Goal: Task Accomplishment & Management: Manage account settings

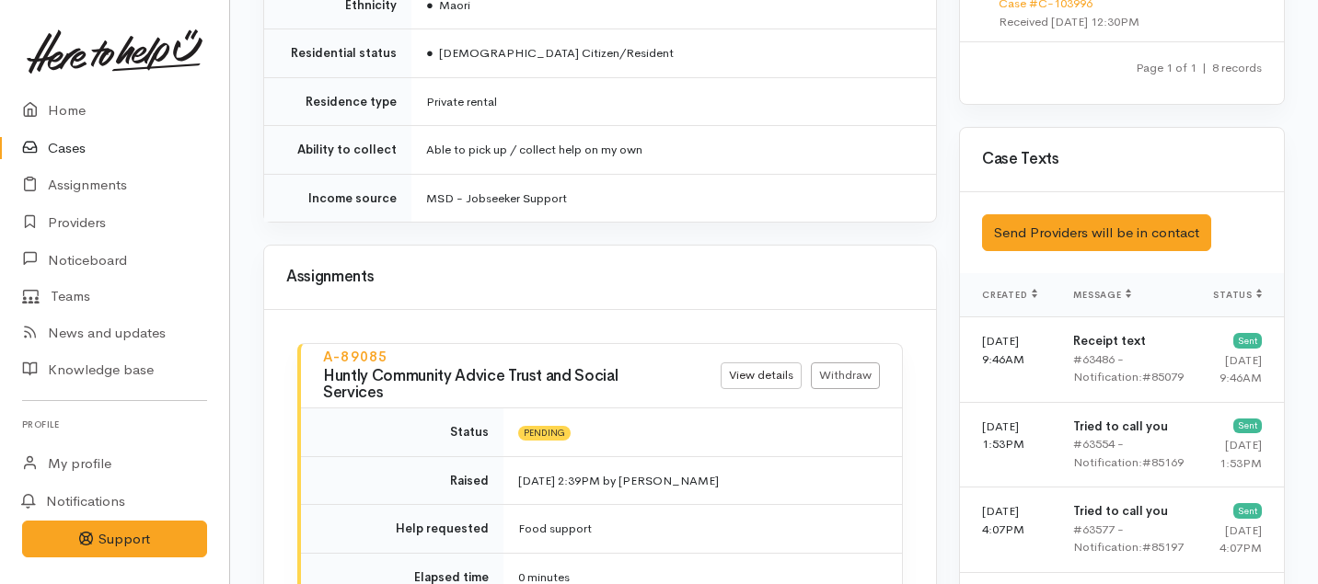
scroll to position [1553, 0]
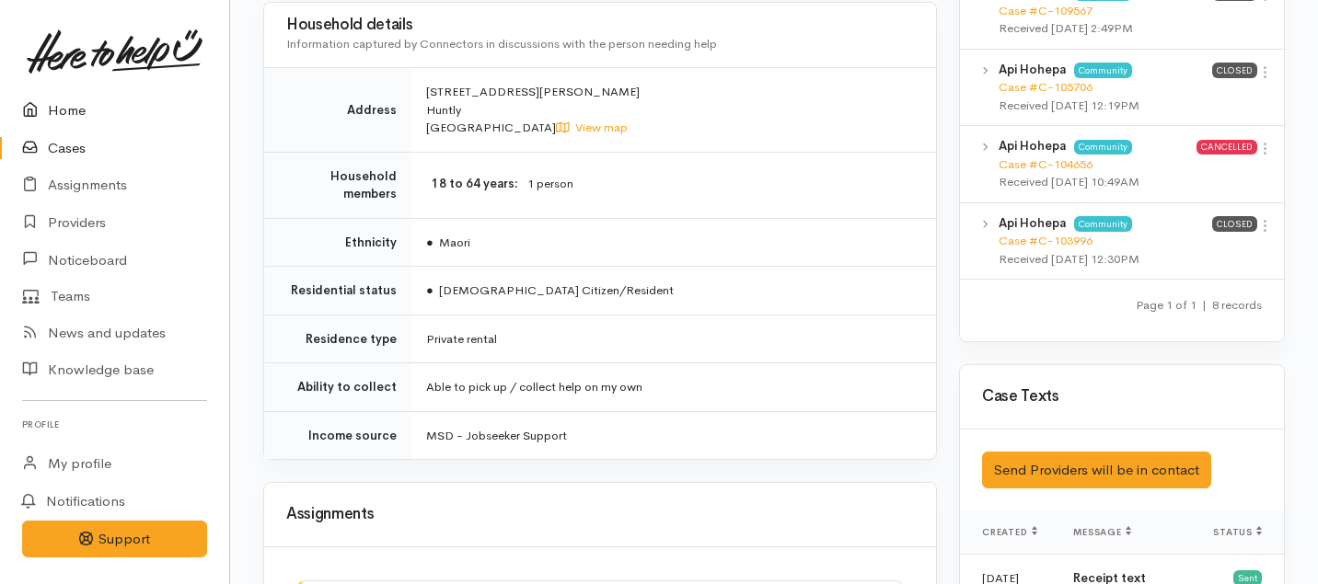
click at [61, 109] on link "Home" at bounding box center [114, 111] width 229 height 38
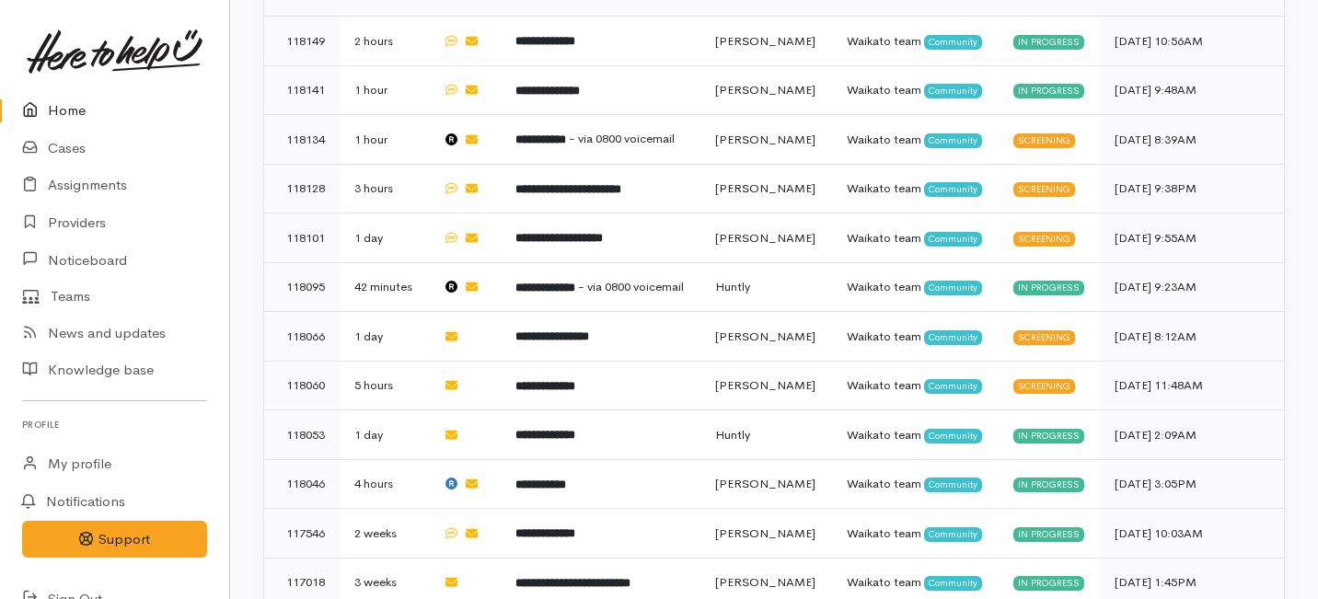
scroll to position [826, 0]
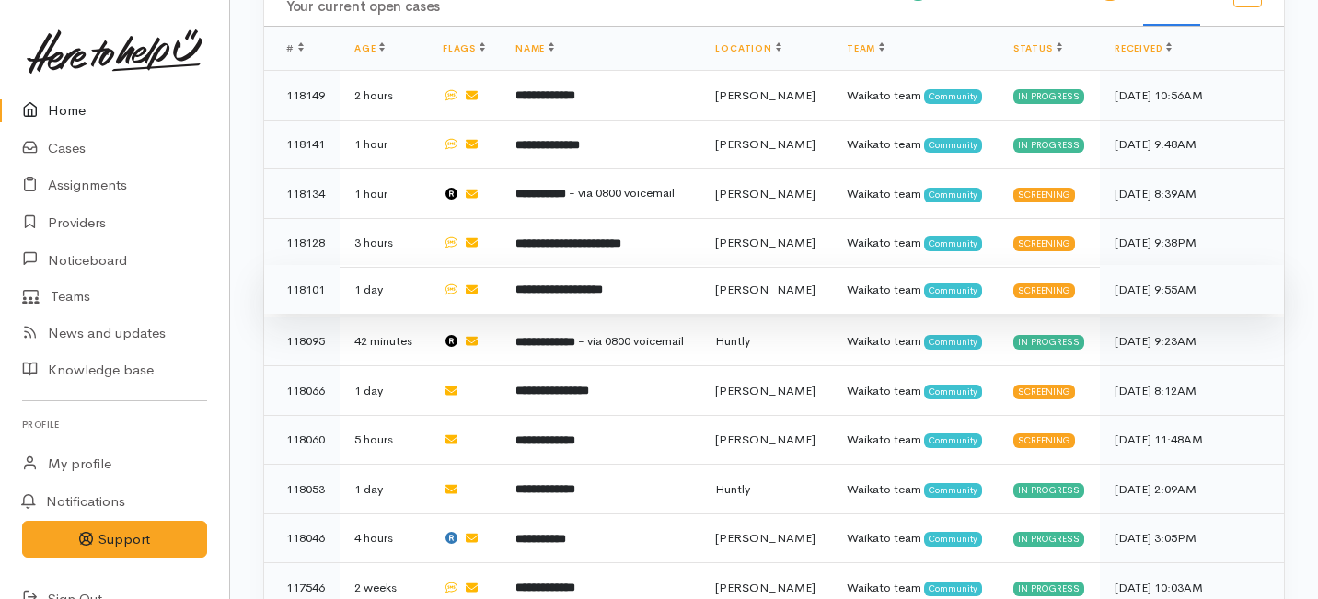
click at [603, 283] on b "**********" at bounding box center [558, 289] width 87 height 12
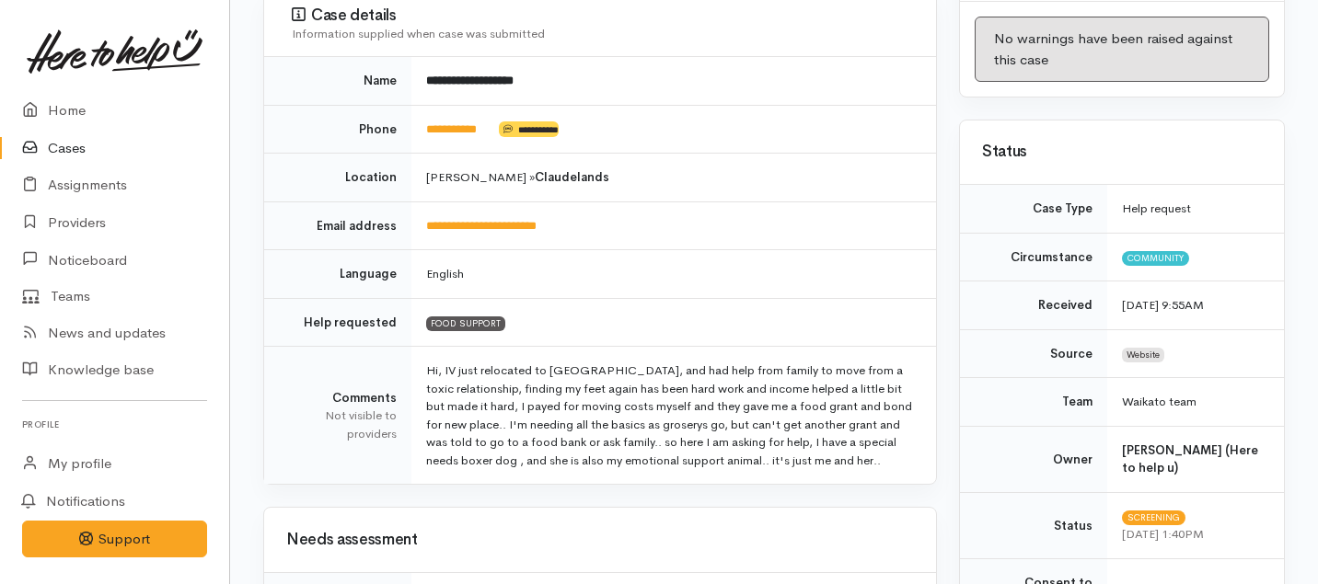
scroll to position [191, 0]
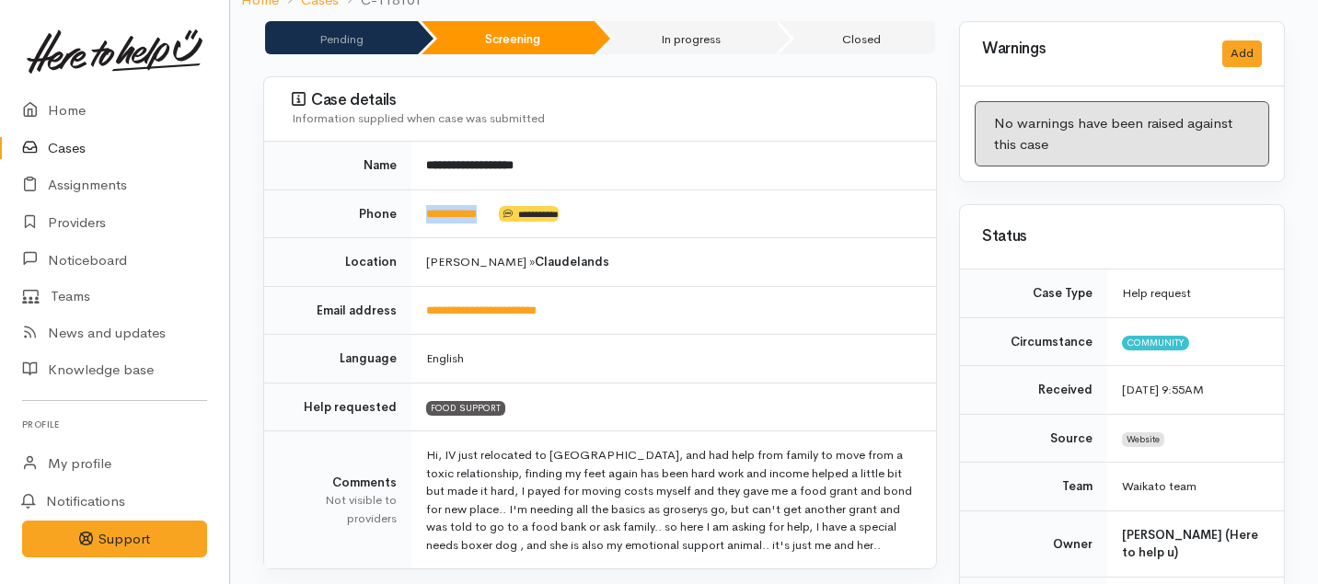
drag, startPoint x: 502, startPoint y: 193, endPoint x: 422, endPoint y: 190, distance: 79.2
click at [422, 190] on td "**********" at bounding box center [673, 214] width 525 height 49
copy td "**********"
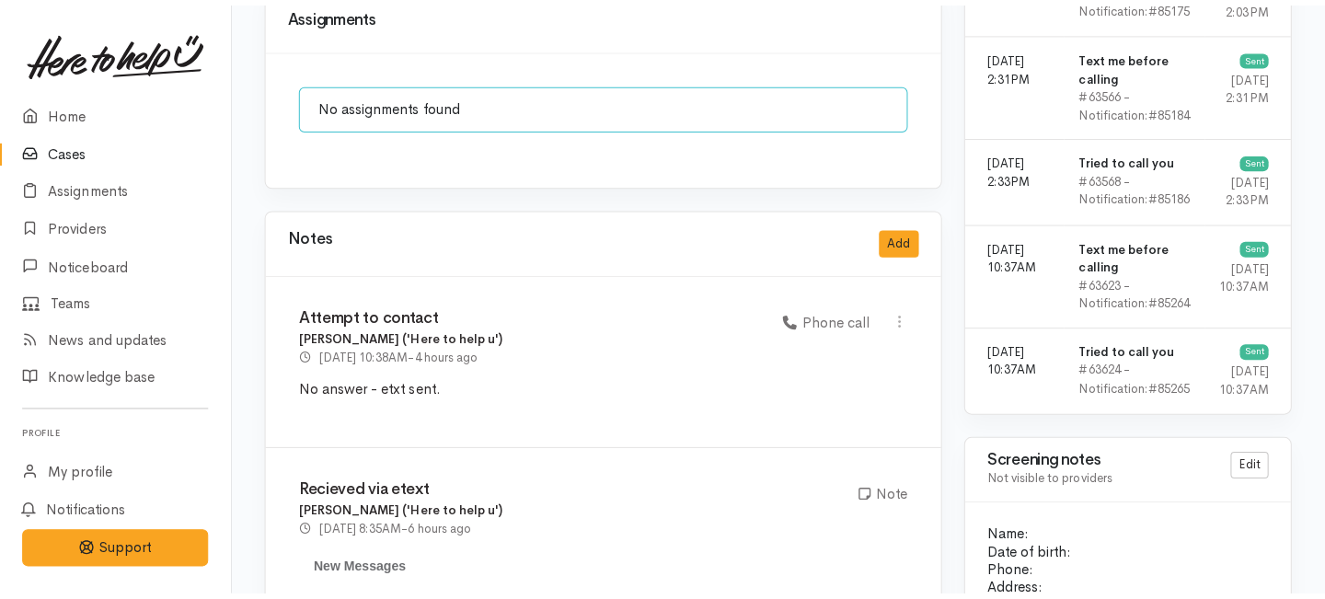
scroll to position [1484, 0]
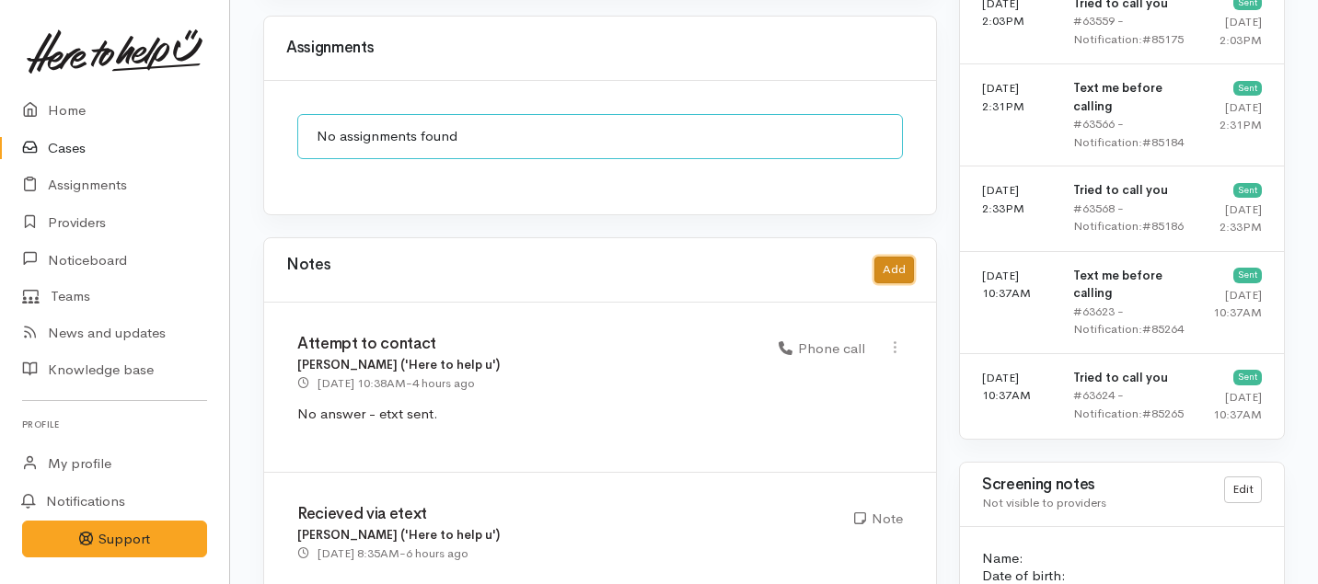
click at [909, 257] on button "Add" at bounding box center [894, 270] width 40 height 27
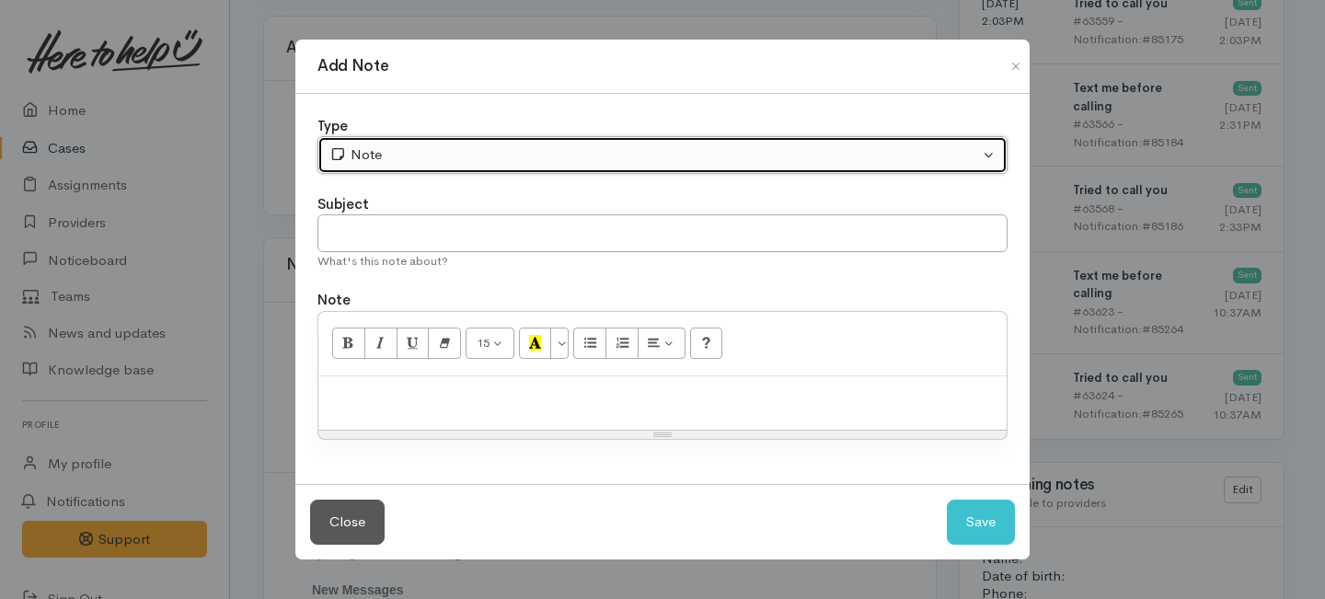
click at [525, 155] on div "Note" at bounding box center [654, 154] width 650 height 21
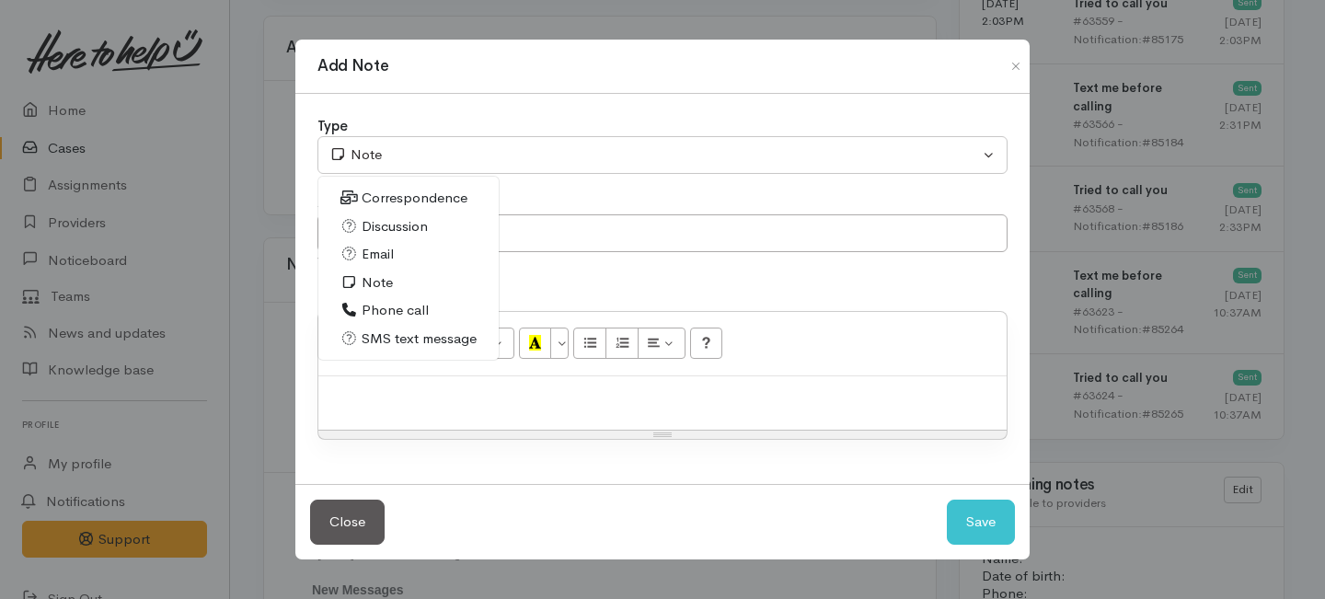
click at [391, 305] on span "Phone call" at bounding box center [395, 310] width 67 height 21
select select "3"
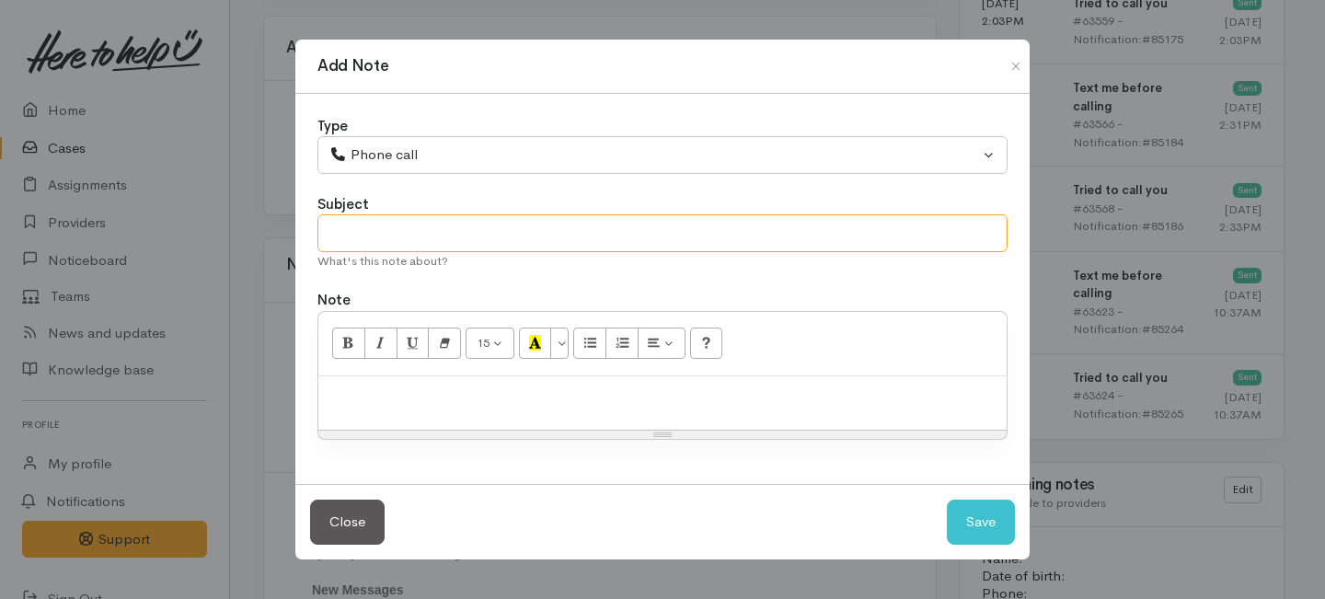
click at [384, 233] on input "text" at bounding box center [663, 233] width 690 height 38
type input "Unable to contact"
click at [379, 391] on p at bounding box center [663, 396] width 670 height 21
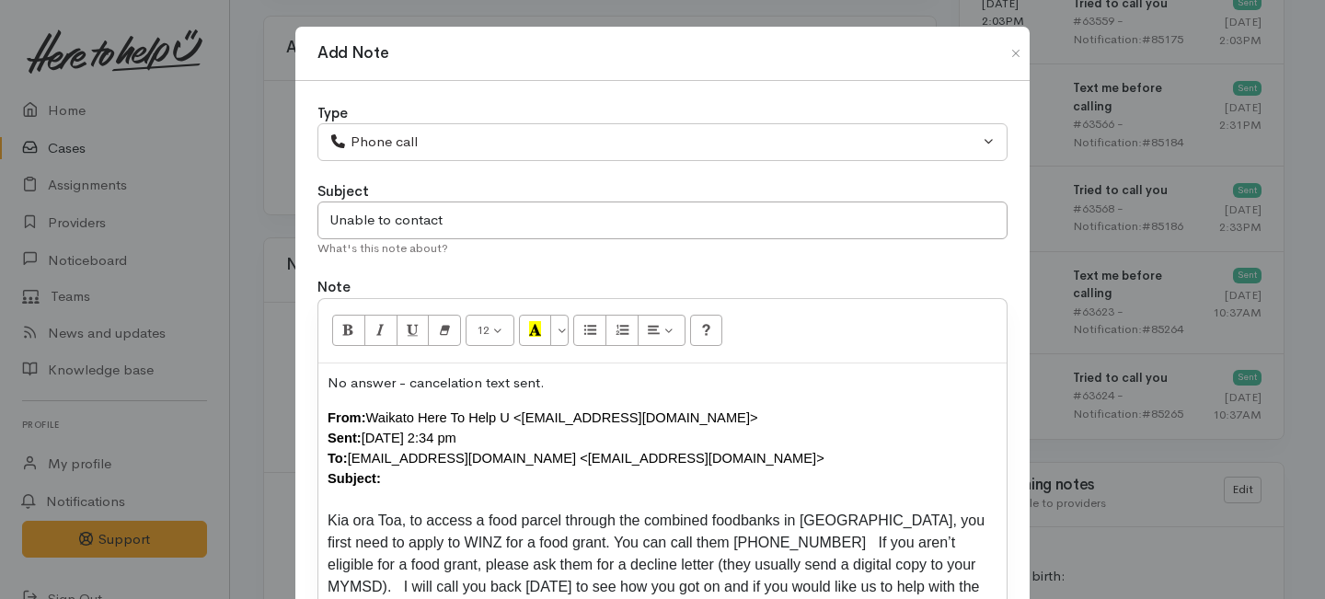
scroll to position [17, 0]
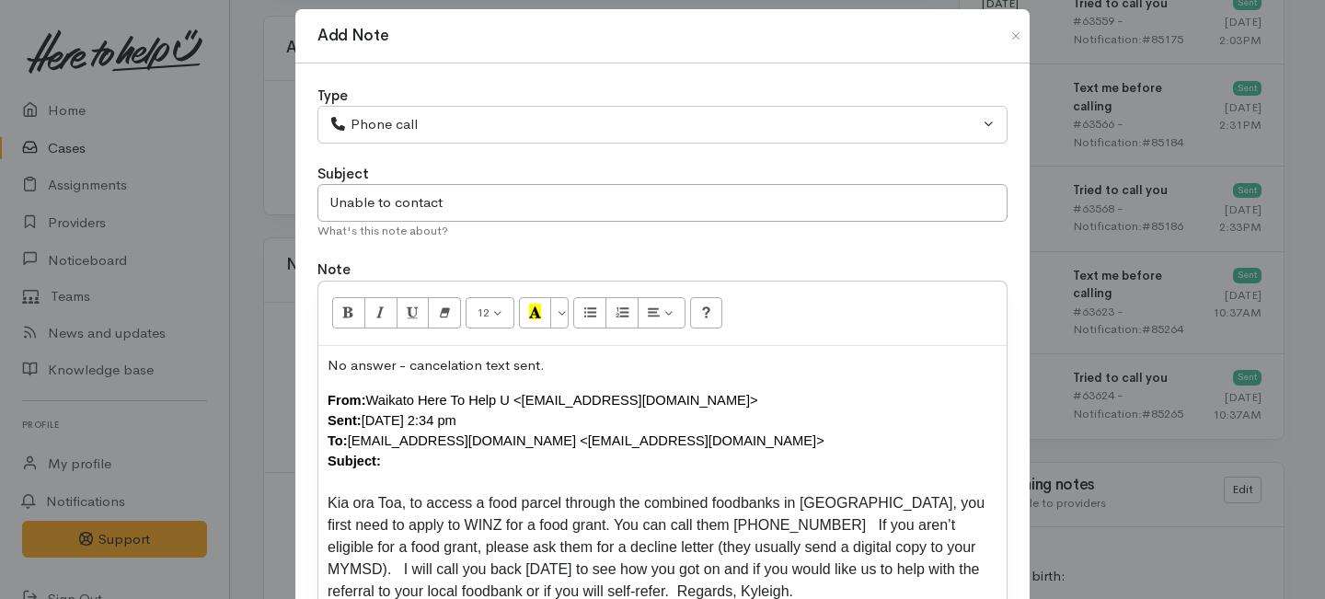
click at [391, 457] on div "From: Waikato Here To Help U <waikato@heretohelpu.nz> Sent: Tuesday, 23 Septemb…" at bounding box center [663, 430] width 670 height 81
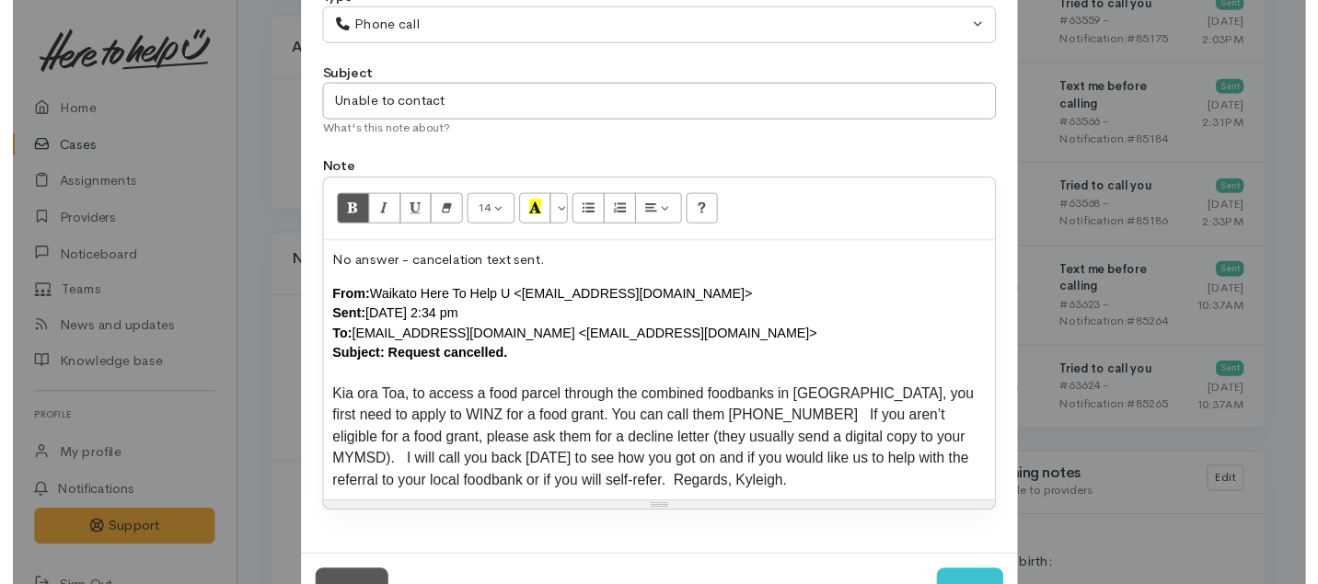
scroll to position [186, 0]
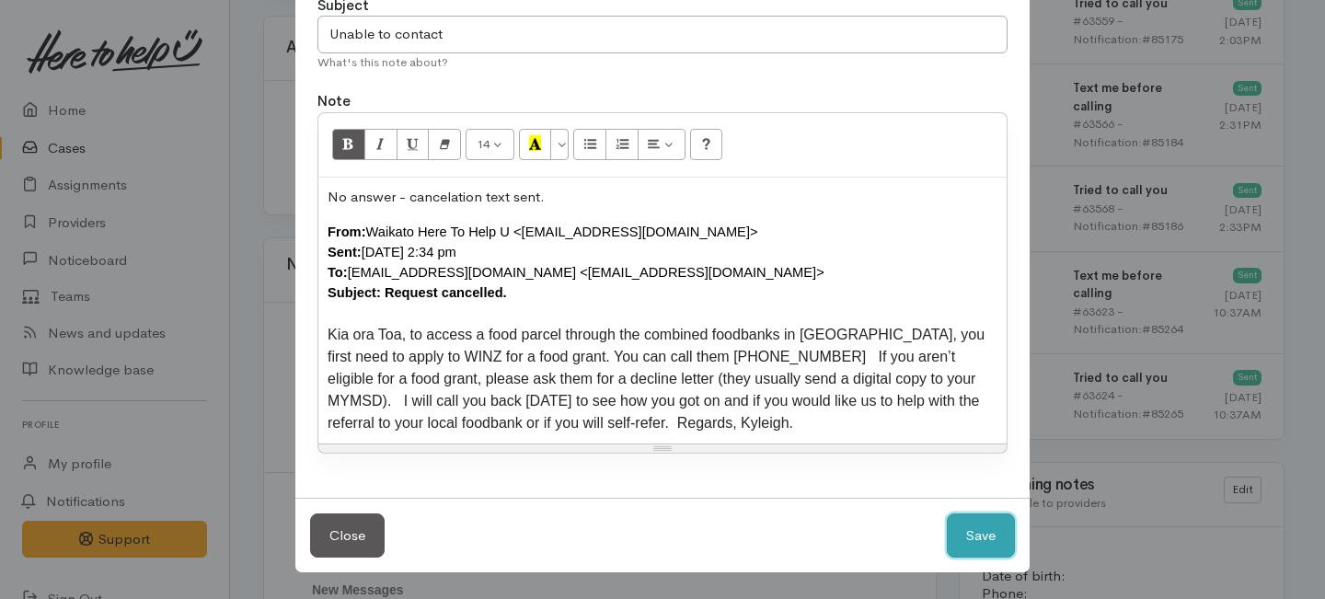
click at [970, 532] on button "Save" at bounding box center [981, 536] width 68 height 45
select select "1"
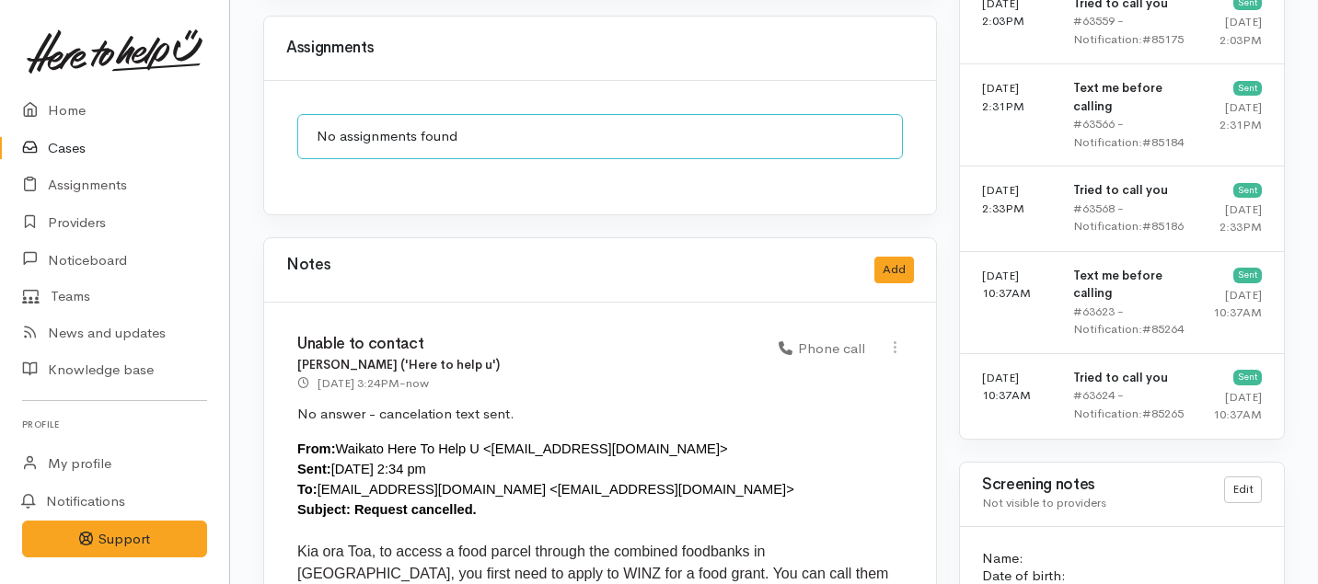
scroll to position [0, 0]
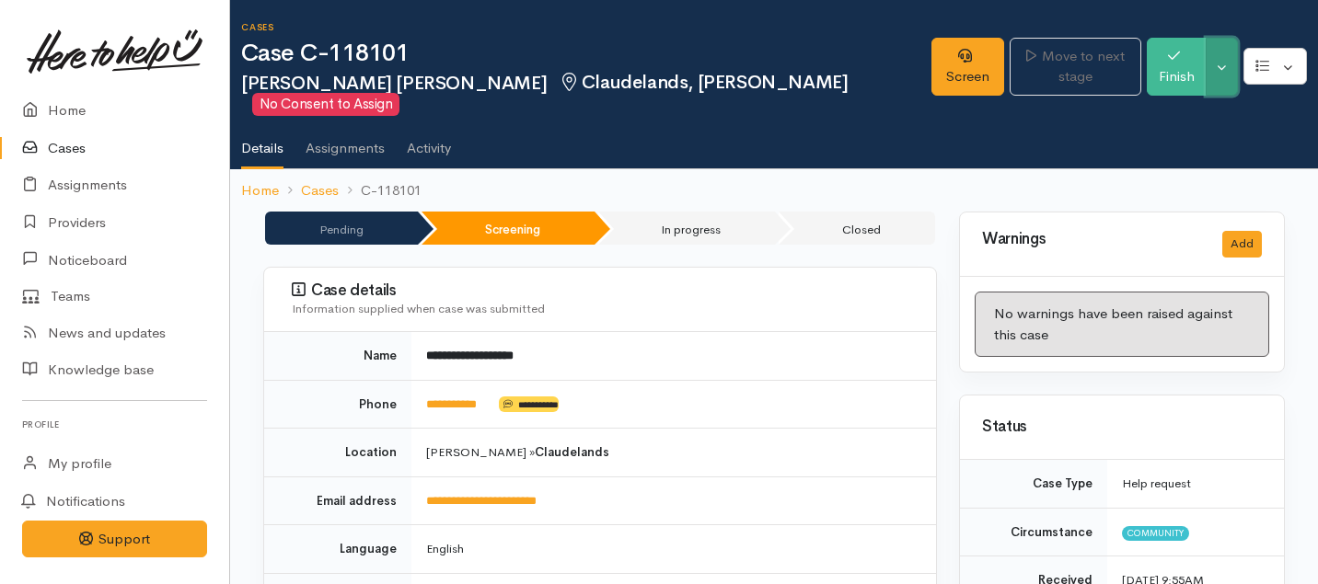
click at [1221, 56] on button "Toggle Dropdown" at bounding box center [1222, 67] width 32 height 58
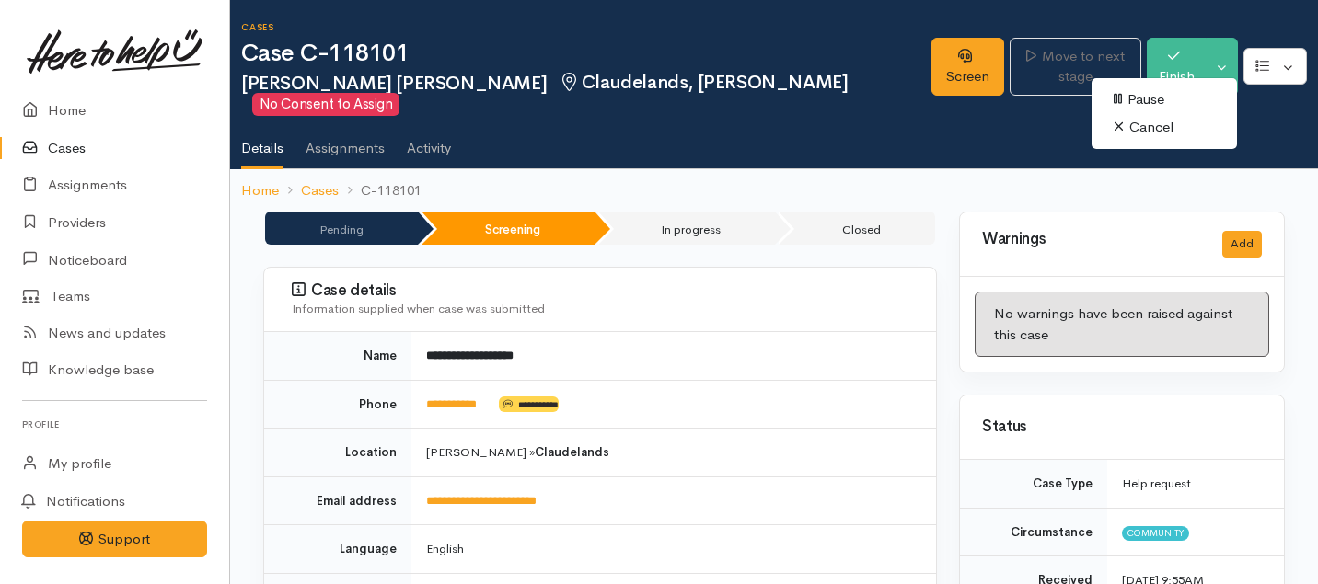
click at [1150, 123] on link "Cancel" at bounding box center [1163, 127] width 145 height 29
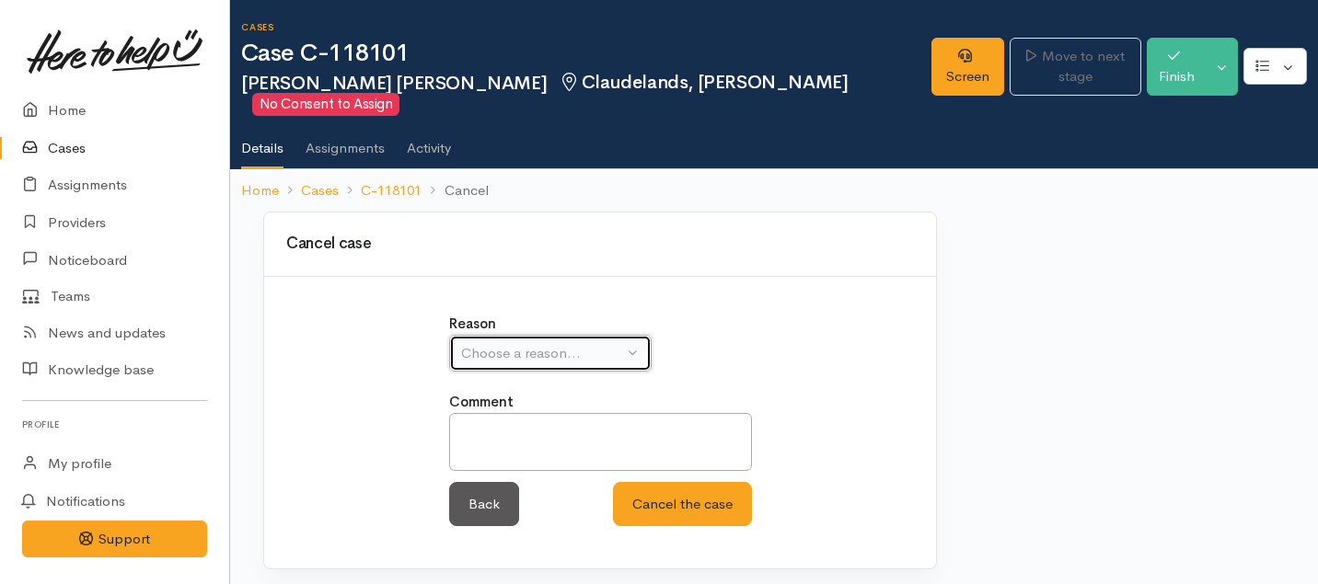
click at [535, 343] on div "Choose a reason..." at bounding box center [542, 353] width 162 height 21
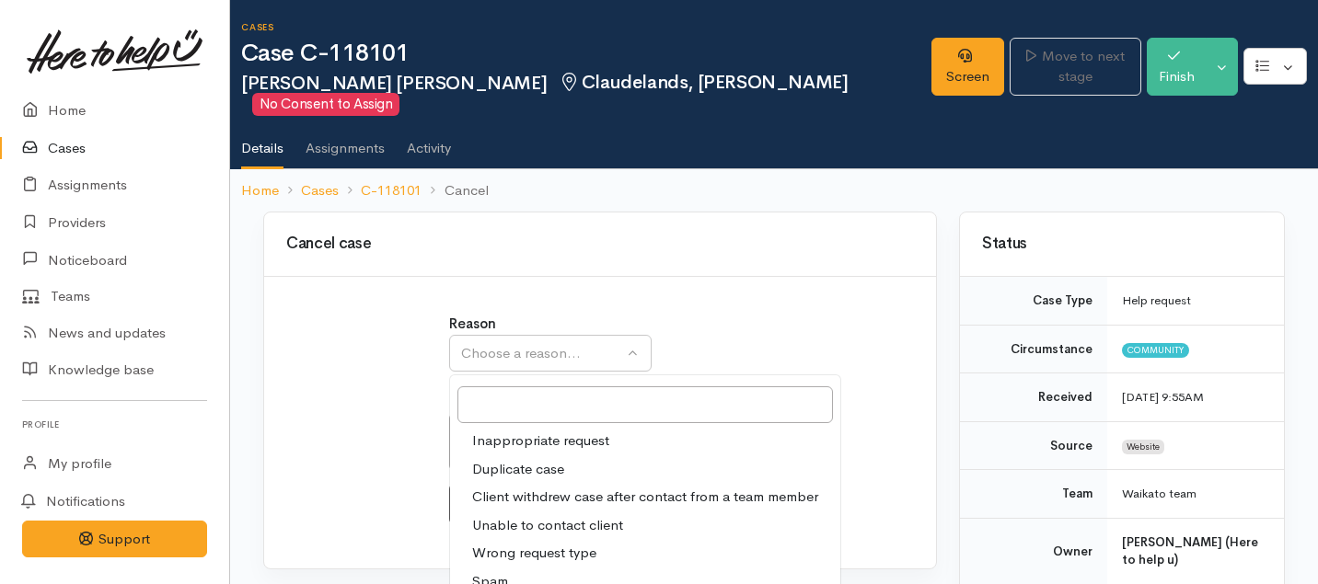
click at [512, 515] on span "Unable to contact client" at bounding box center [547, 525] width 151 height 21
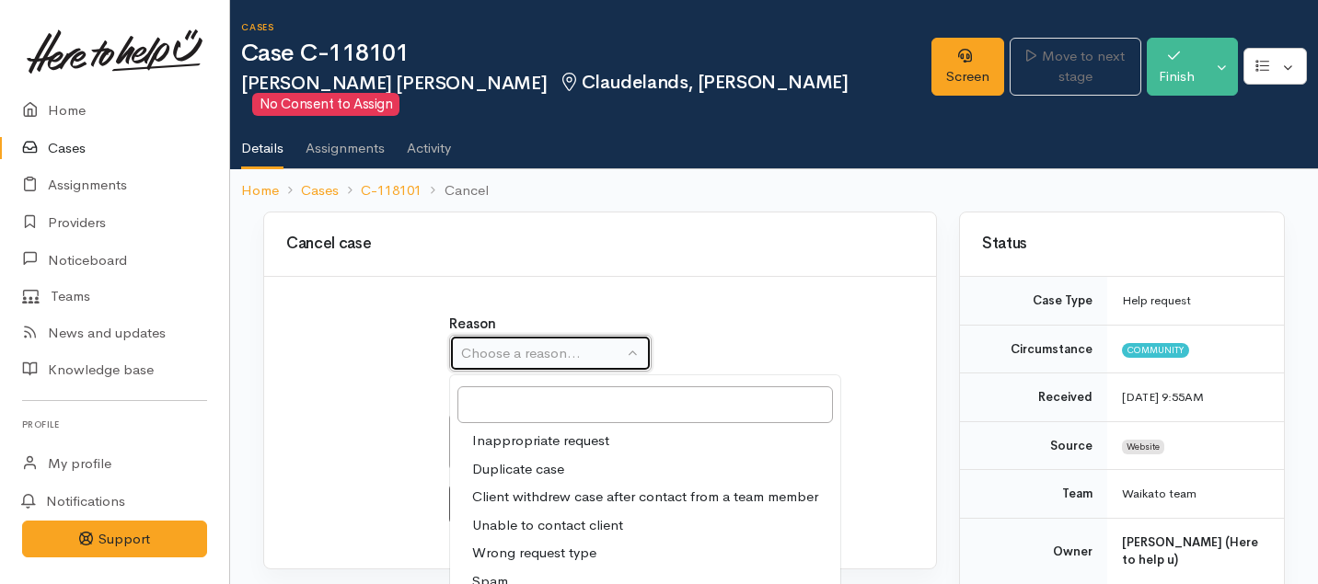
select select "4"
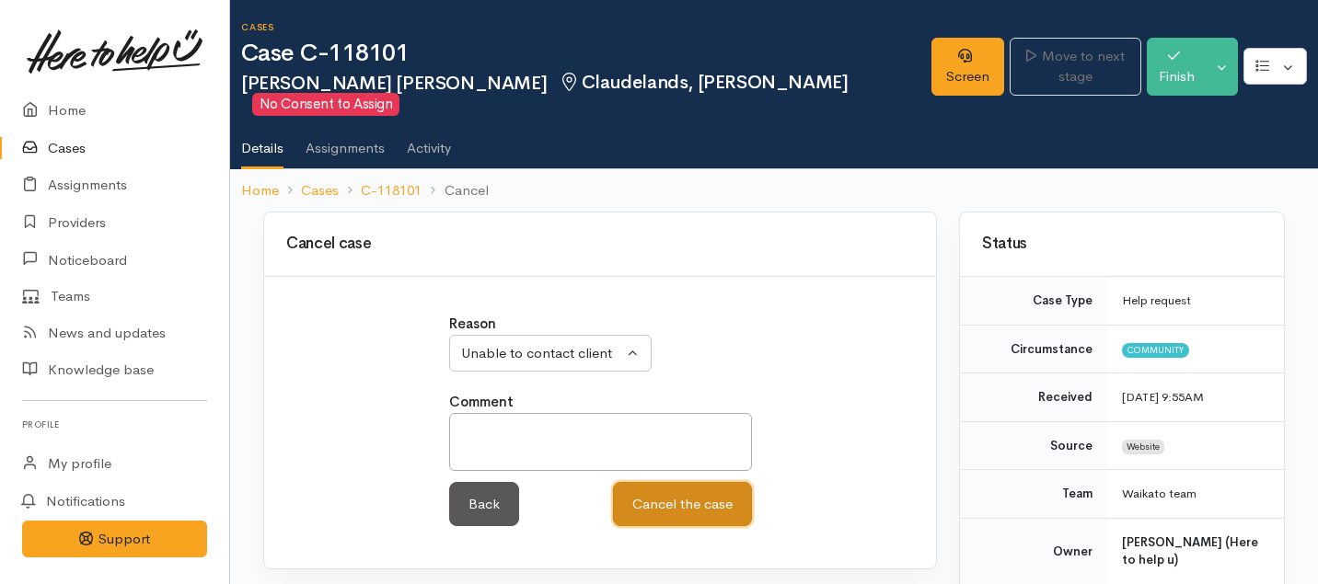
click at [647, 482] on button "Cancel the case" at bounding box center [682, 504] width 139 height 45
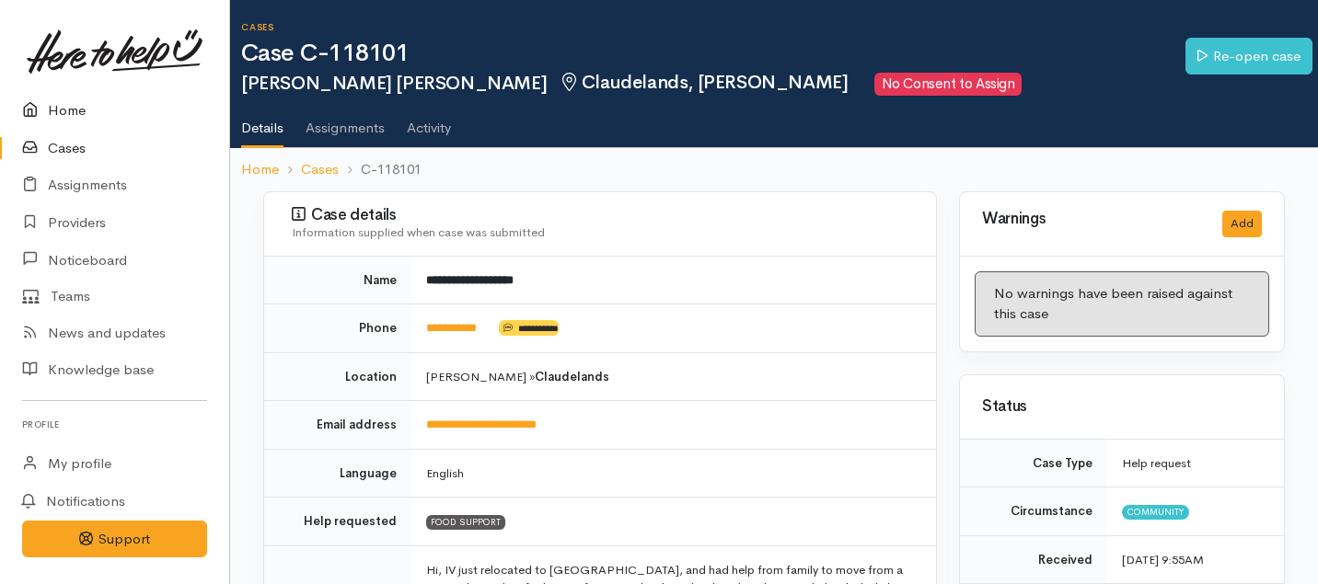
click at [63, 102] on link "Home" at bounding box center [114, 111] width 229 height 38
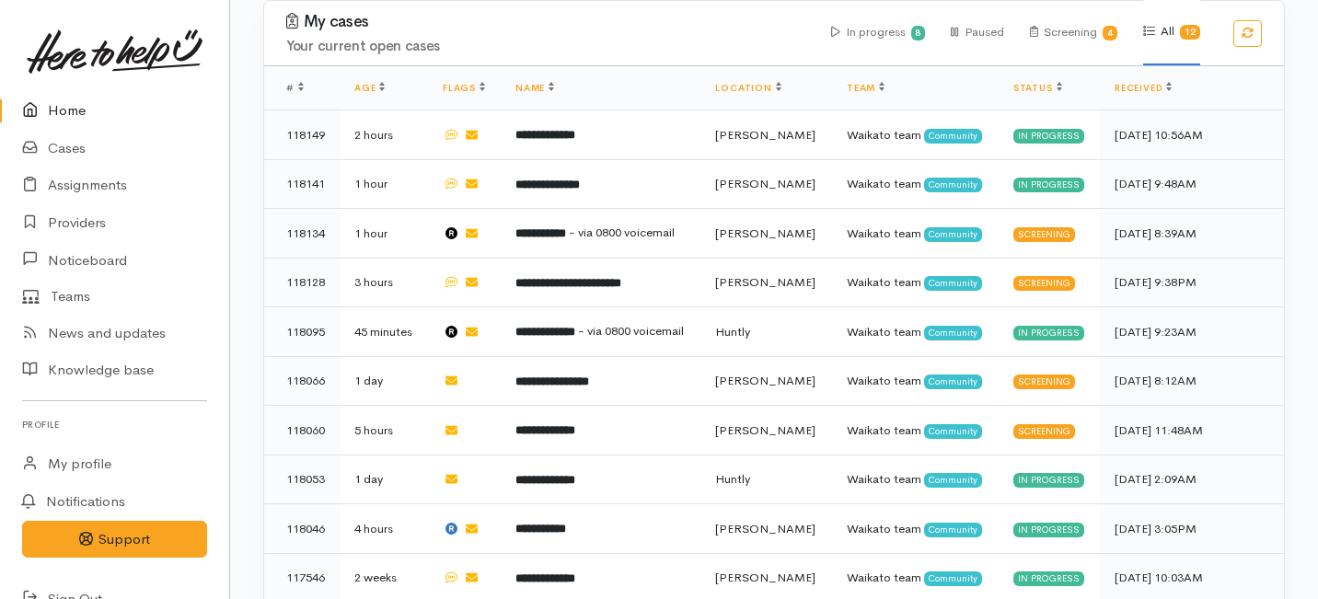
scroll to position [738, 0]
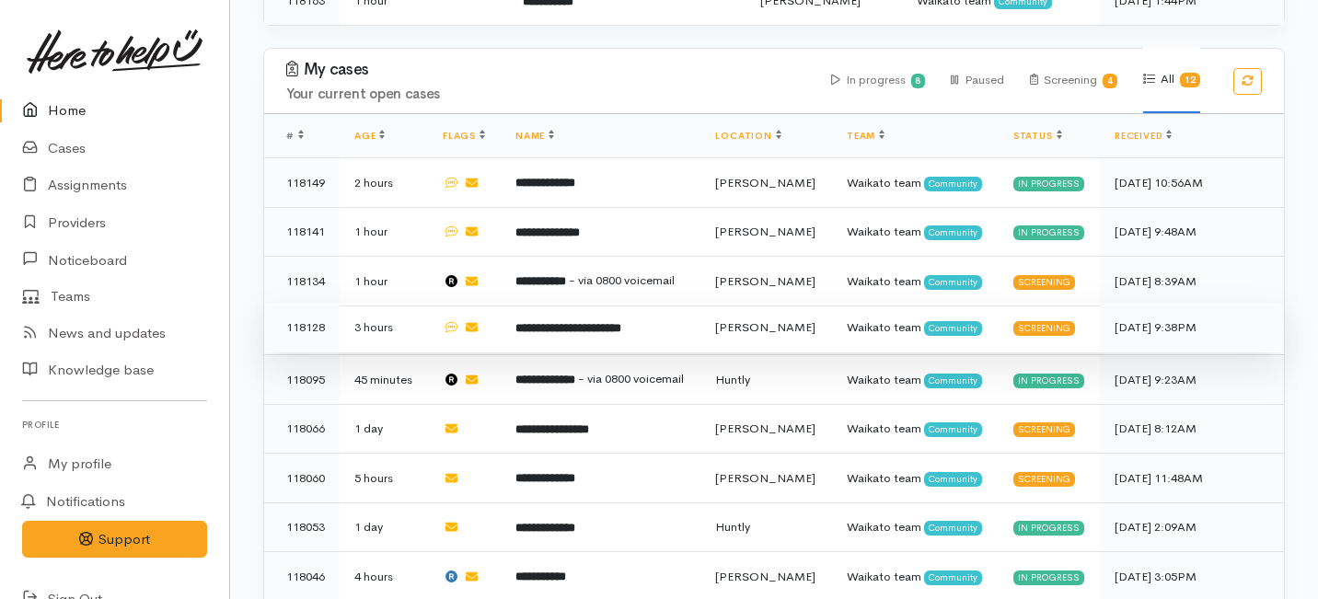
click at [559, 322] on b "**********" at bounding box center [568, 328] width 106 height 12
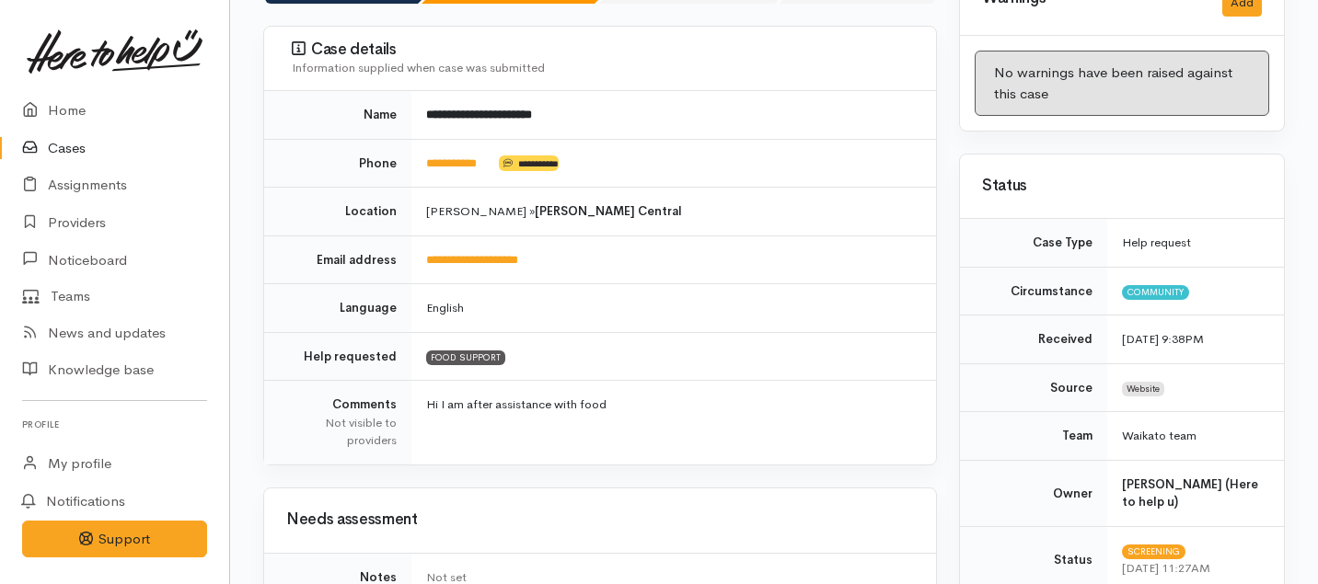
scroll to position [230, 0]
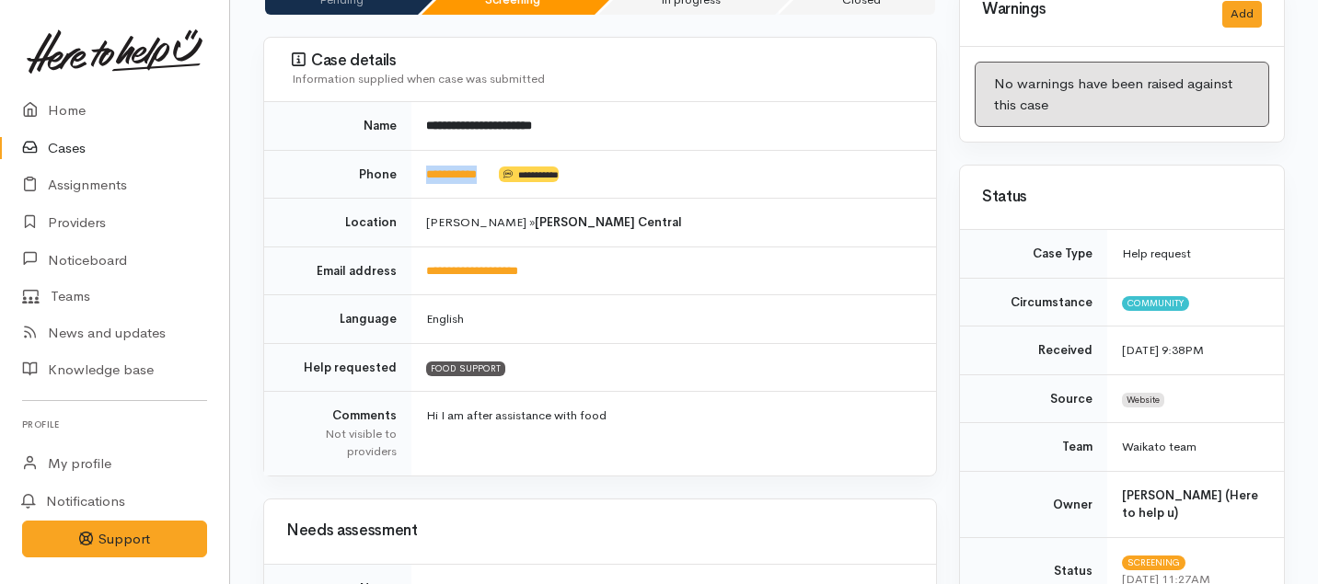
drag, startPoint x: 502, startPoint y: 179, endPoint x: 416, endPoint y: 180, distance: 86.5
click at [416, 180] on td "**********" at bounding box center [673, 174] width 525 height 49
copy td "**********"
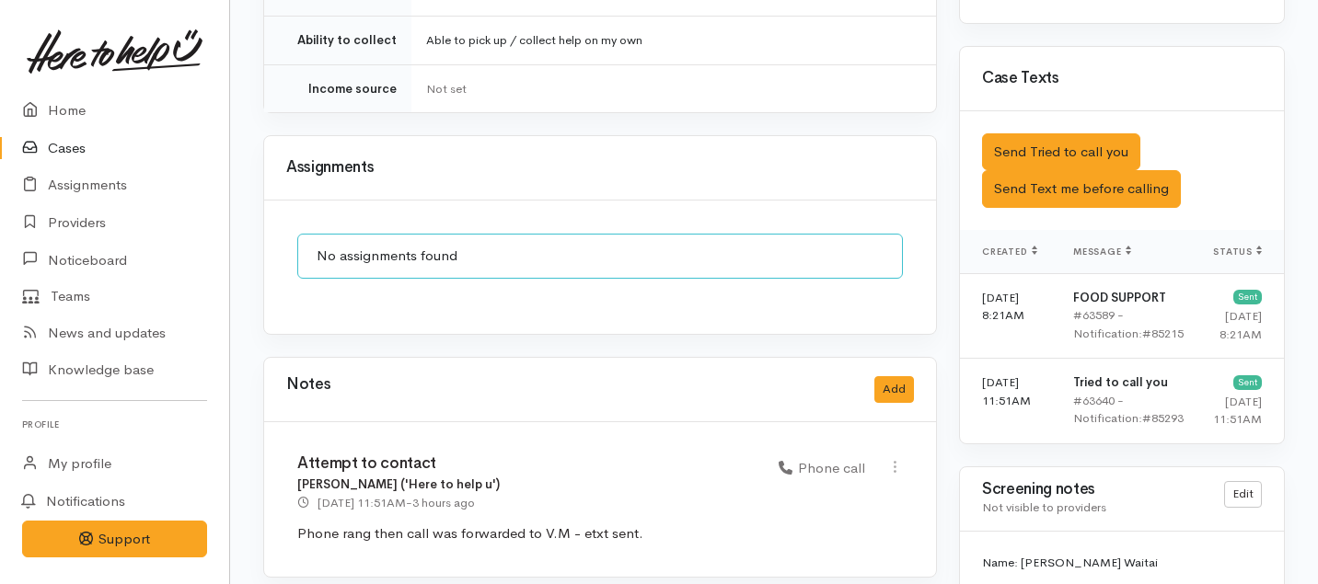
scroll to position [1330, 0]
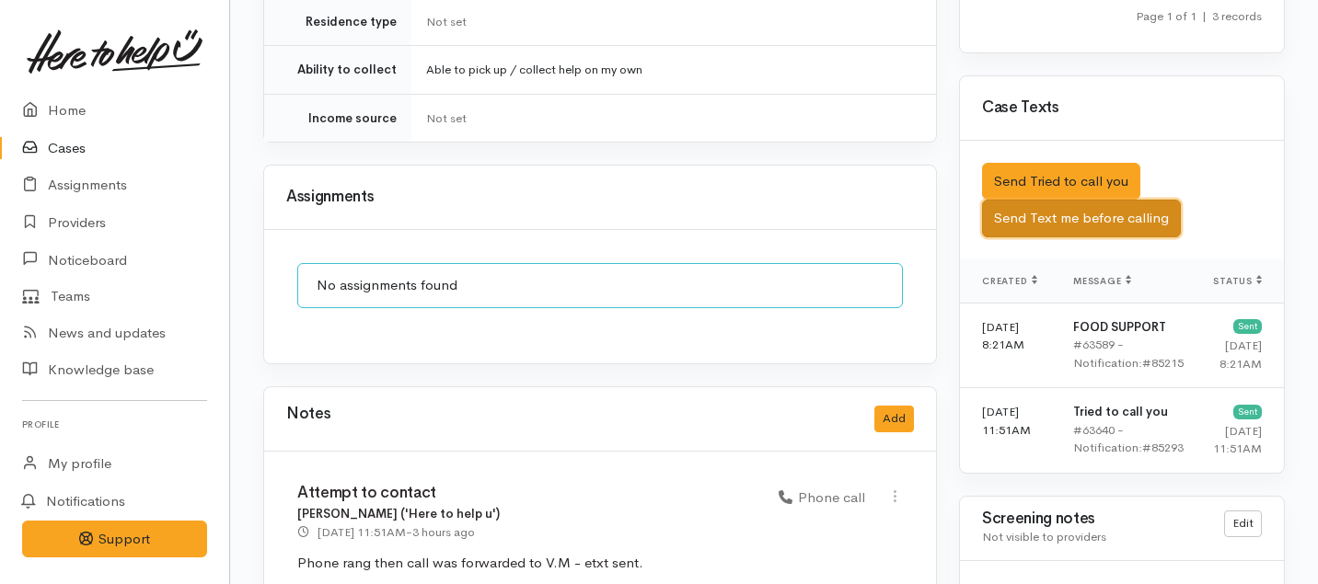
click at [1042, 200] on button "Send Text me before calling" at bounding box center [1081, 219] width 199 height 38
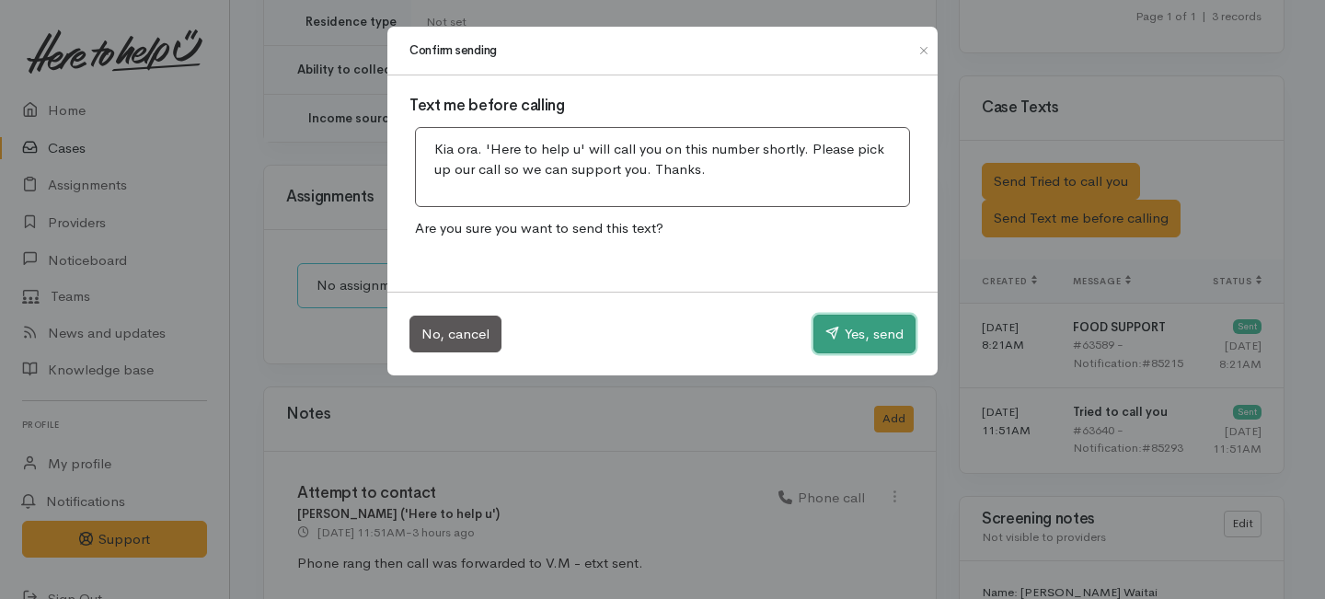
click at [843, 326] on button "Yes, send" at bounding box center [865, 334] width 102 height 39
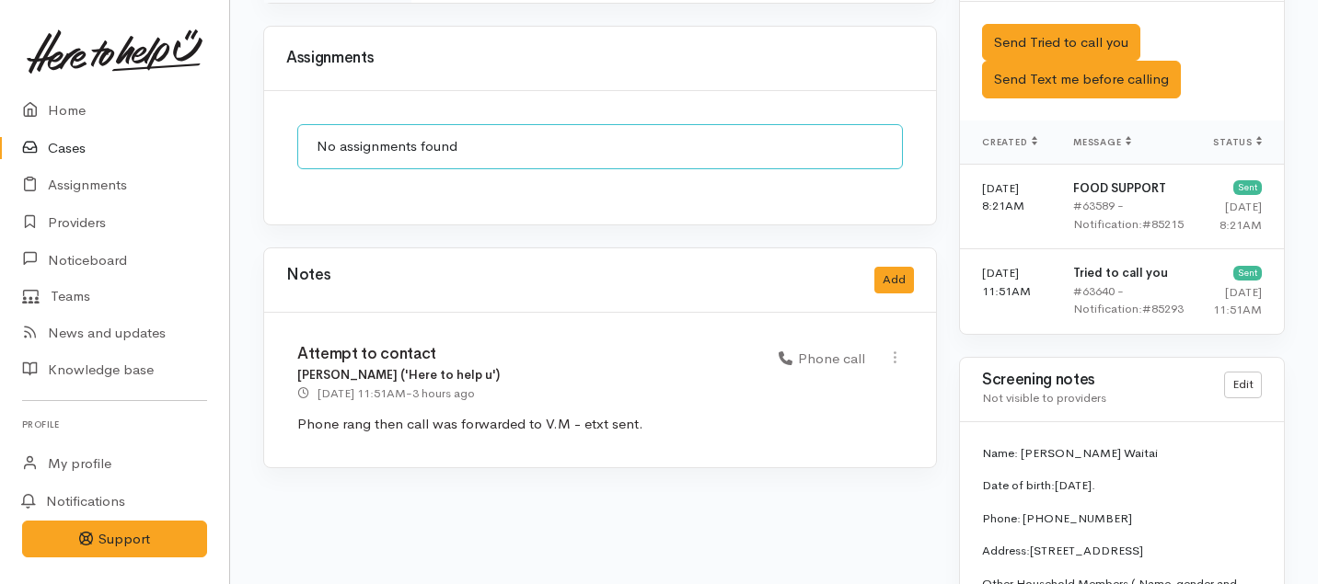
scroll to position [1325, 0]
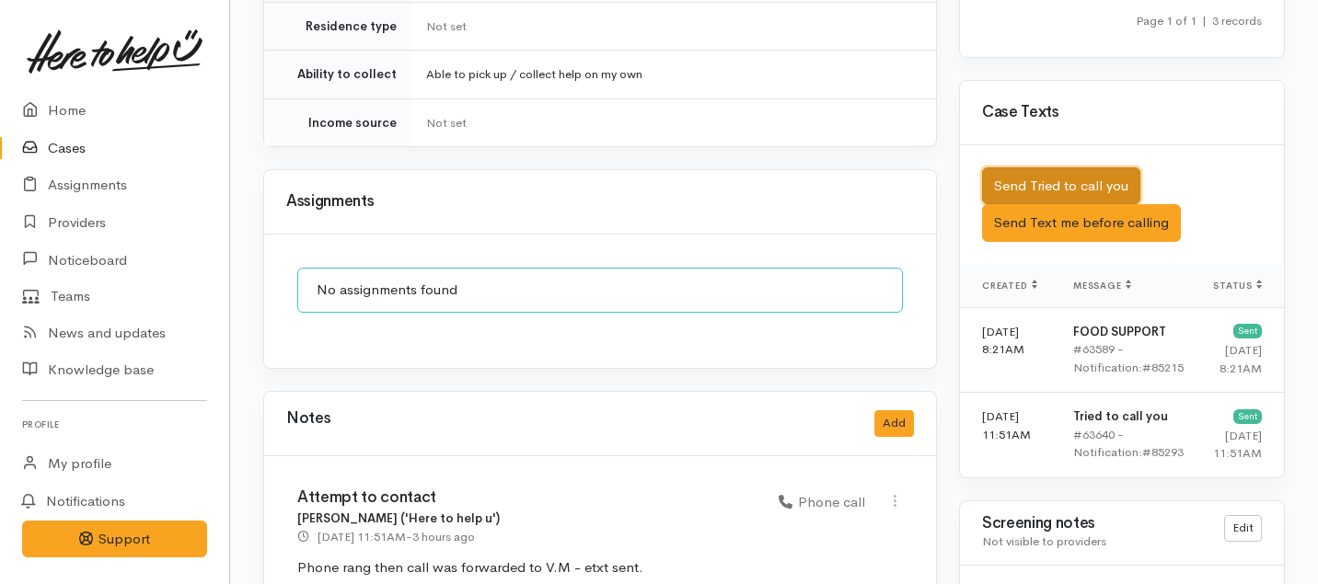
click at [1010, 167] on button "Send Tried to call you" at bounding box center [1061, 186] width 158 height 38
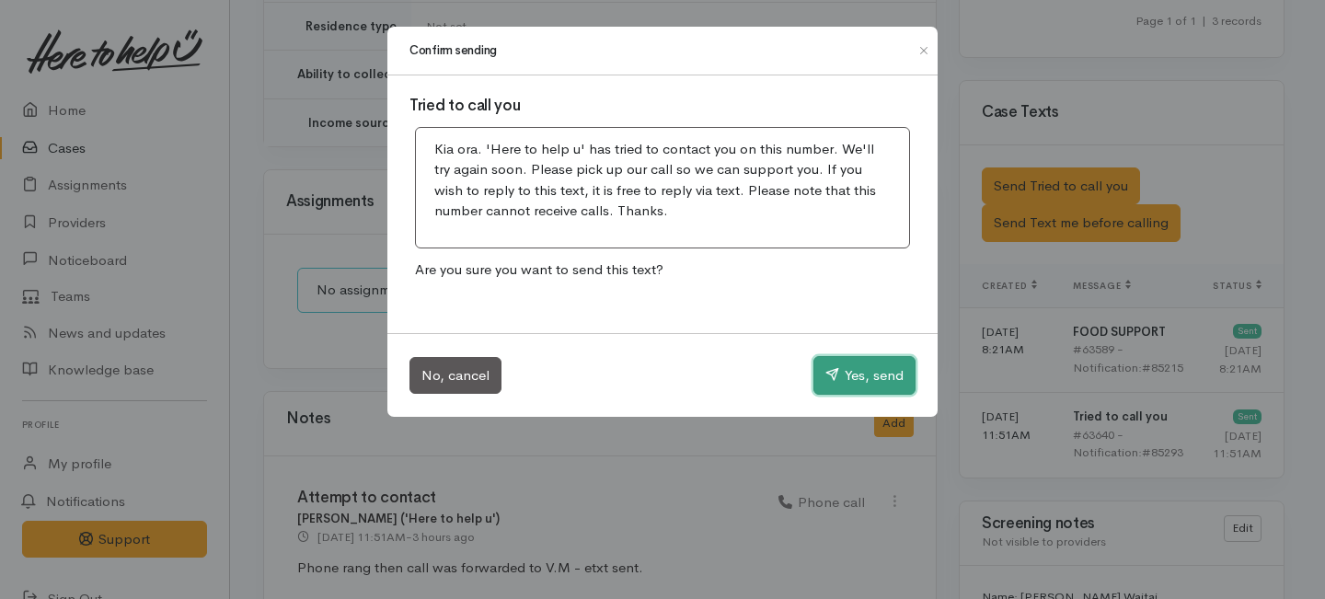
click at [880, 375] on button "Yes, send" at bounding box center [865, 375] width 102 height 39
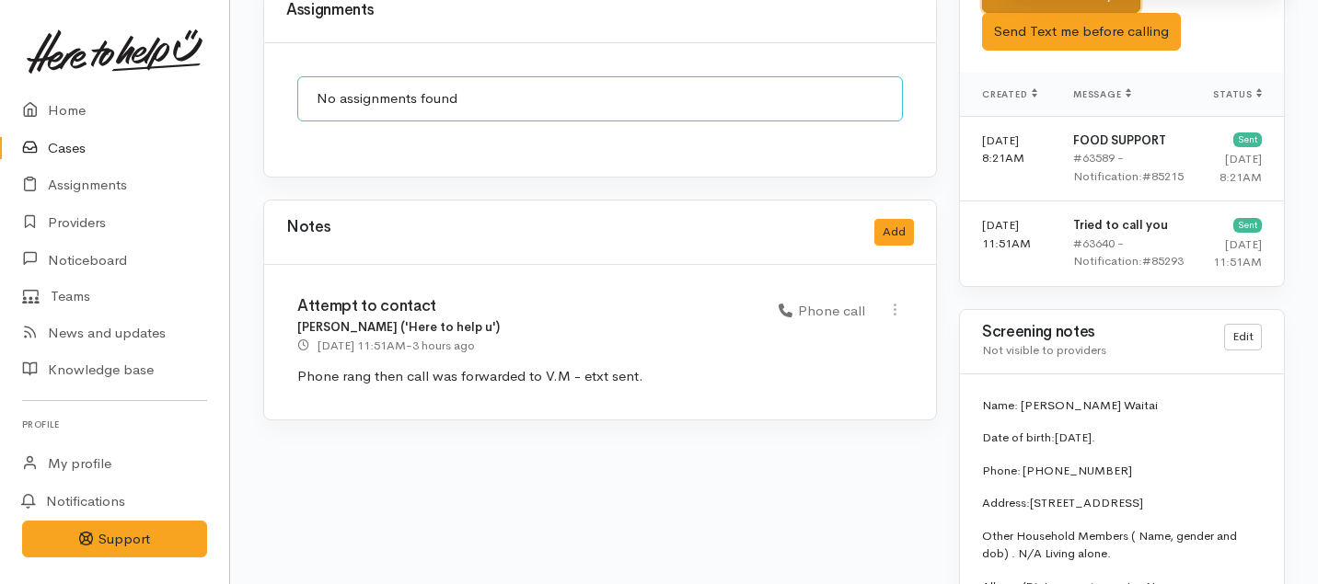
scroll to position [1543, 0]
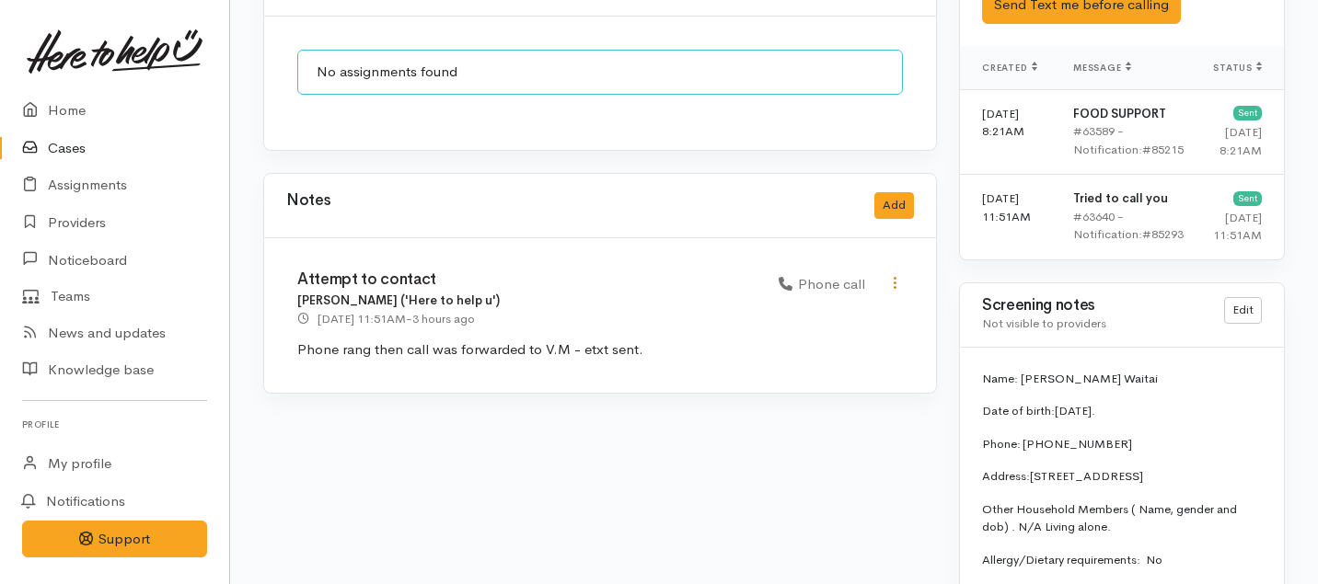
click at [890, 275] on icon at bounding box center [895, 283] width 16 height 16
click at [770, 208] on div "Notes Add" at bounding box center [600, 206] width 672 height 64
click at [890, 192] on button "Add" at bounding box center [894, 205] width 40 height 27
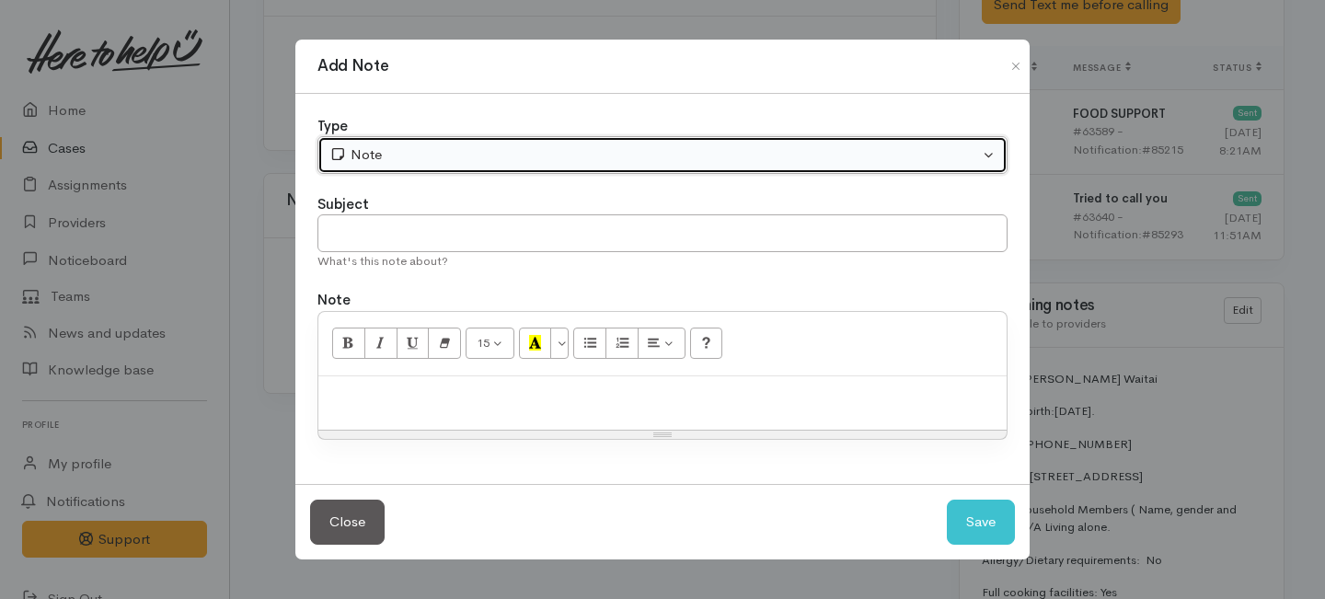
click at [483, 160] on div "Note" at bounding box center [654, 154] width 650 height 21
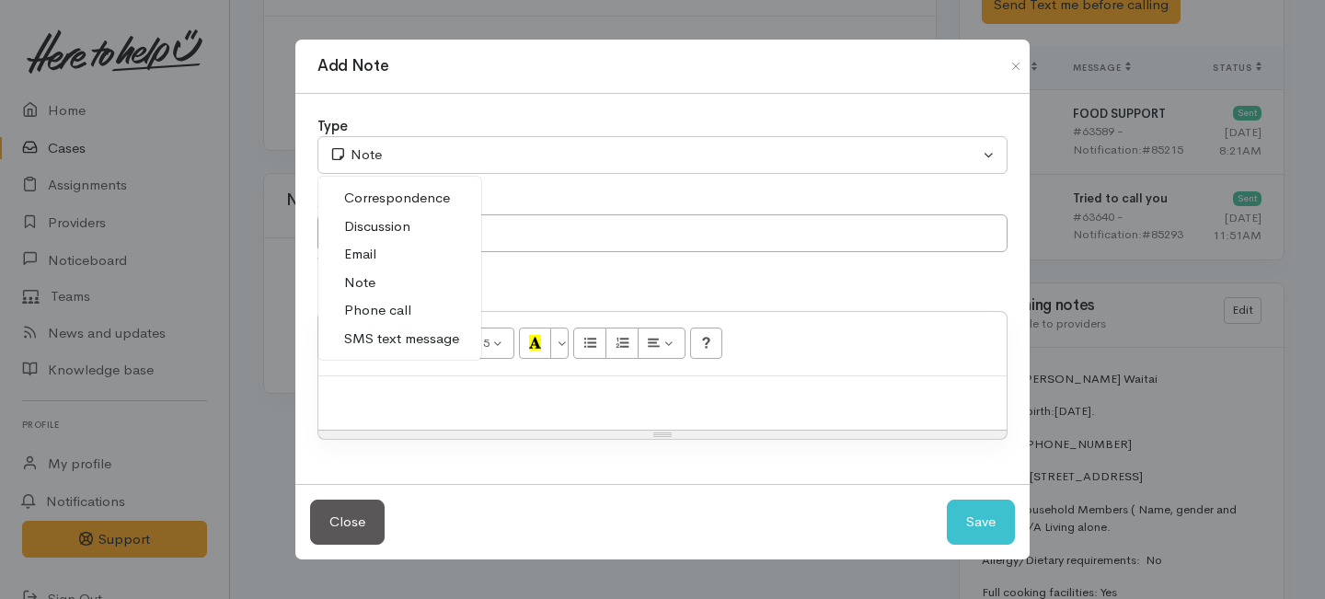
click at [372, 307] on span "Phone call" at bounding box center [377, 310] width 67 height 21
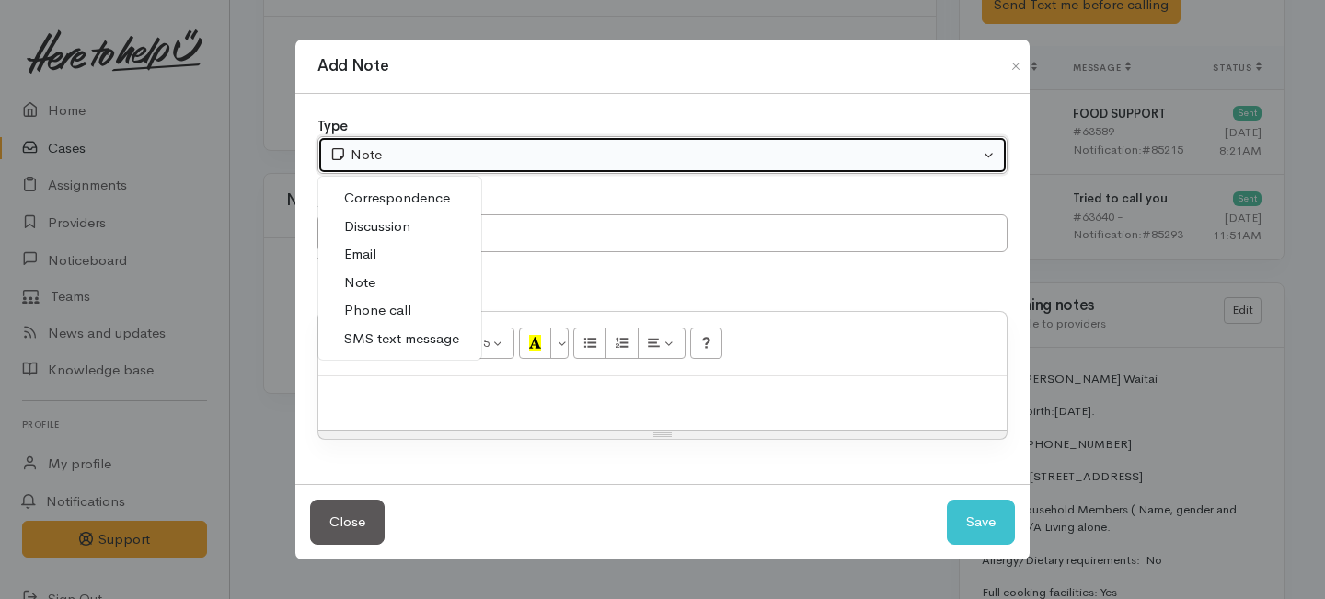
select select "3"
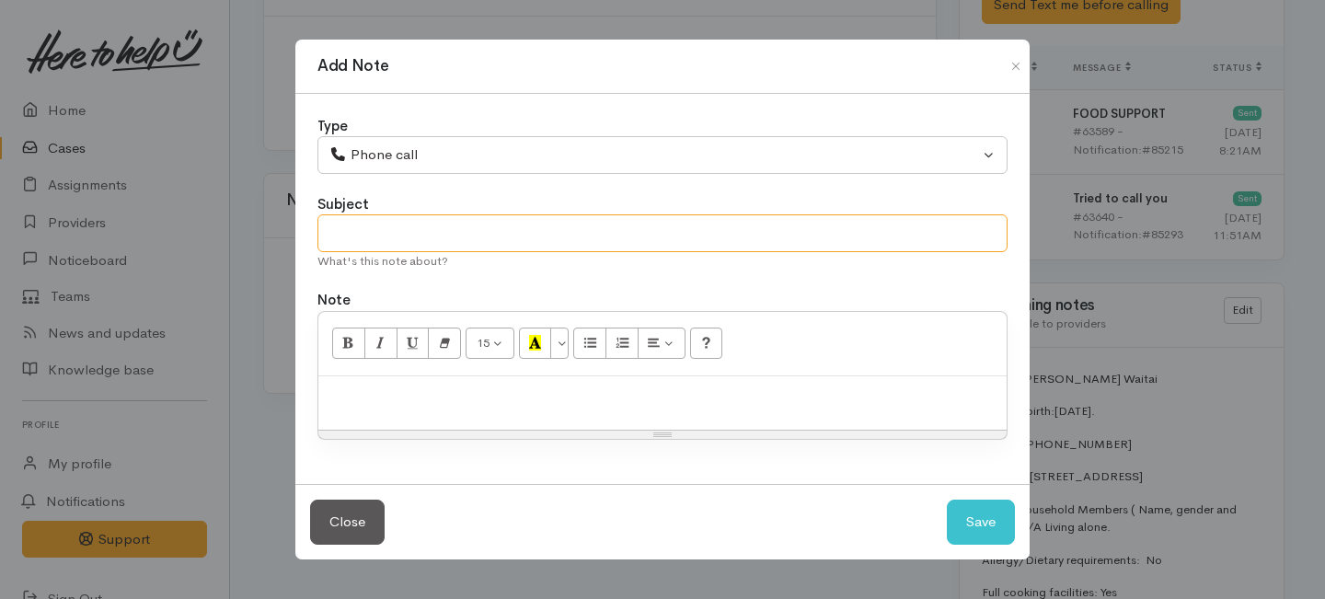
click at [373, 223] on input "text" at bounding box center [663, 233] width 690 height 38
type input "Attempt to contact"
click at [436, 410] on div at bounding box center [662, 403] width 688 height 54
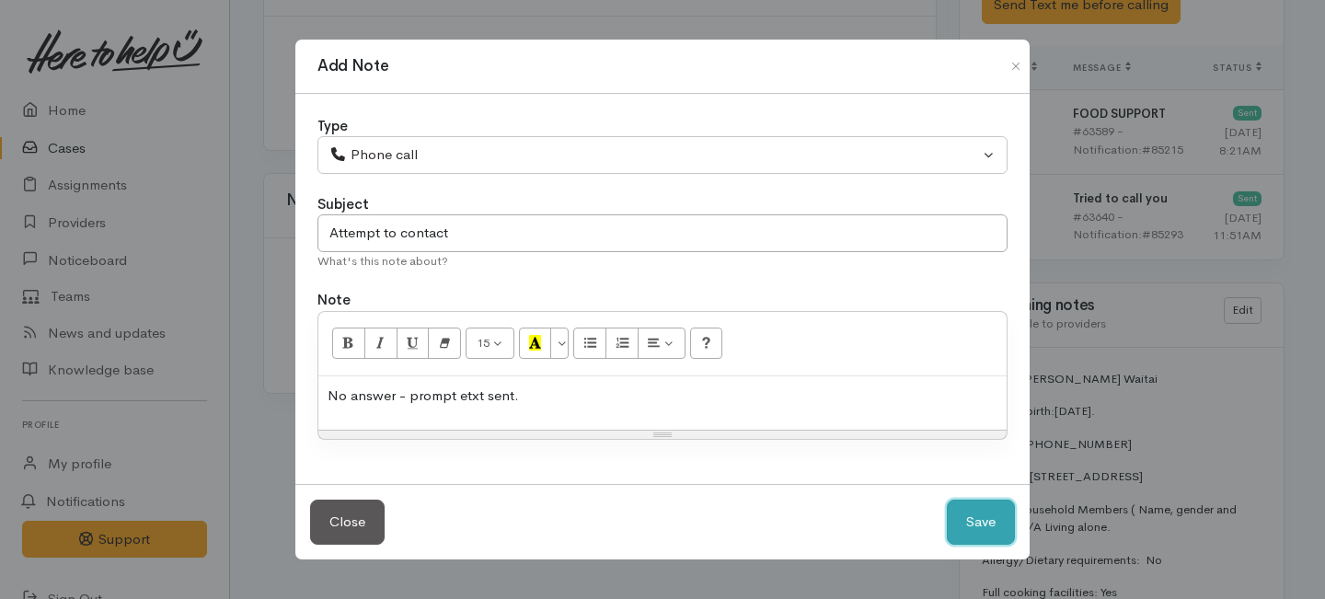
click at [984, 521] on button "Save" at bounding box center [981, 522] width 68 height 45
select select "1"
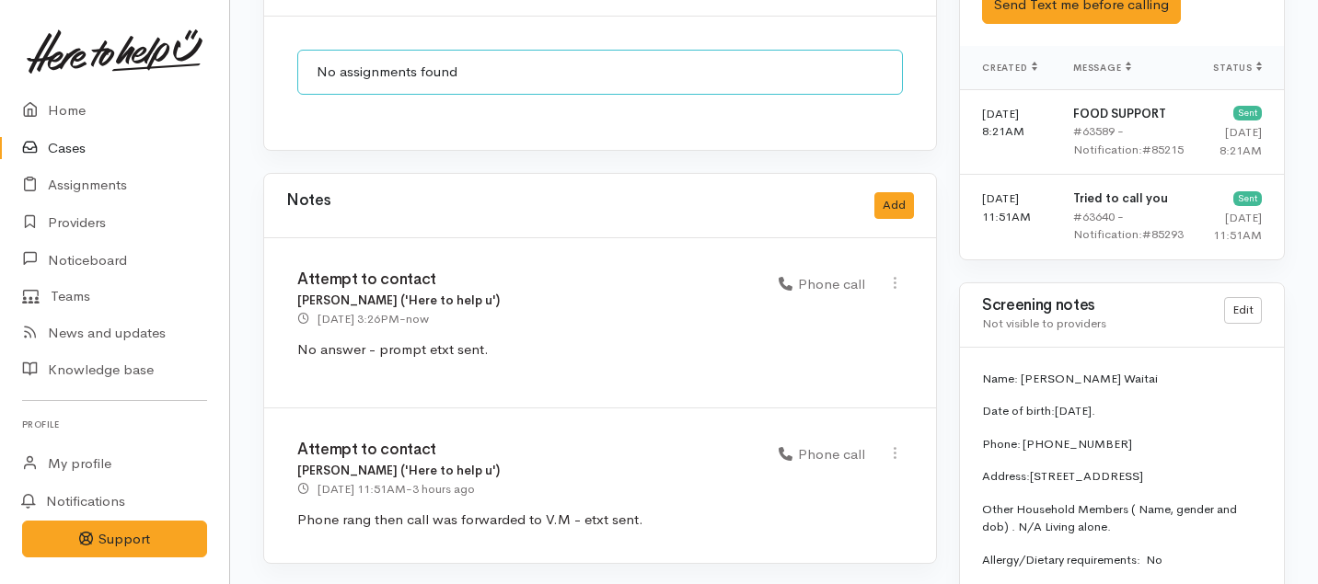
scroll to position [1647, 0]
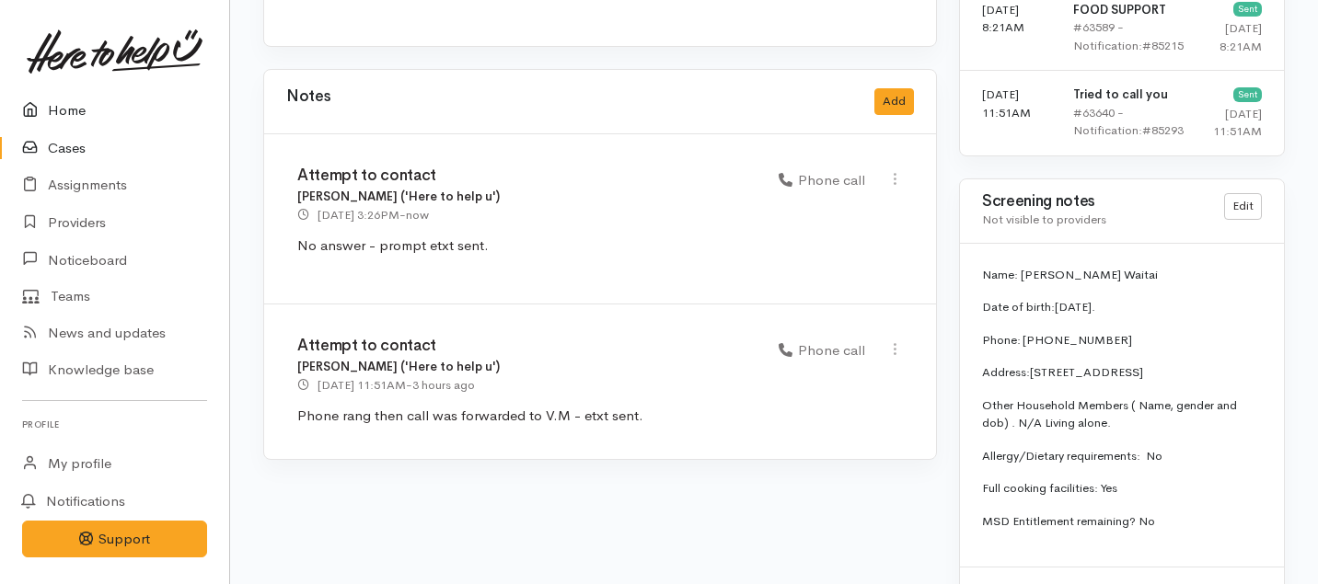
click at [61, 102] on link "Home" at bounding box center [114, 111] width 229 height 38
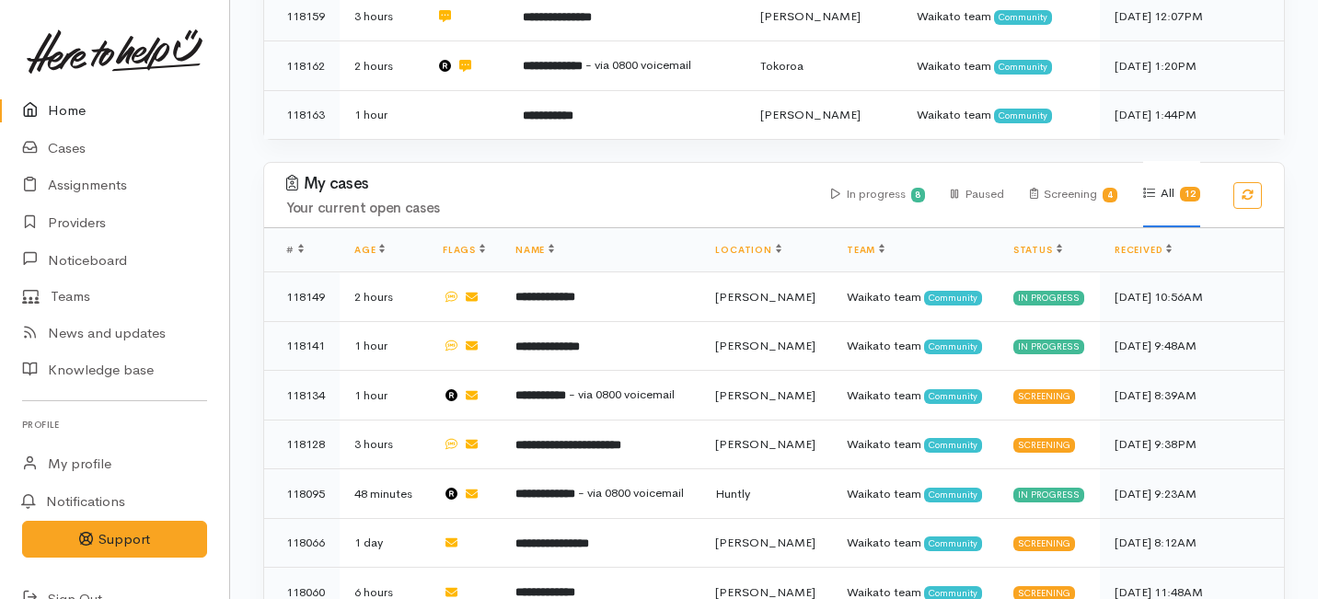
scroll to position [641, 0]
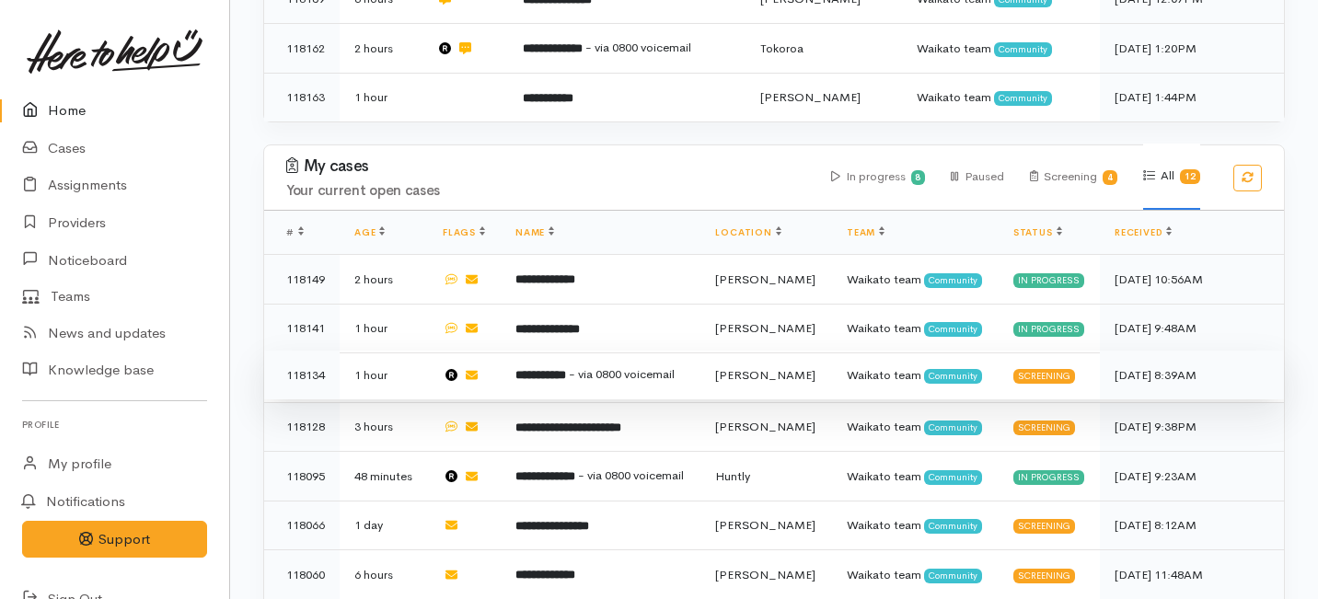
click at [643, 351] on td "**********" at bounding box center [601, 376] width 200 height 50
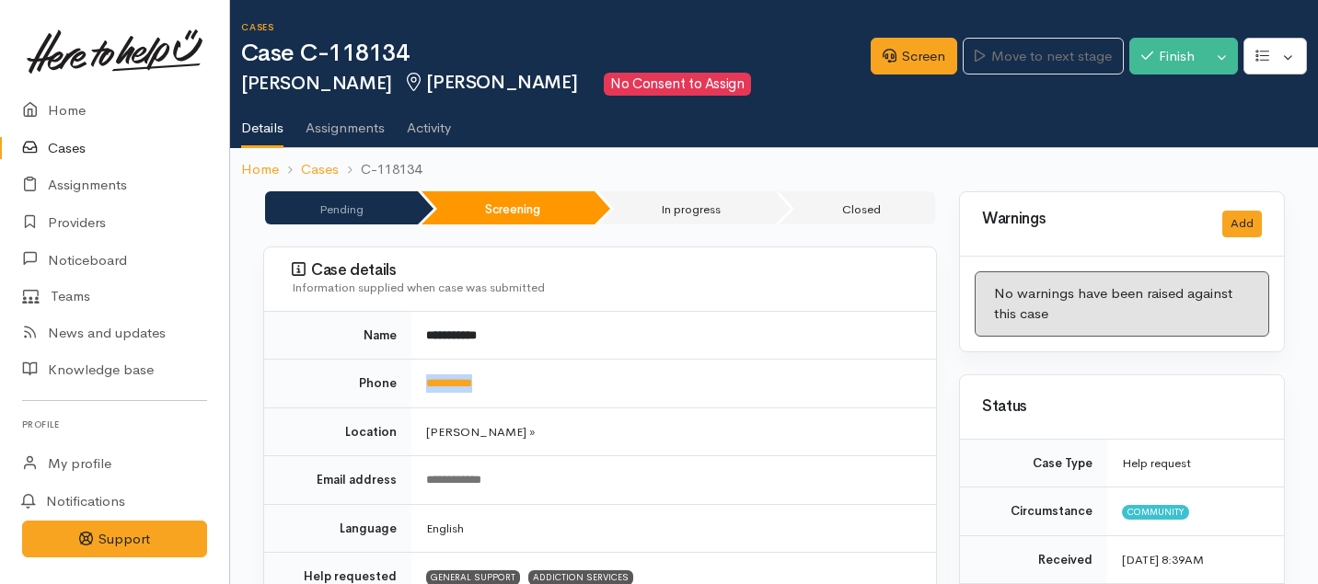
drag, startPoint x: 502, startPoint y: 380, endPoint x: 420, endPoint y: 382, distance: 82.8
click at [420, 382] on td "**********" at bounding box center [673, 384] width 525 height 49
copy link "**********"
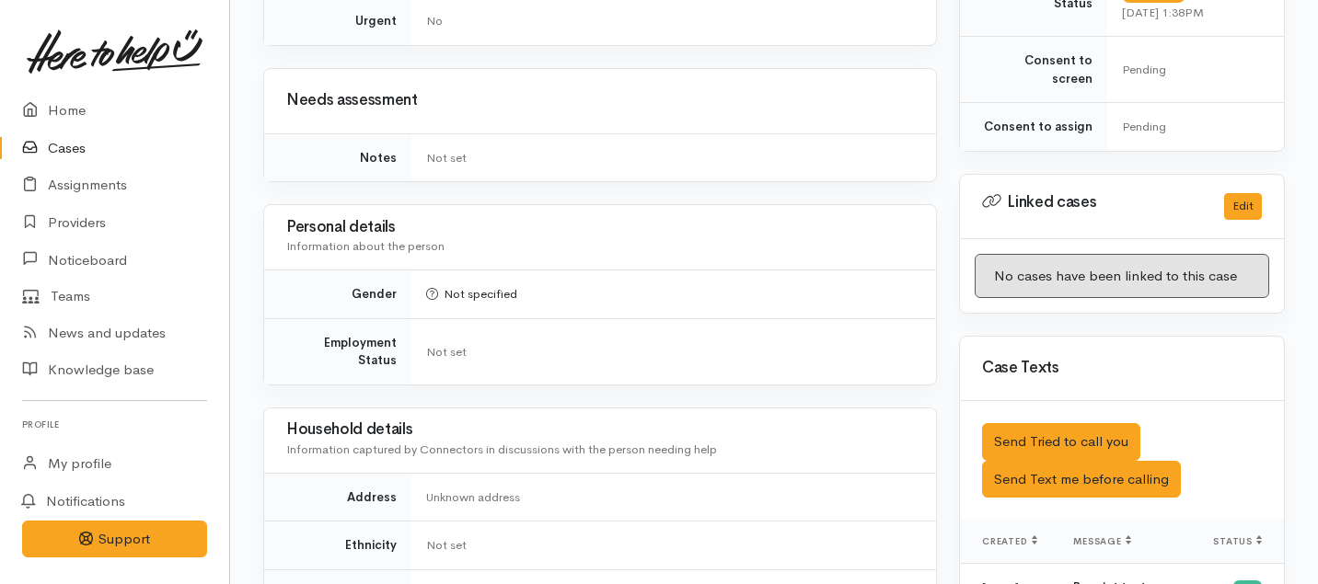
scroll to position [872, 0]
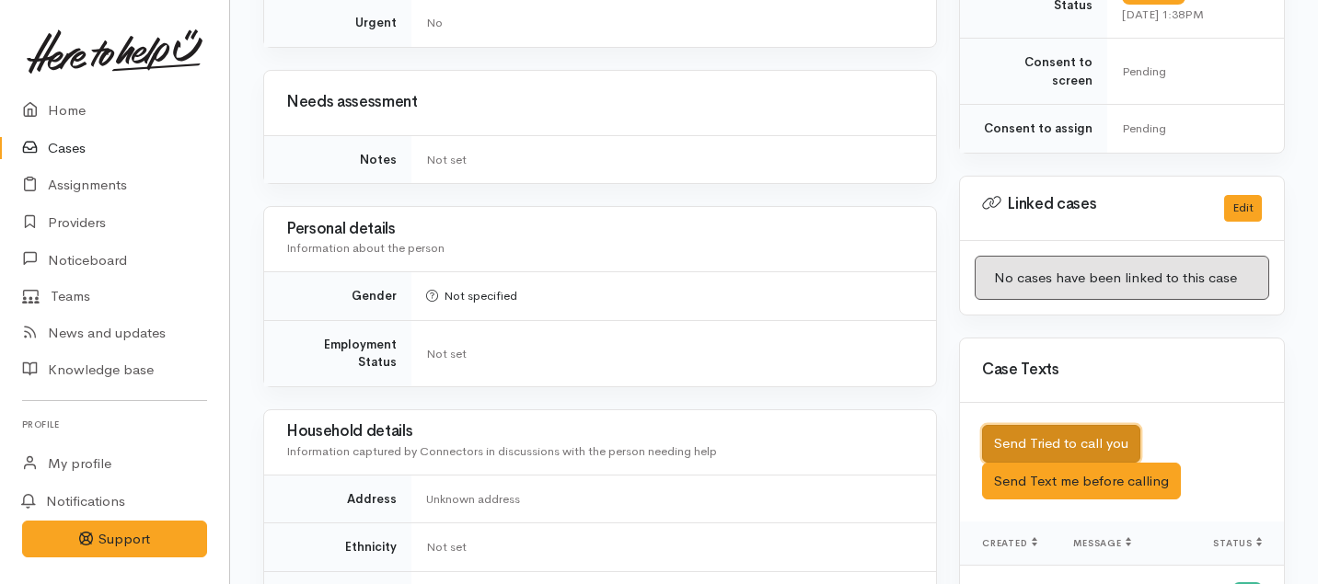
click at [1044, 425] on button "Send Tried to call you" at bounding box center [1061, 444] width 158 height 38
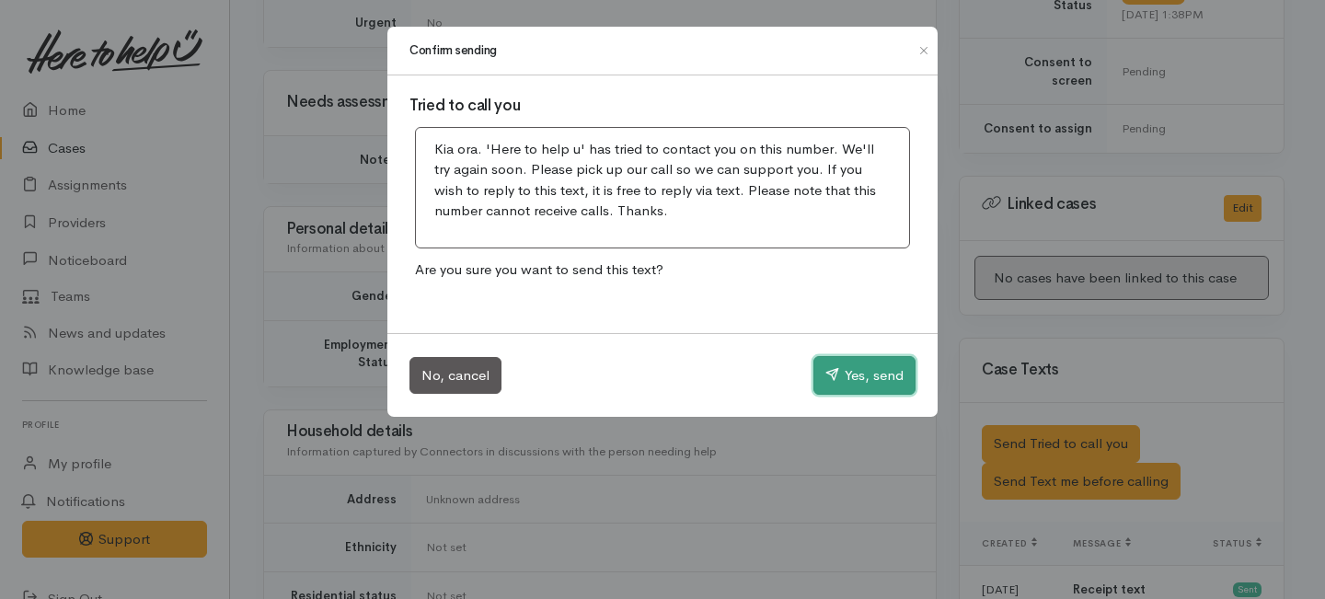
click at [885, 364] on button "Yes, send" at bounding box center [865, 375] width 102 height 39
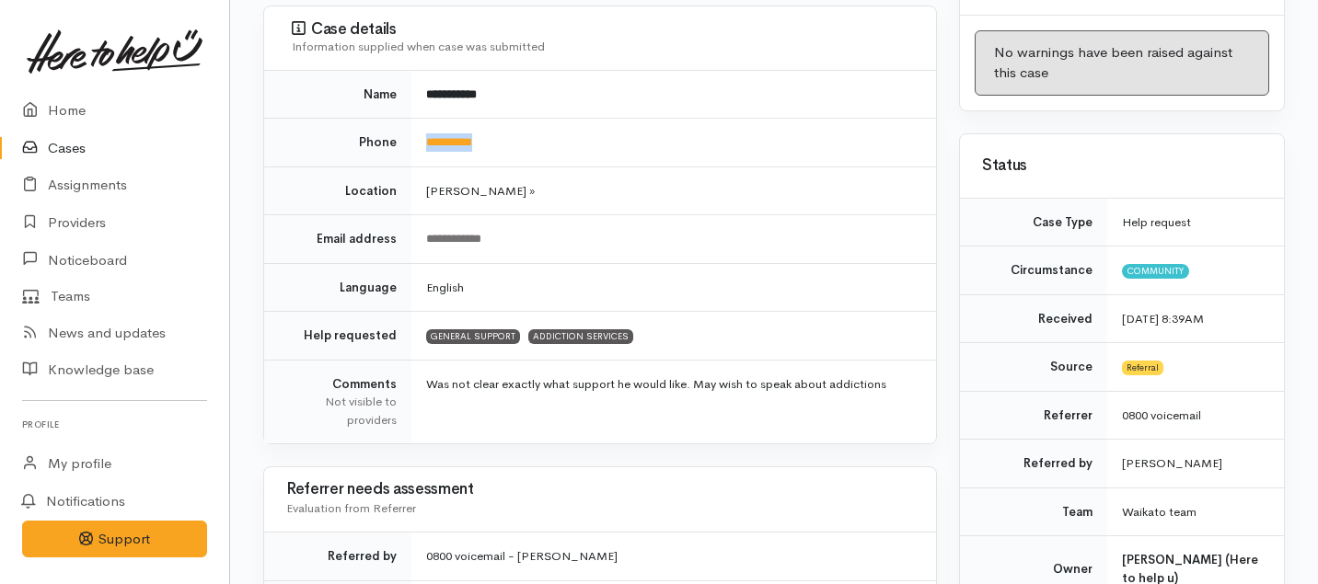
scroll to position [0, 0]
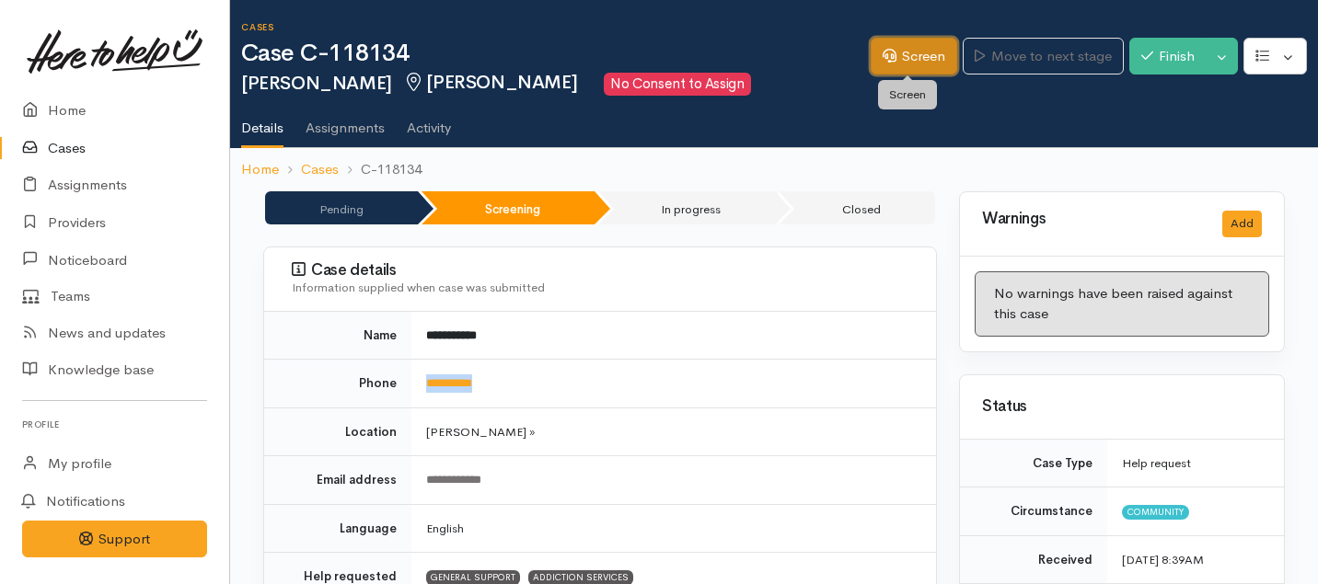
click at [903, 44] on link "Screen" at bounding box center [914, 57] width 87 height 38
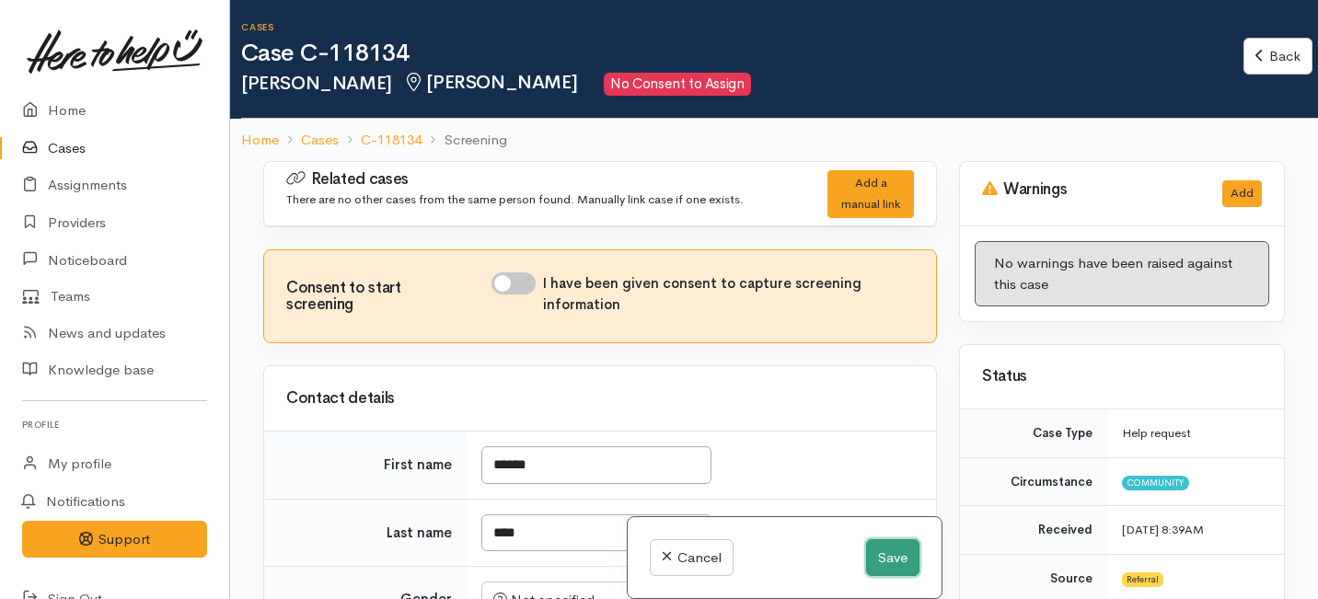
click at [887, 560] on button "Save" at bounding box center [892, 558] width 53 height 38
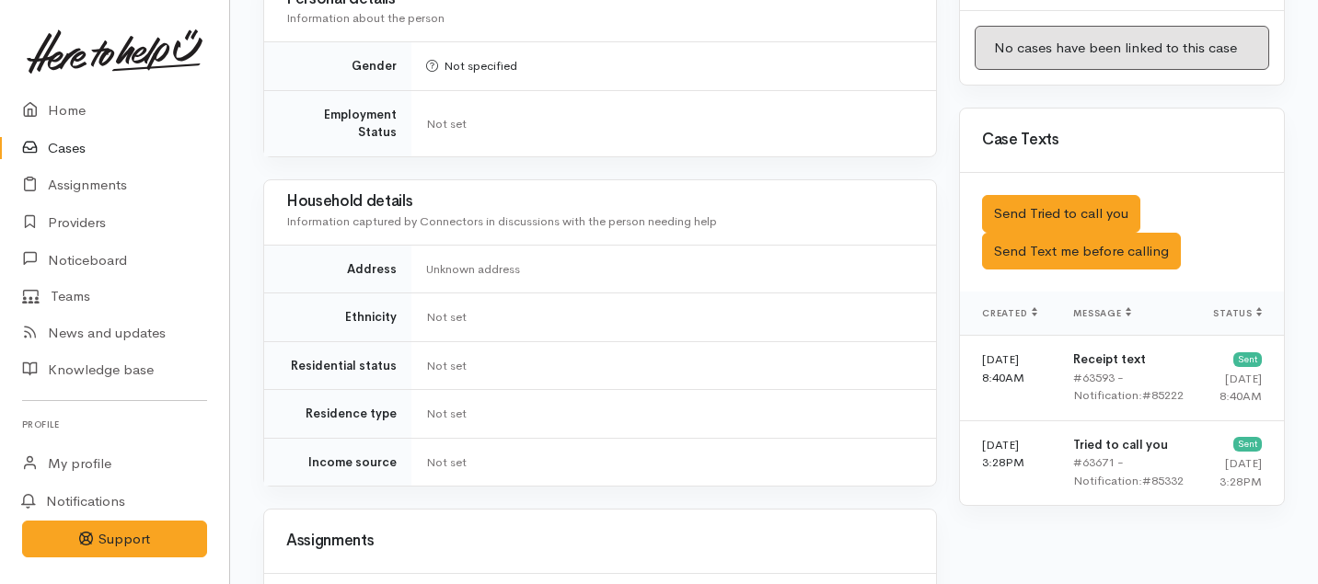
scroll to position [1092, 0]
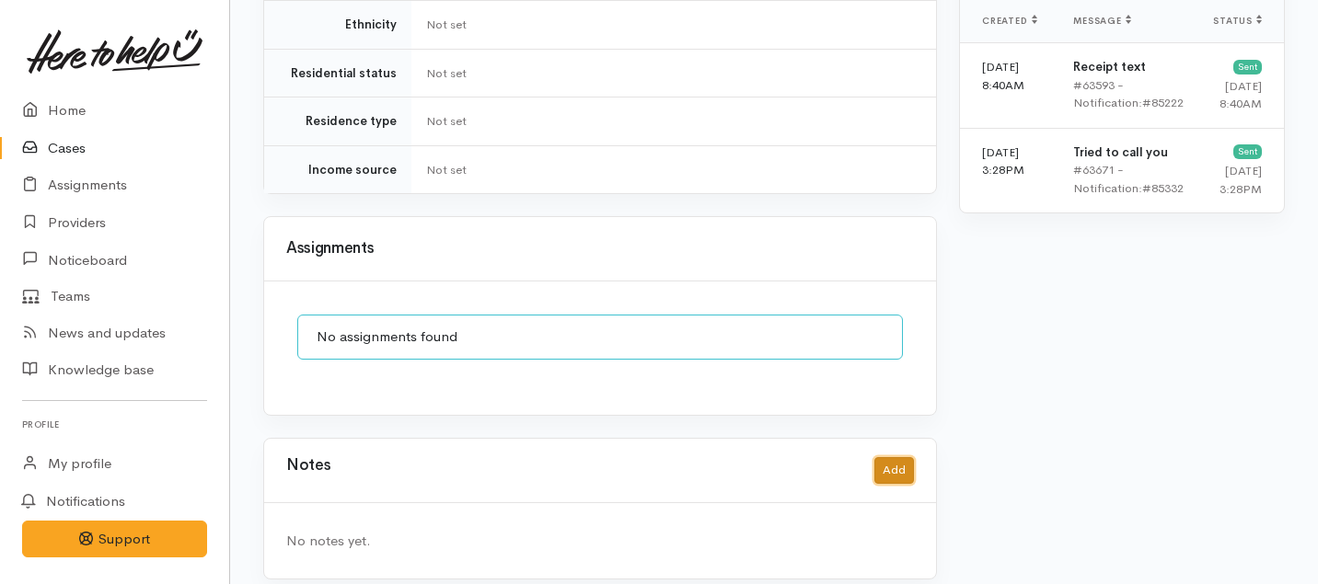
click at [905, 457] on button "Add" at bounding box center [894, 470] width 40 height 27
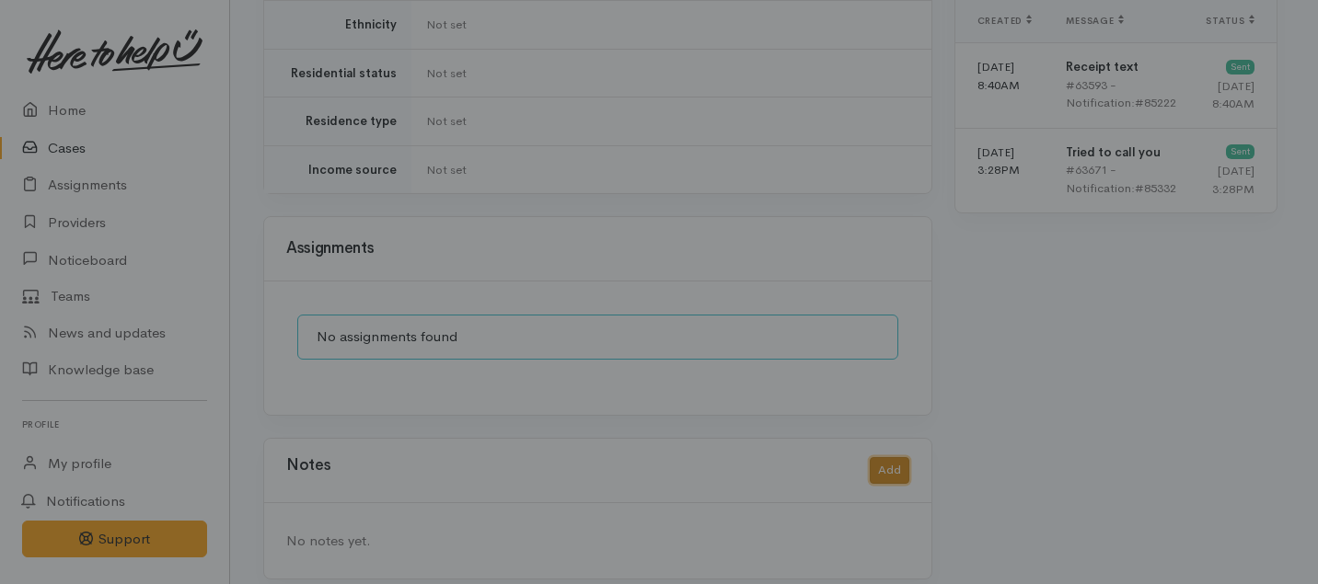
scroll to position [1380, 0]
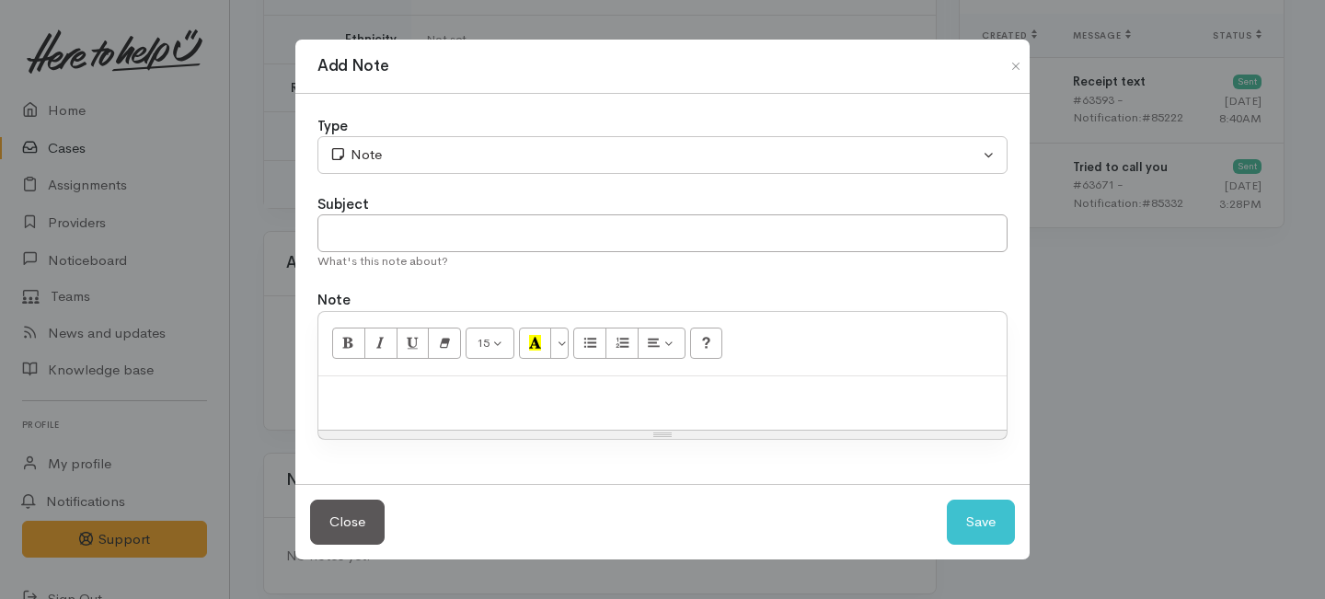
click at [663, 135] on div "Type" at bounding box center [663, 126] width 690 height 21
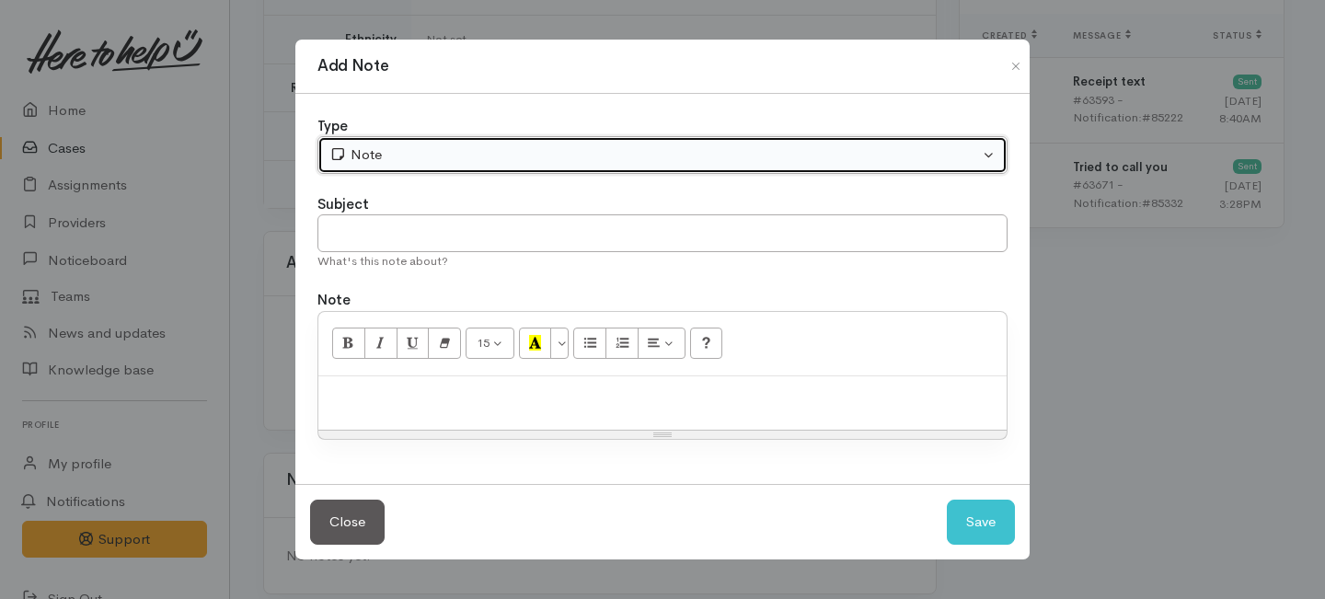
click at [621, 159] on div "Note" at bounding box center [654, 154] width 650 height 21
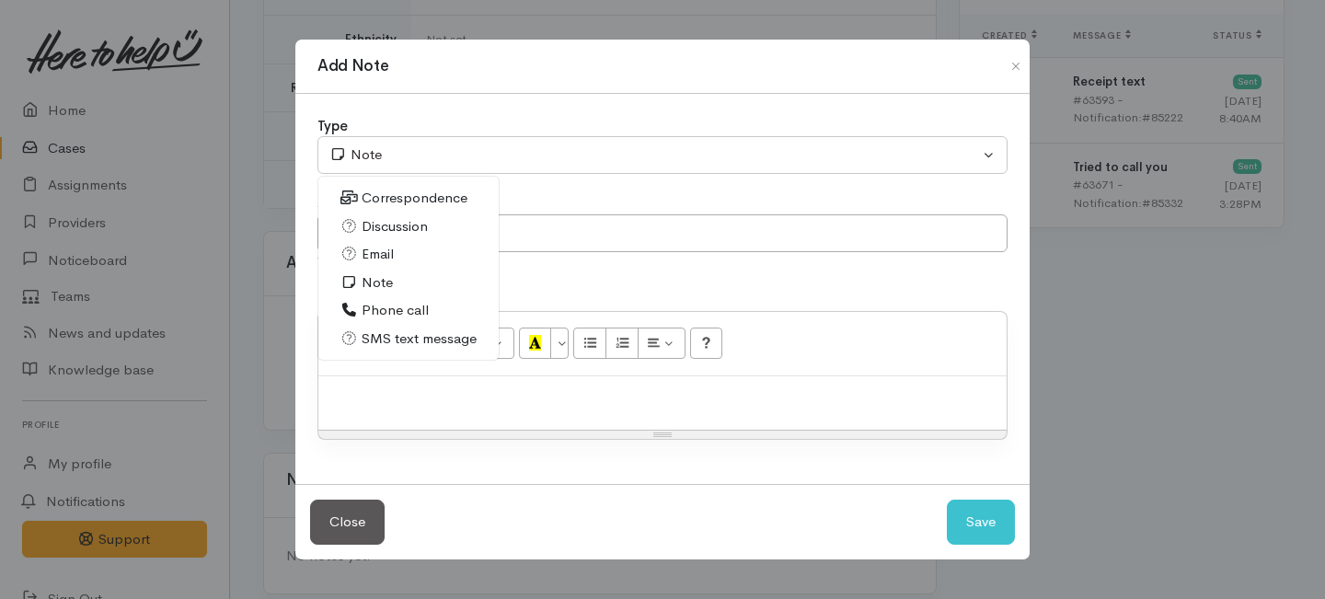
click at [397, 309] on span "Phone call" at bounding box center [395, 310] width 67 height 21
select select "3"
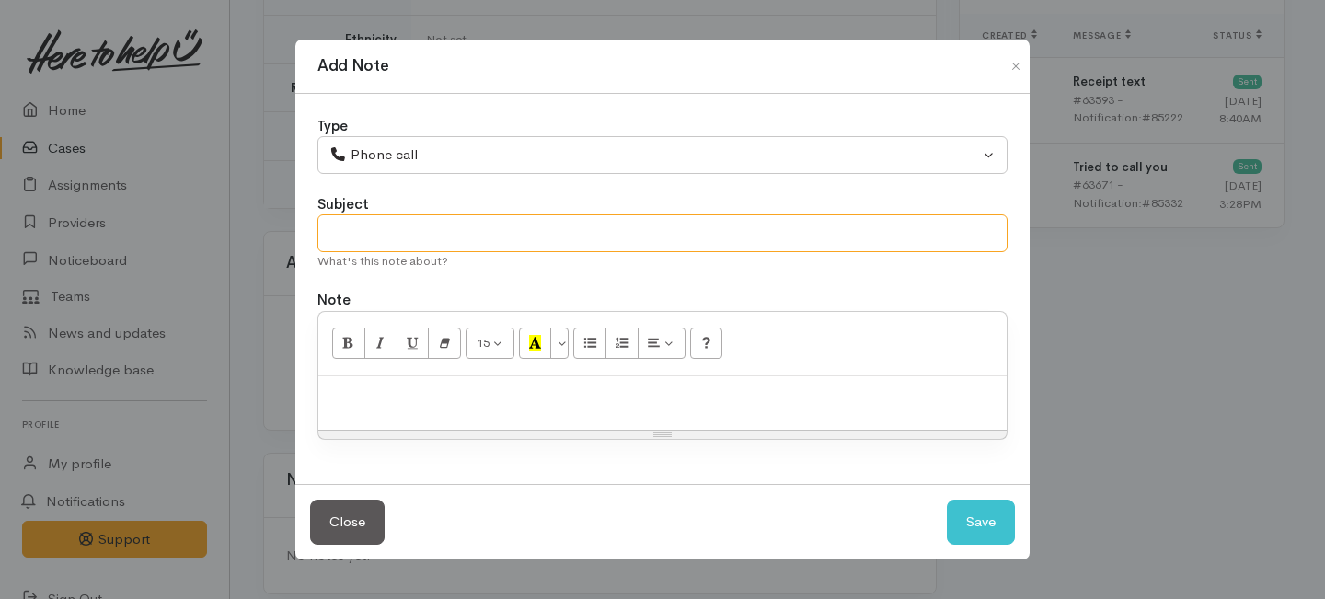
click at [400, 220] on input "text" at bounding box center [663, 233] width 690 height 38
type input "Attempt to contact"
click at [414, 390] on p at bounding box center [663, 396] width 670 height 21
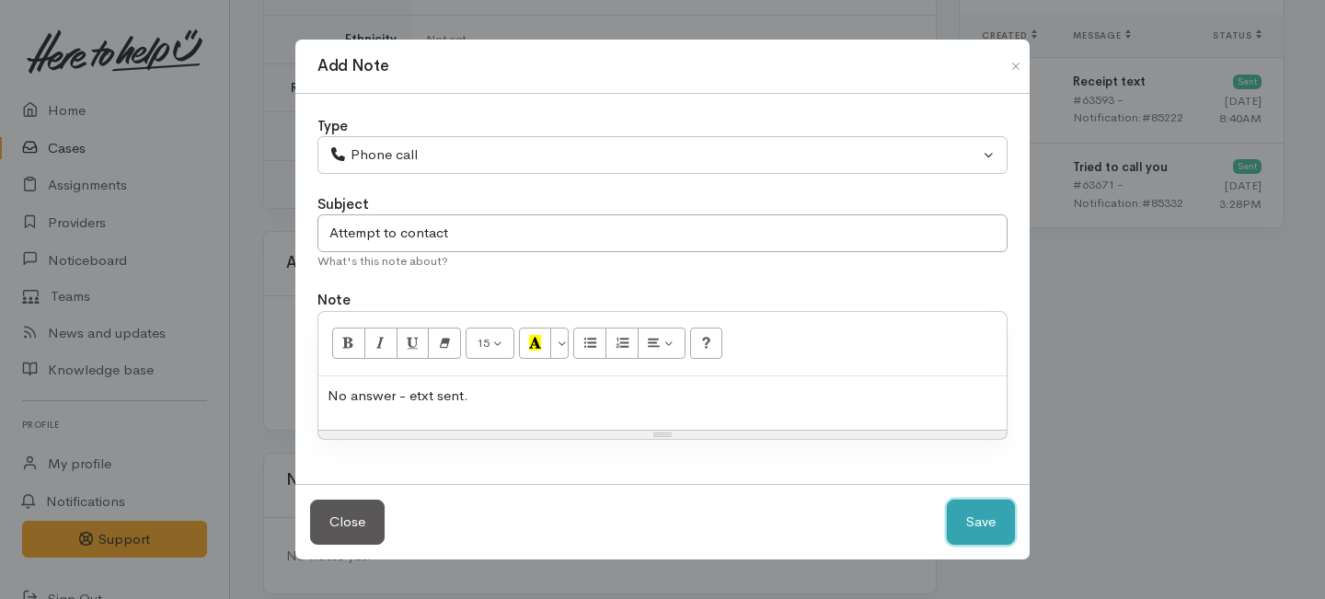
click at [1005, 522] on button "Save" at bounding box center [981, 522] width 68 height 45
select select "1"
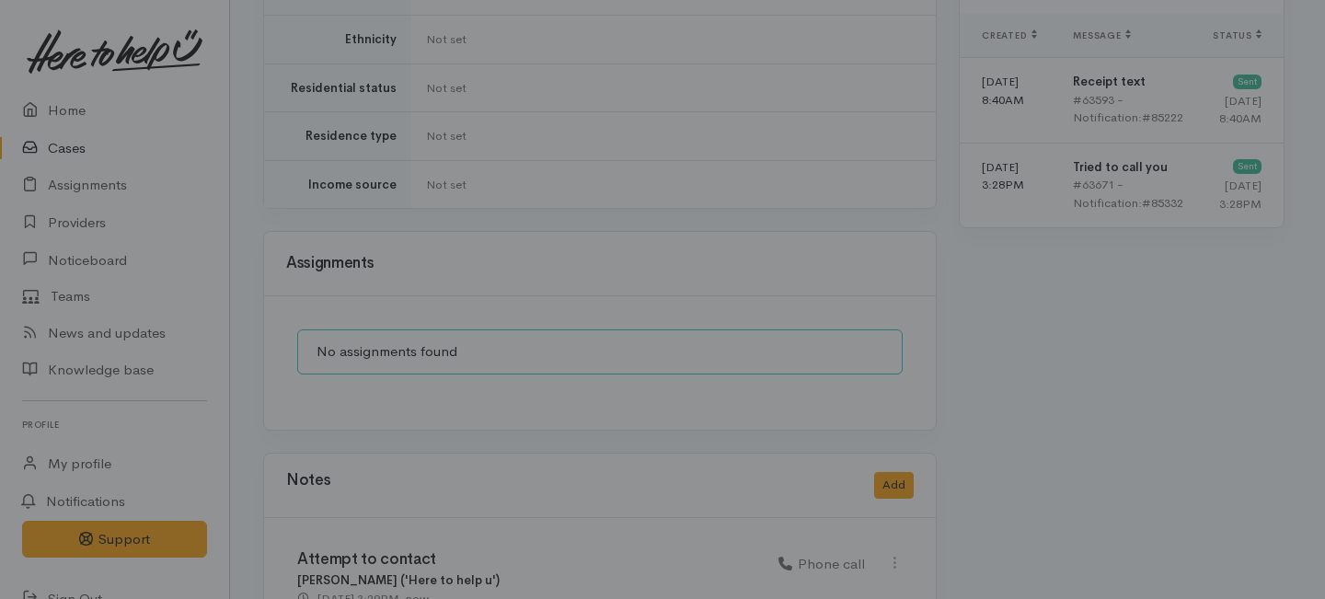
click at [1005, 522] on div "Add Note Type Correspondence Discussion Email Note Phone call SMS text message …" at bounding box center [662, 299] width 1325 height 599
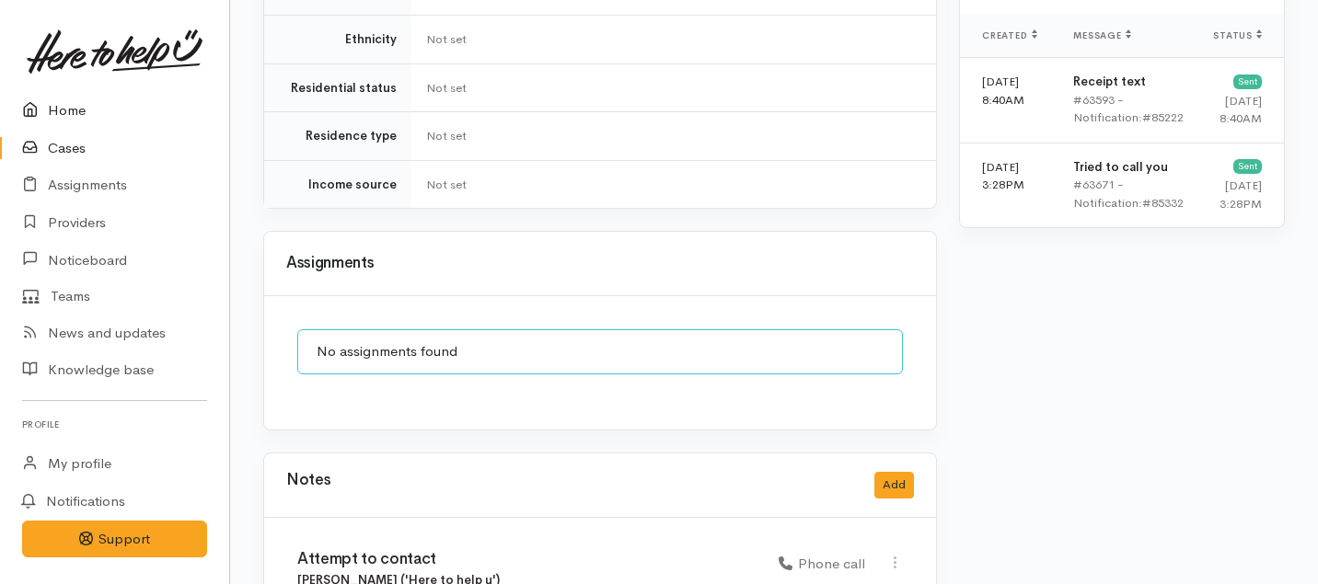
click at [75, 113] on link "Home" at bounding box center [114, 111] width 229 height 38
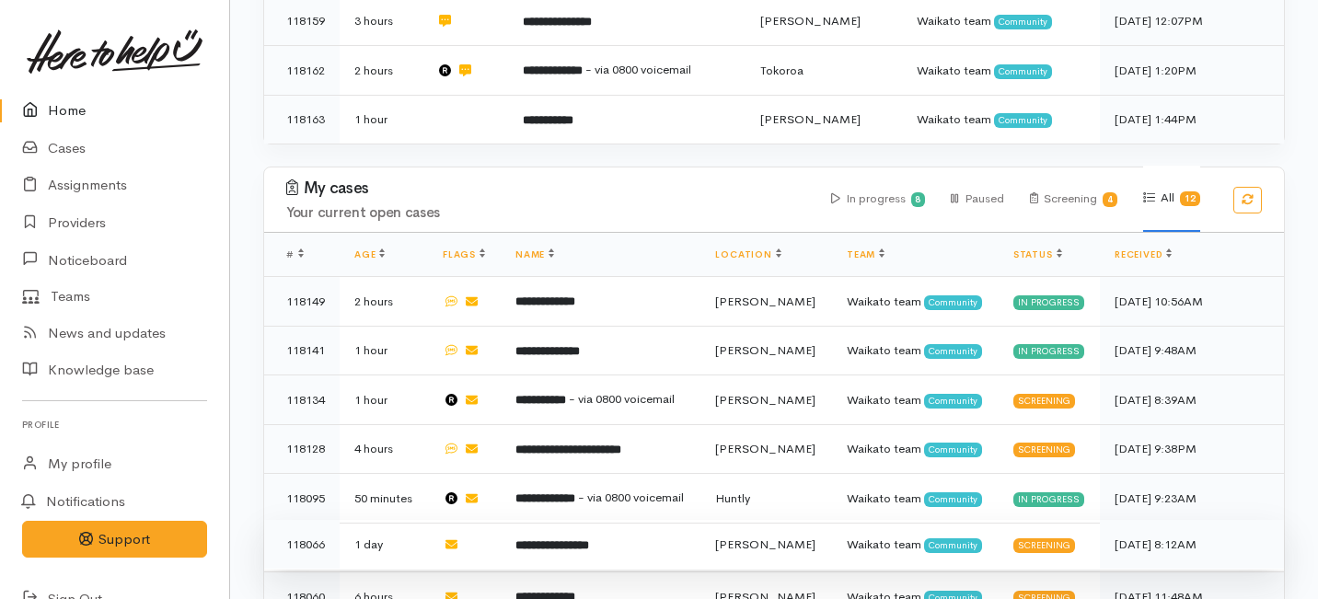
scroll to position [618, 0]
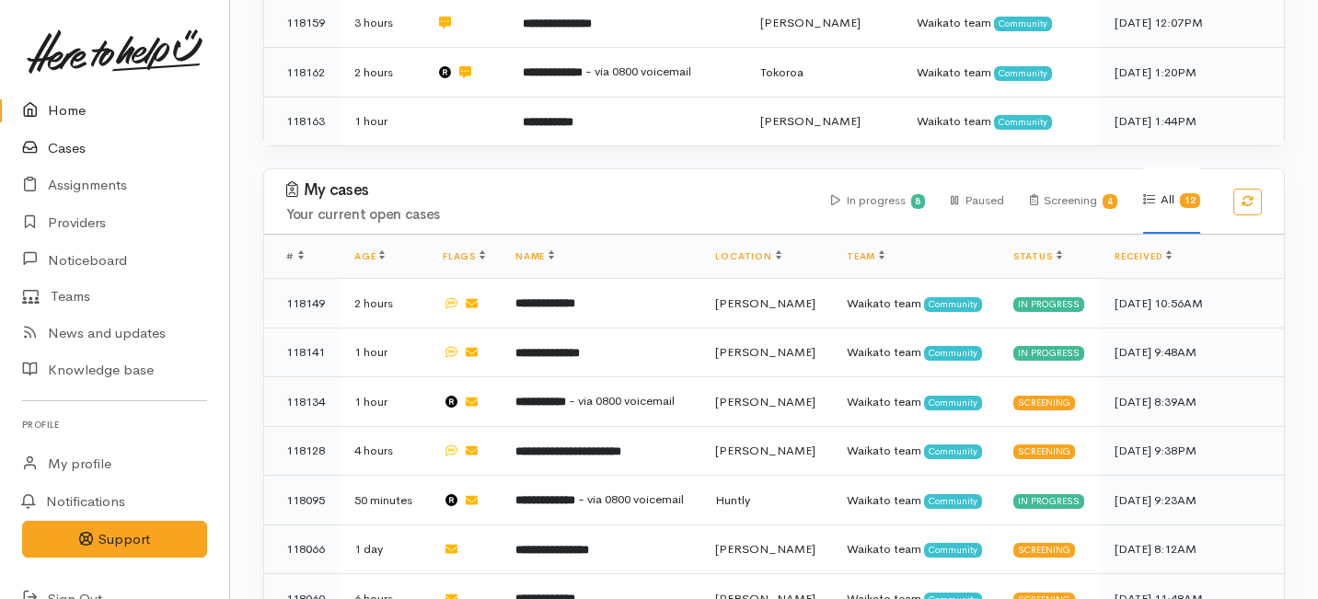
click at [69, 145] on link "Cases" at bounding box center [114, 149] width 229 height 38
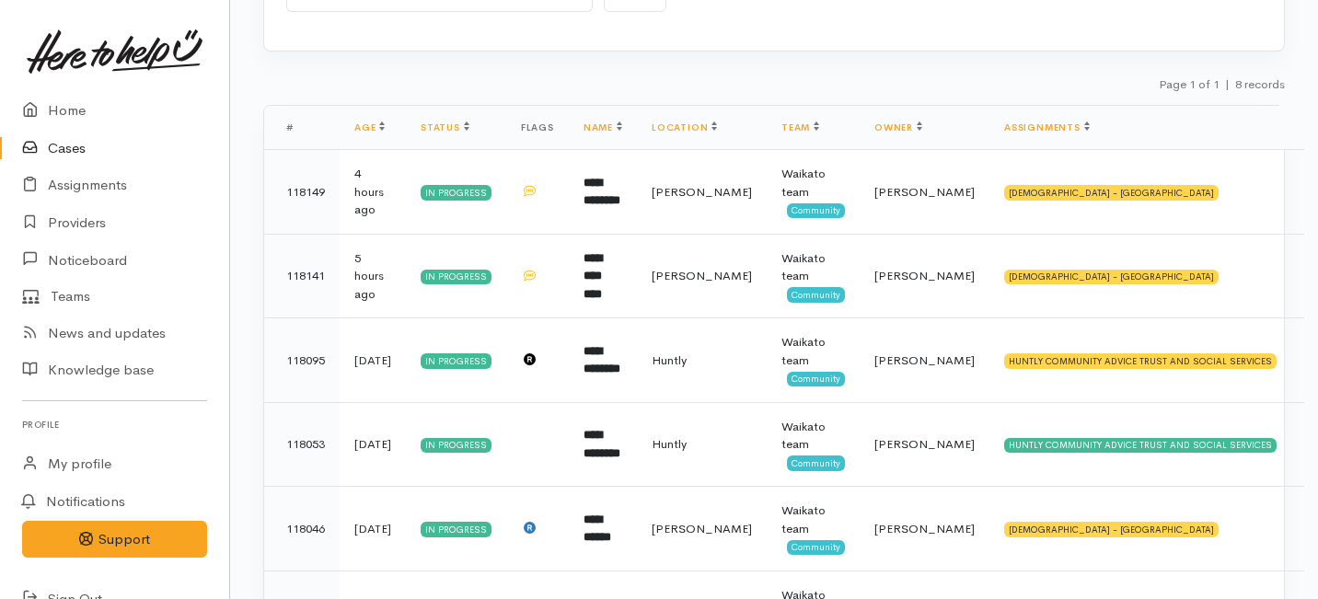
scroll to position [194, 0]
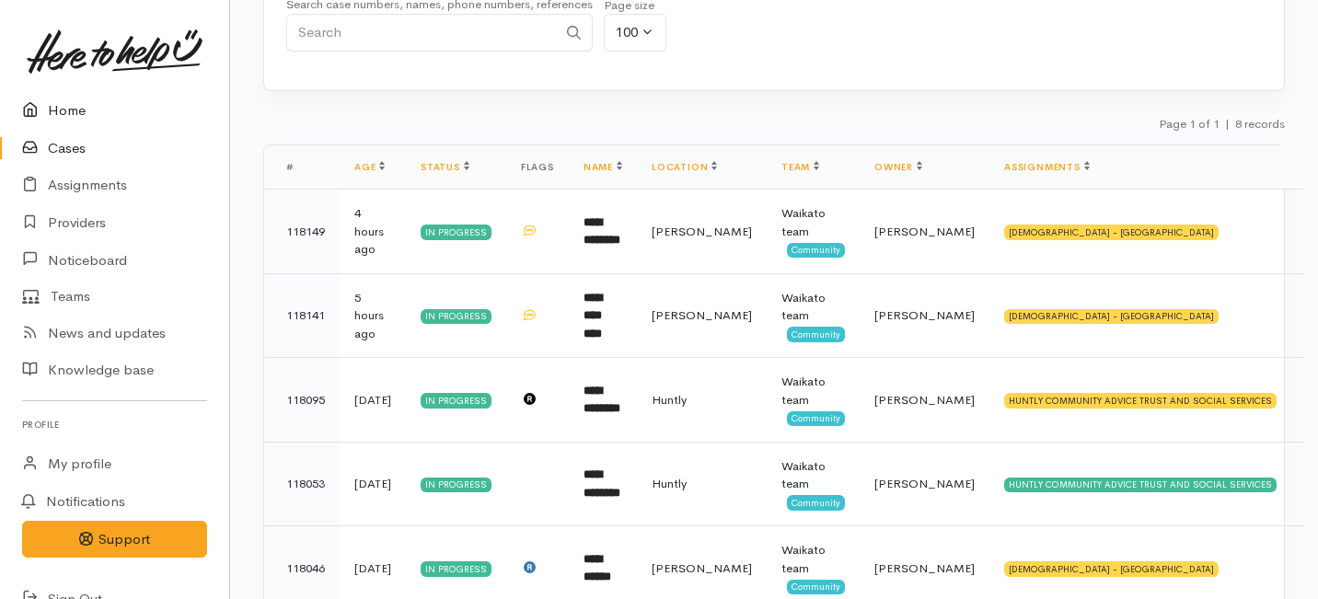
click at [69, 106] on link "Home" at bounding box center [114, 111] width 229 height 38
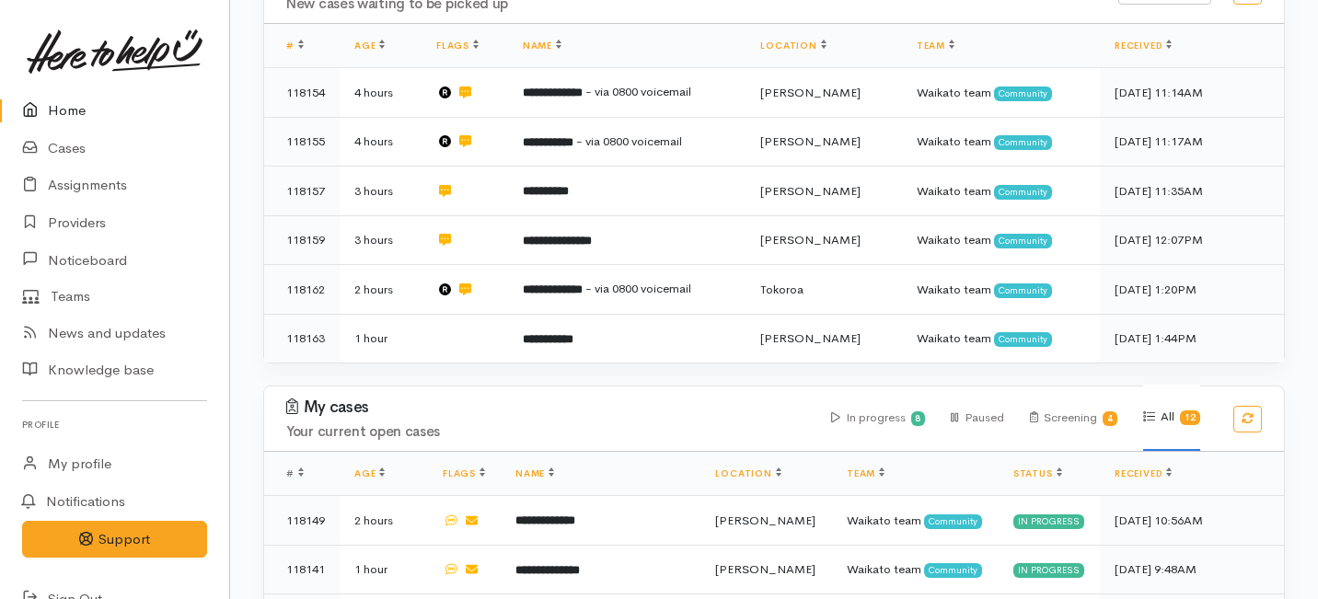
scroll to position [132, 0]
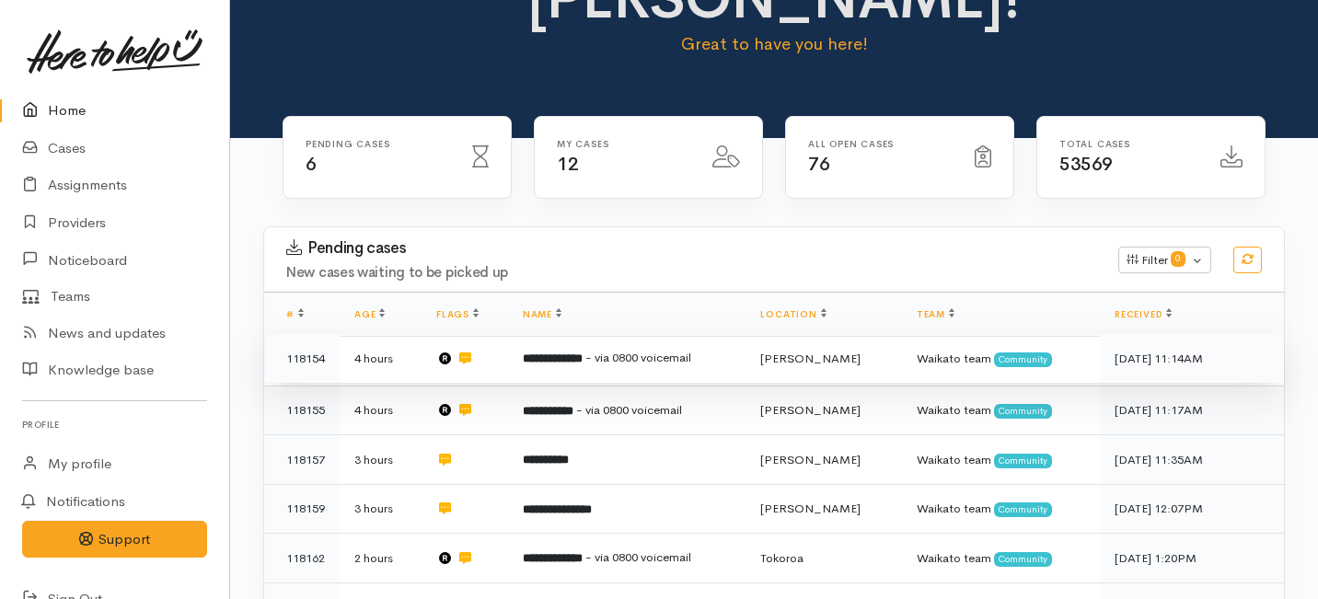
click at [603, 334] on td "**********" at bounding box center [627, 359] width 238 height 50
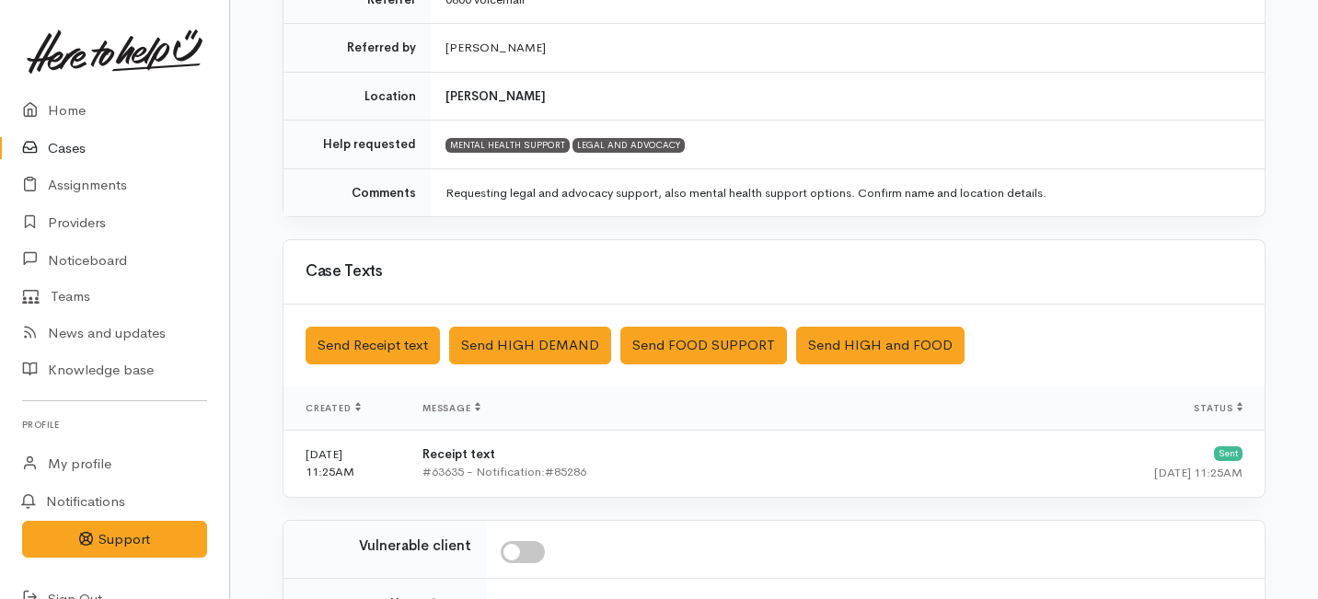
scroll to position [401, 0]
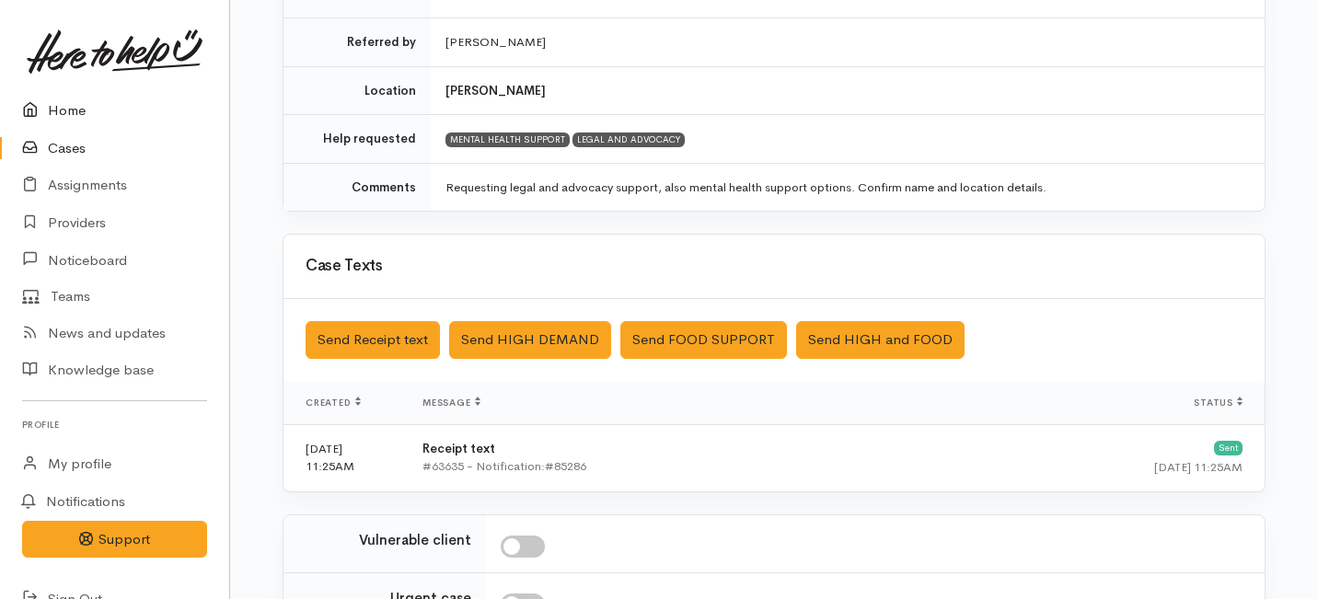
click at [61, 107] on link "Home" at bounding box center [114, 111] width 229 height 38
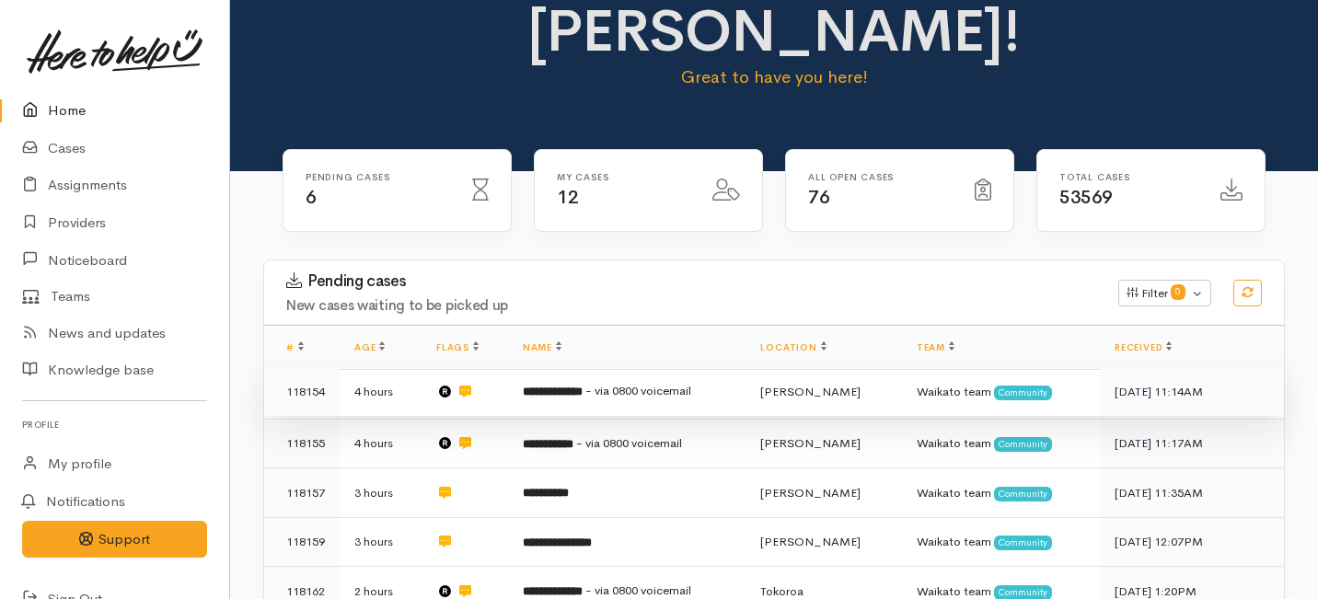
scroll to position [119, 0]
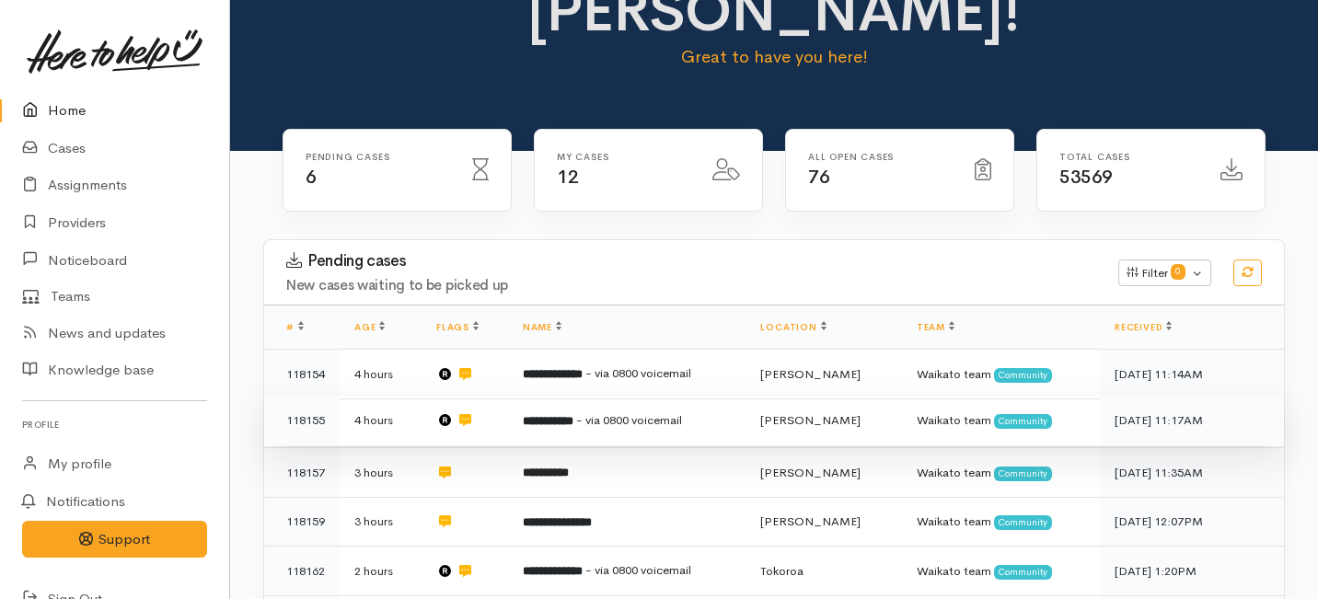
click at [572, 415] on b "**********" at bounding box center [548, 421] width 51 height 12
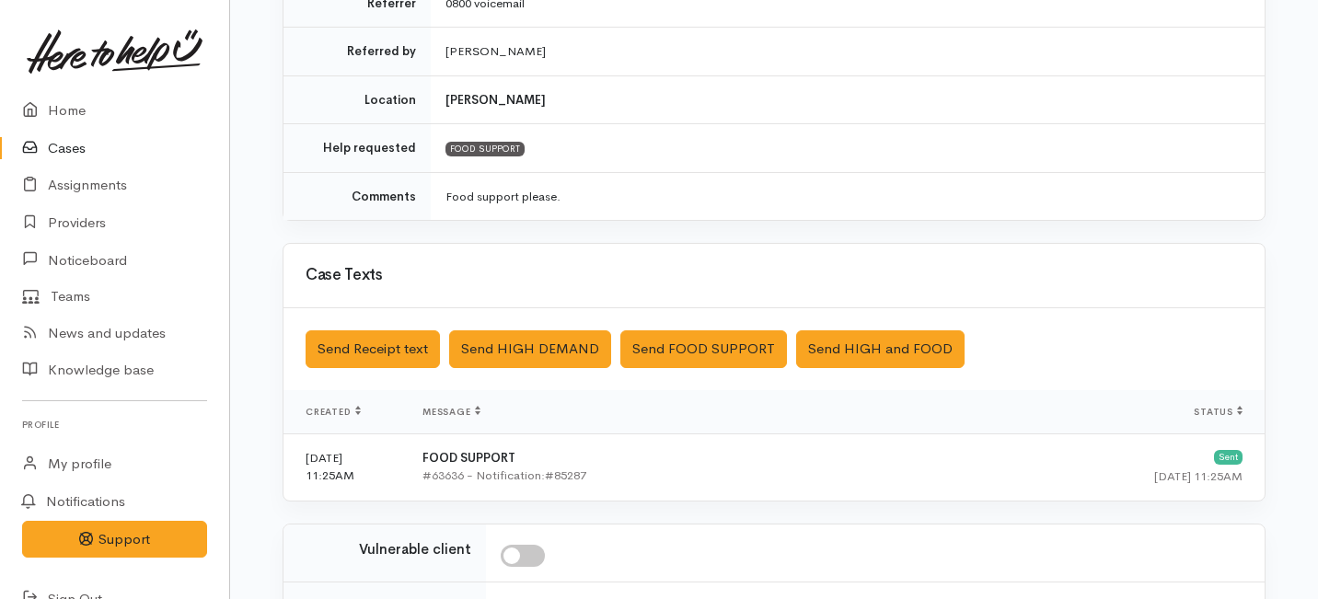
scroll to position [653, 0]
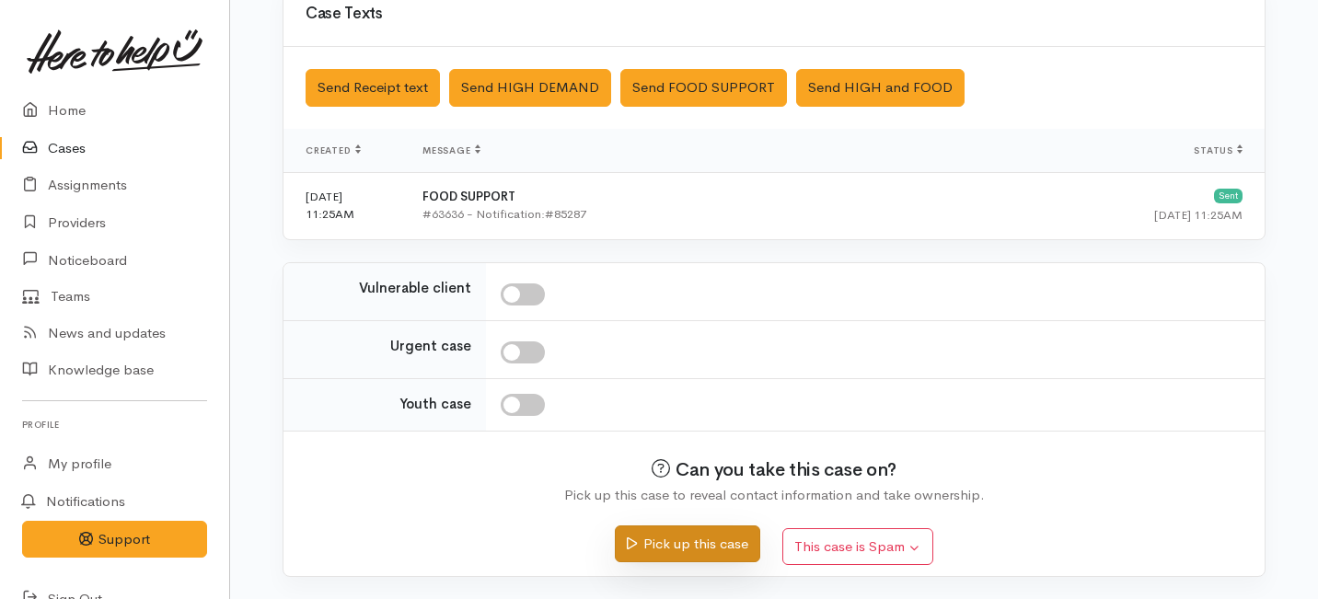
click at [660, 549] on button "Pick up this case" at bounding box center [687, 544] width 144 height 38
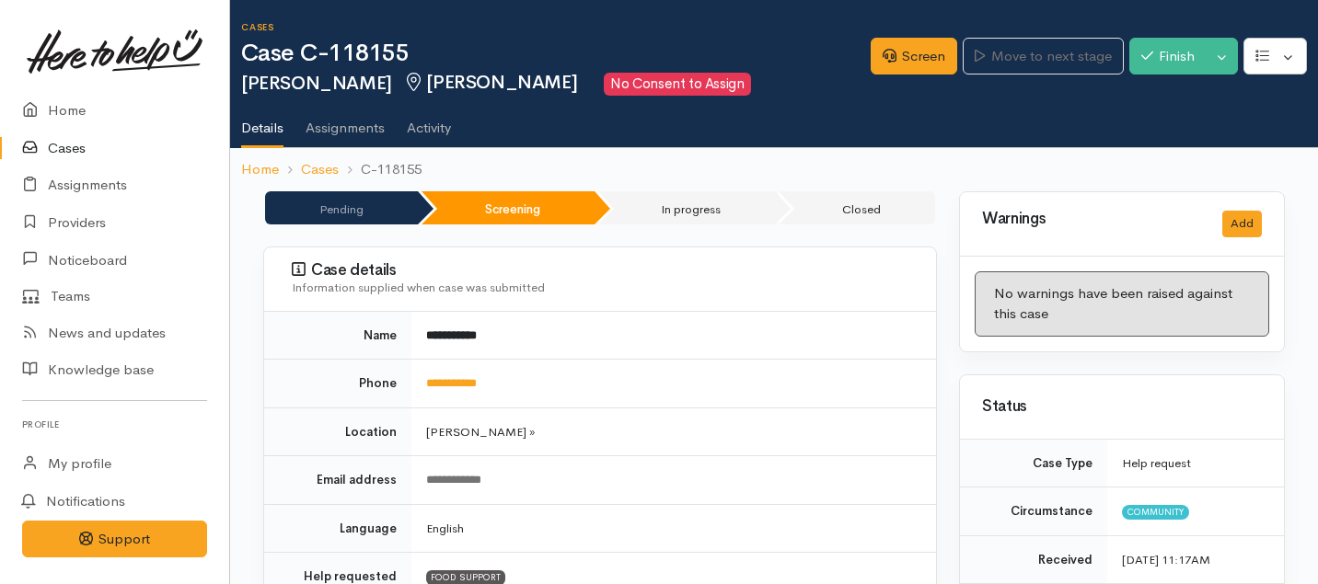
scroll to position [132, 0]
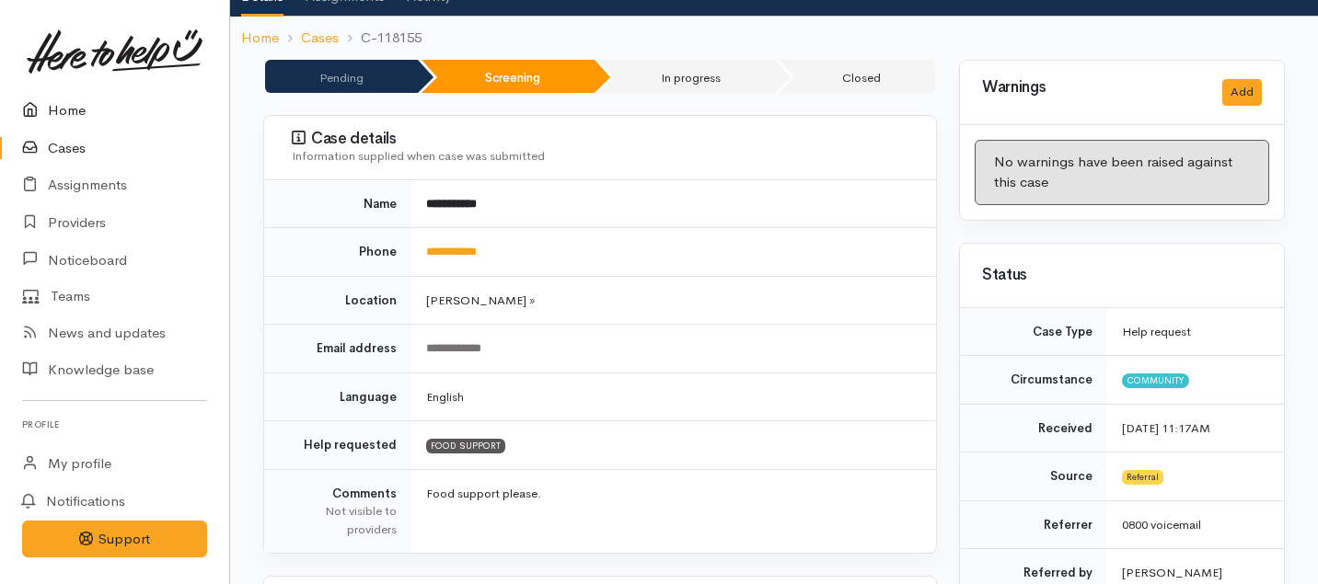
click at [57, 104] on link "Home" at bounding box center [114, 111] width 229 height 38
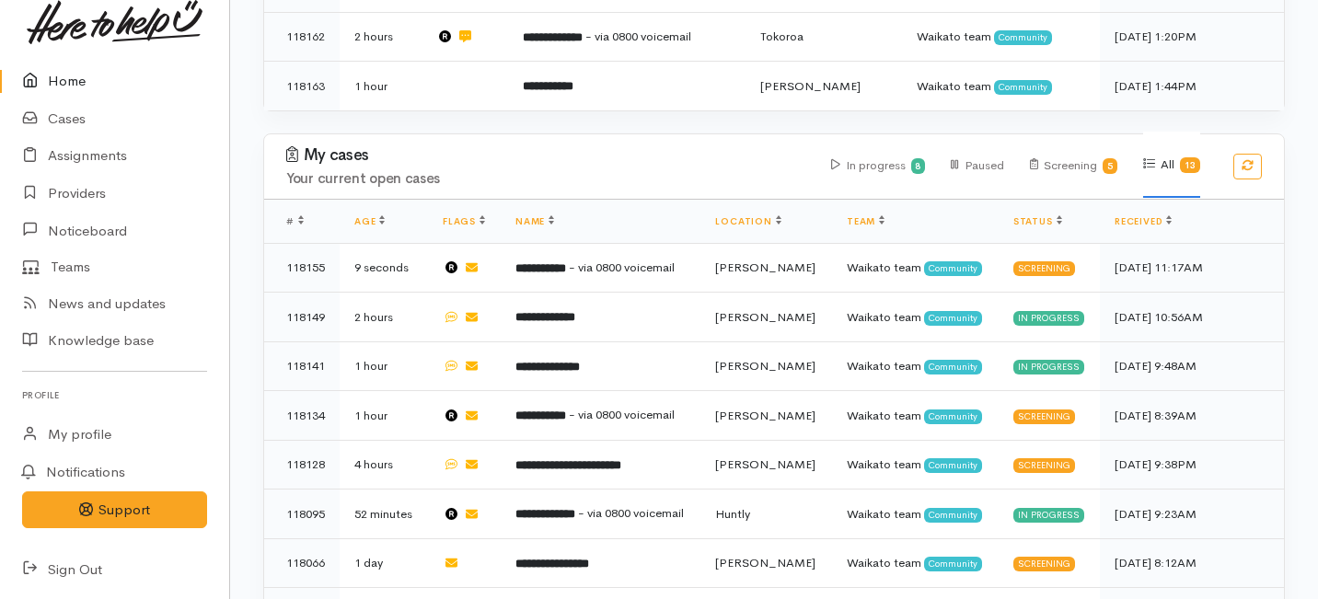
scroll to position [603, 0]
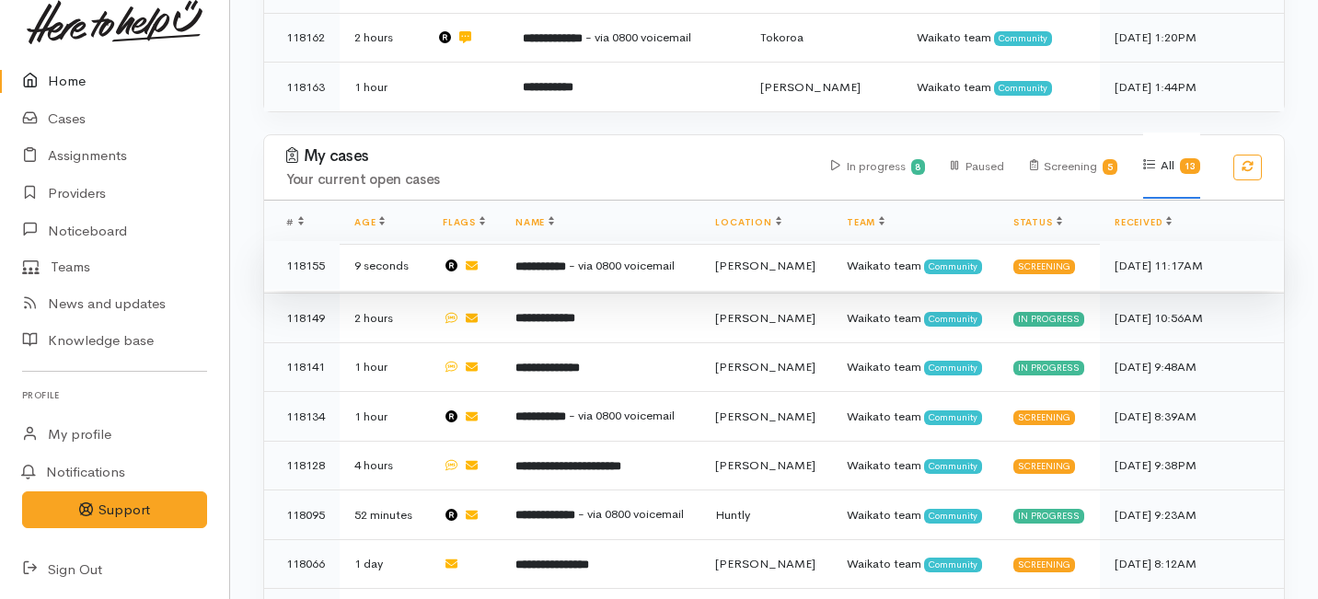
click at [566, 260] on b "**********" at bounding box center [540, 266] width 51 height 12
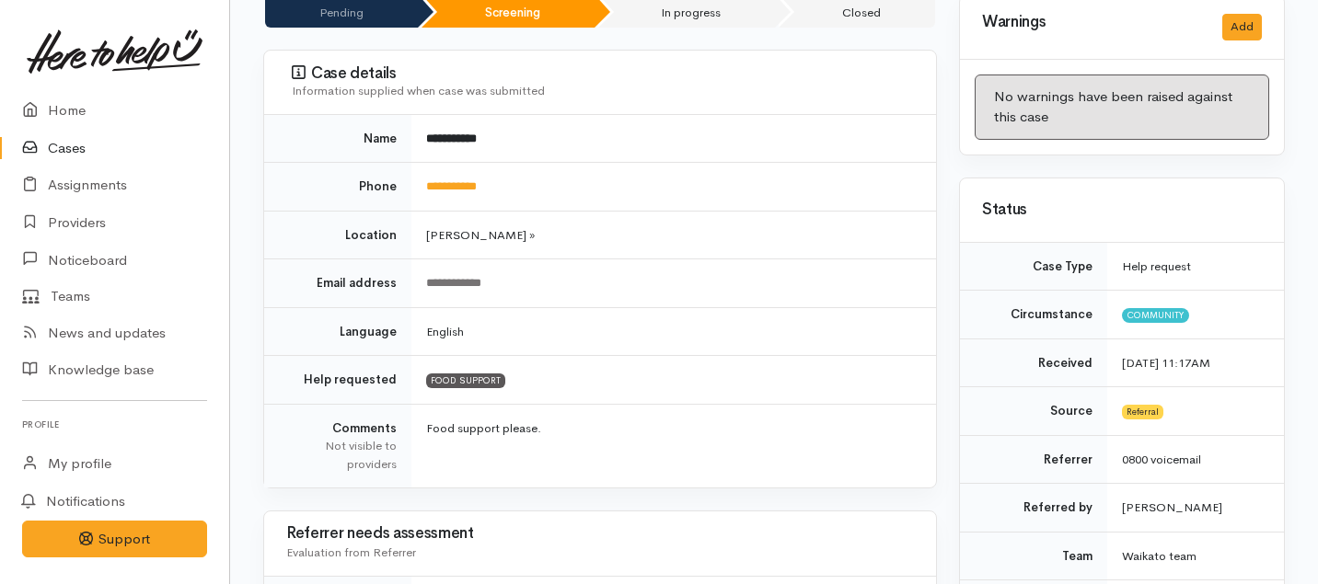
scroll to position [182, 0]
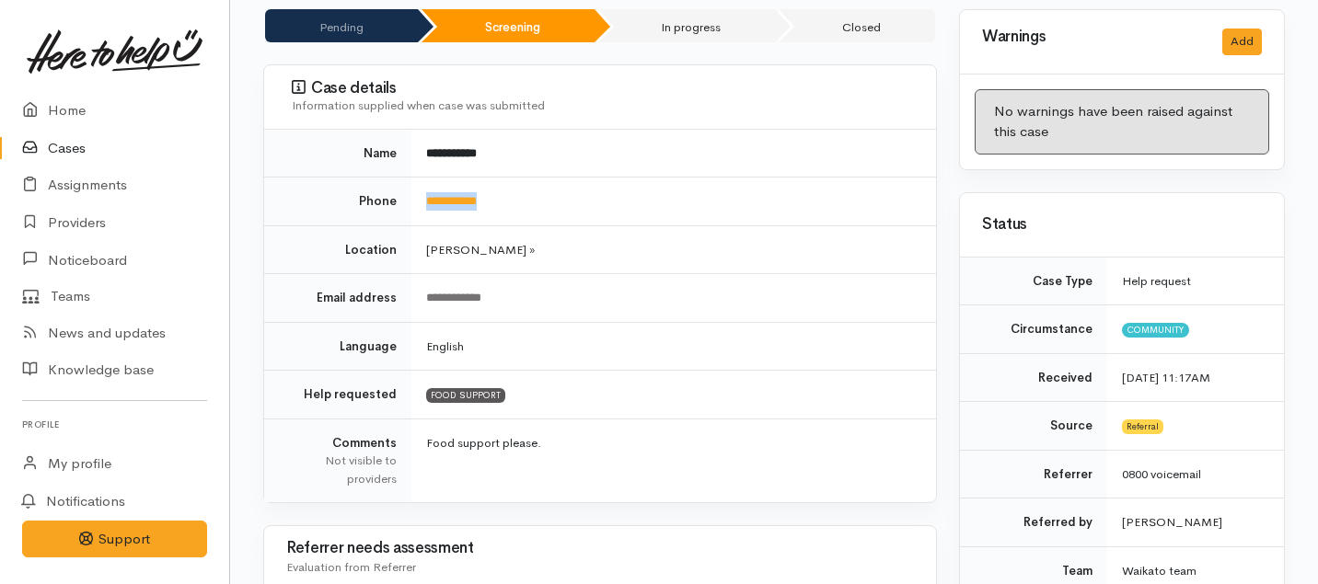
drag, startPoint x: 525, startPoint y: 203, endPoint x: 421, endPoint y: 200, distance: 104.1
click at [421, 200] on td "**********" at bounding box center [673, 202] width 525 height 49
copy link "**********"
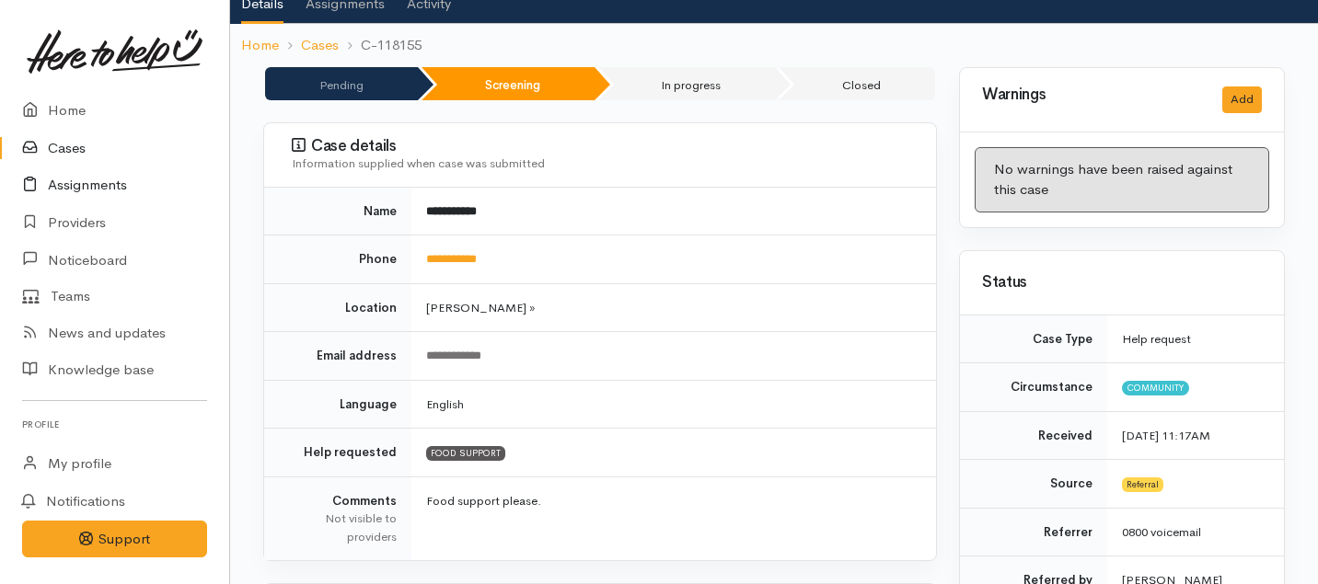
scroll to position [39, 0]
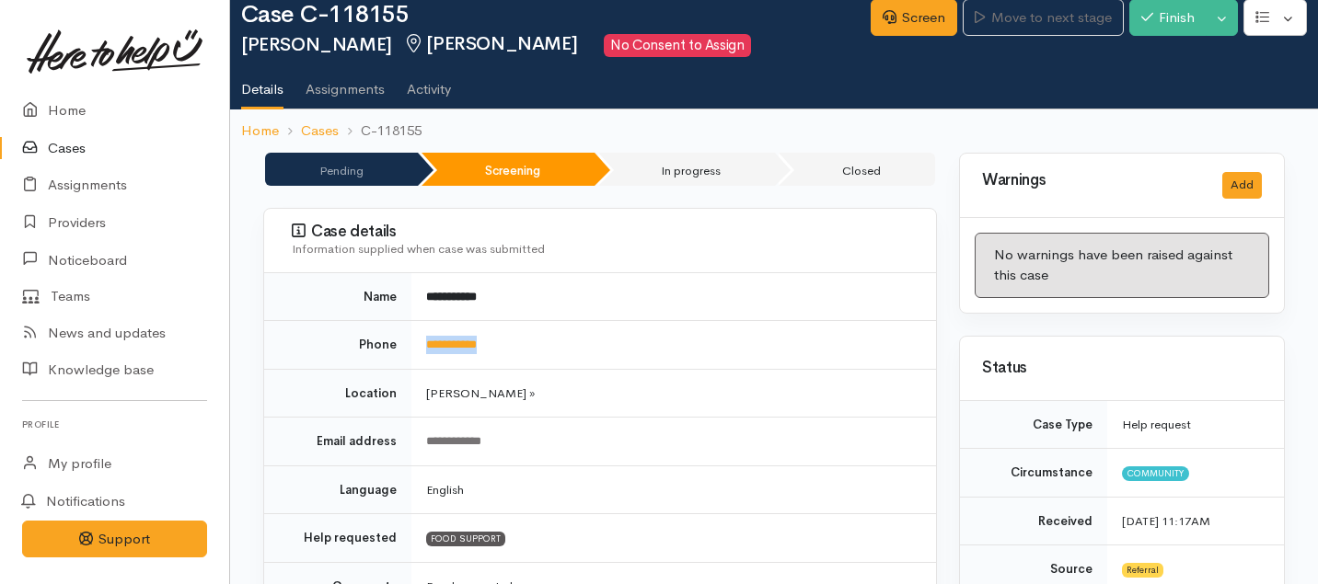
drag, startPoint x: 501, startPoint y: 342, endPoint x: 412, endPoint y: 342, distance: 88.3
click at [412, 342] on td "**********" at bounding box center [673, 345] width 525 height 49
copy link "**********"
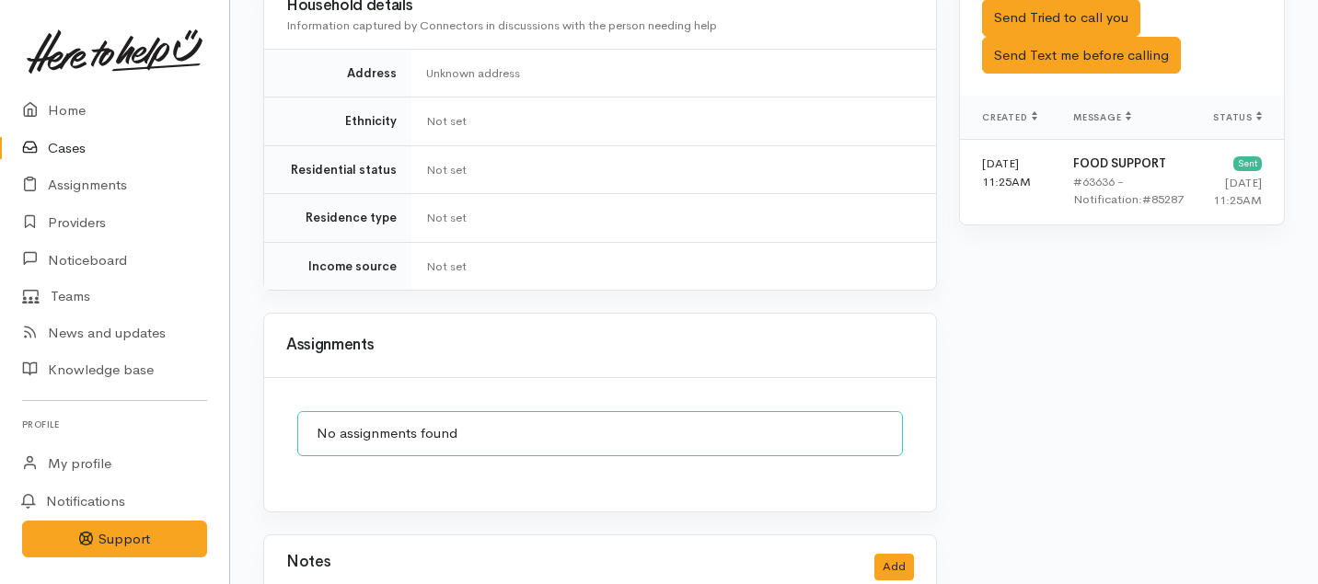
scroll to position [1394, 0]
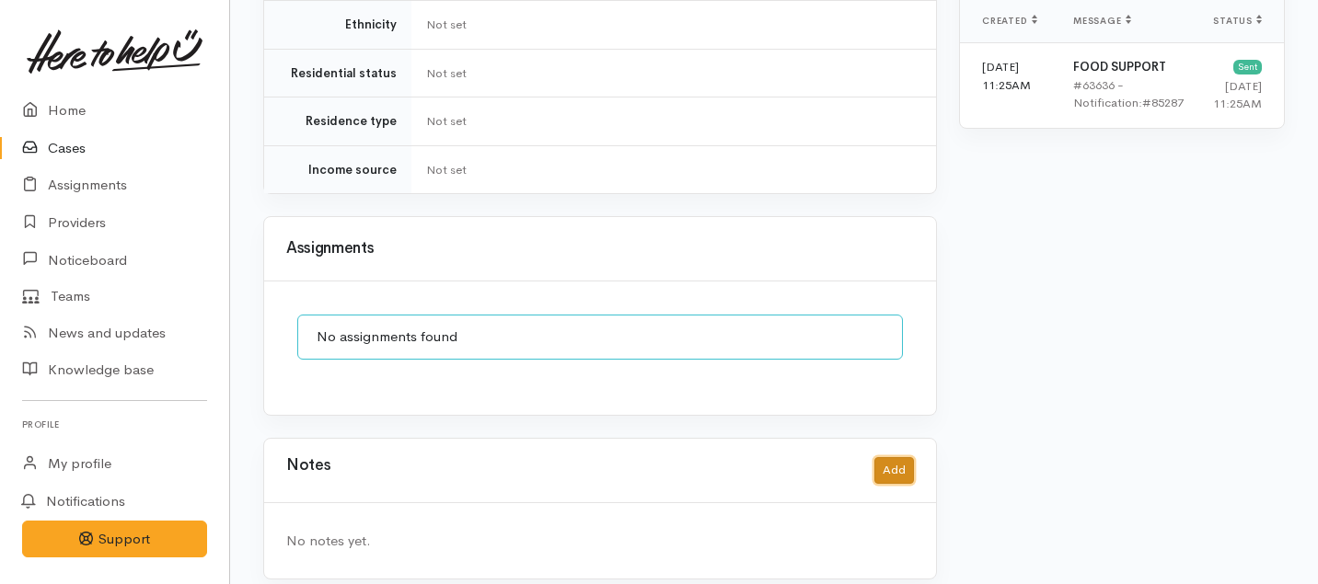
click at [891, 462] on button "Add" at bounding box center [894, 470] width 40 height 27
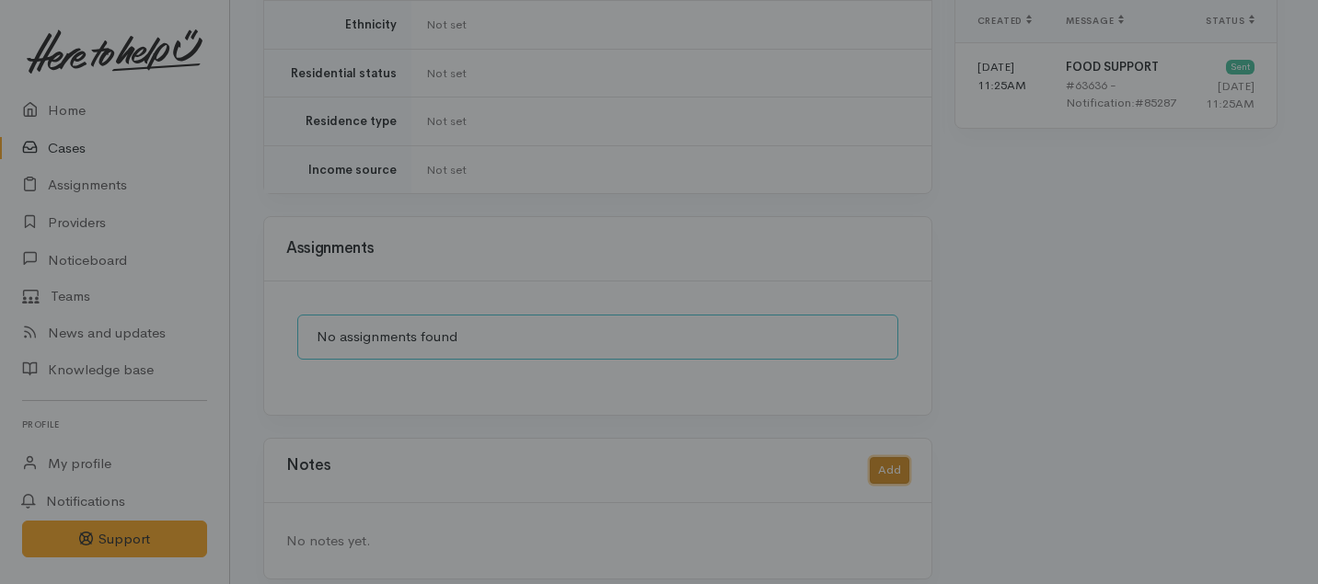
scroll to position [1380, 0]
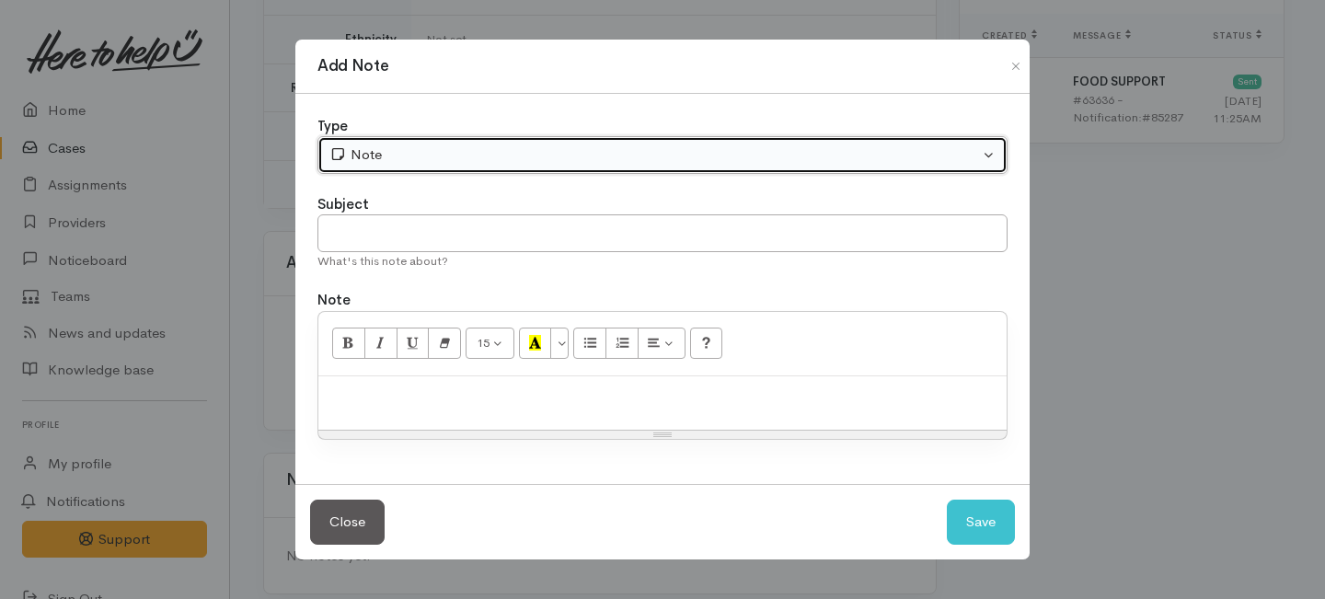
click at [472, 152] on div "Note" at bounding box center [654, 154] width 650 height 21
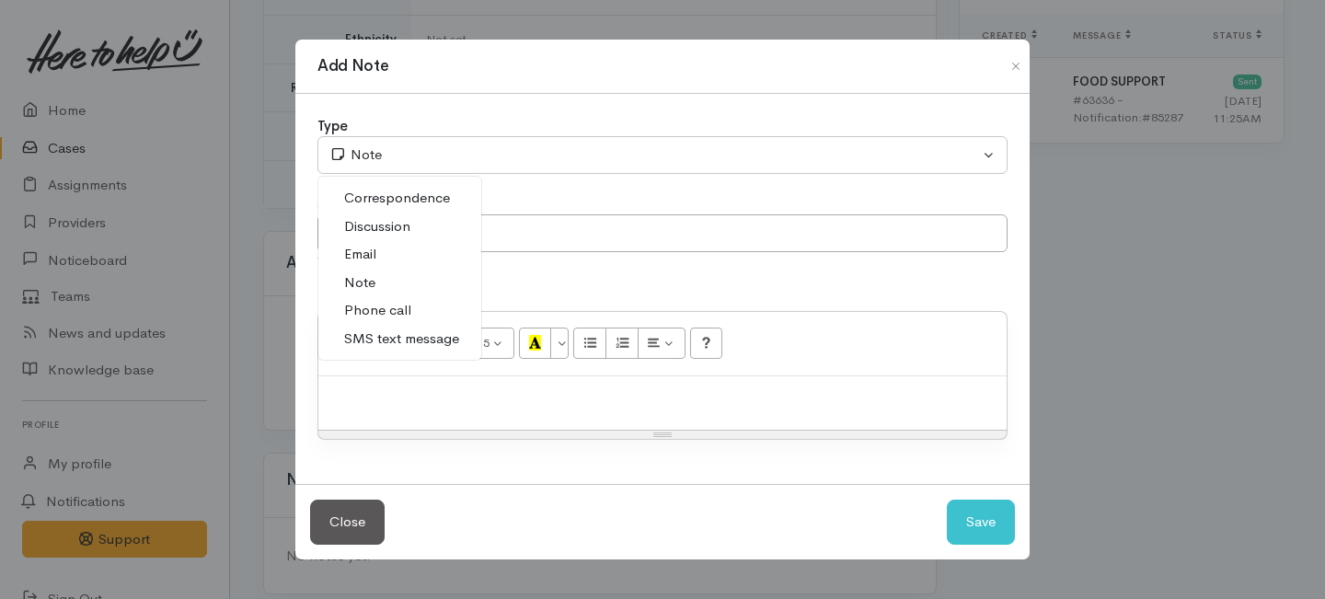
click at [368, 307] on span "Phone call" at bounding box center [377, 310] width 67 height 21
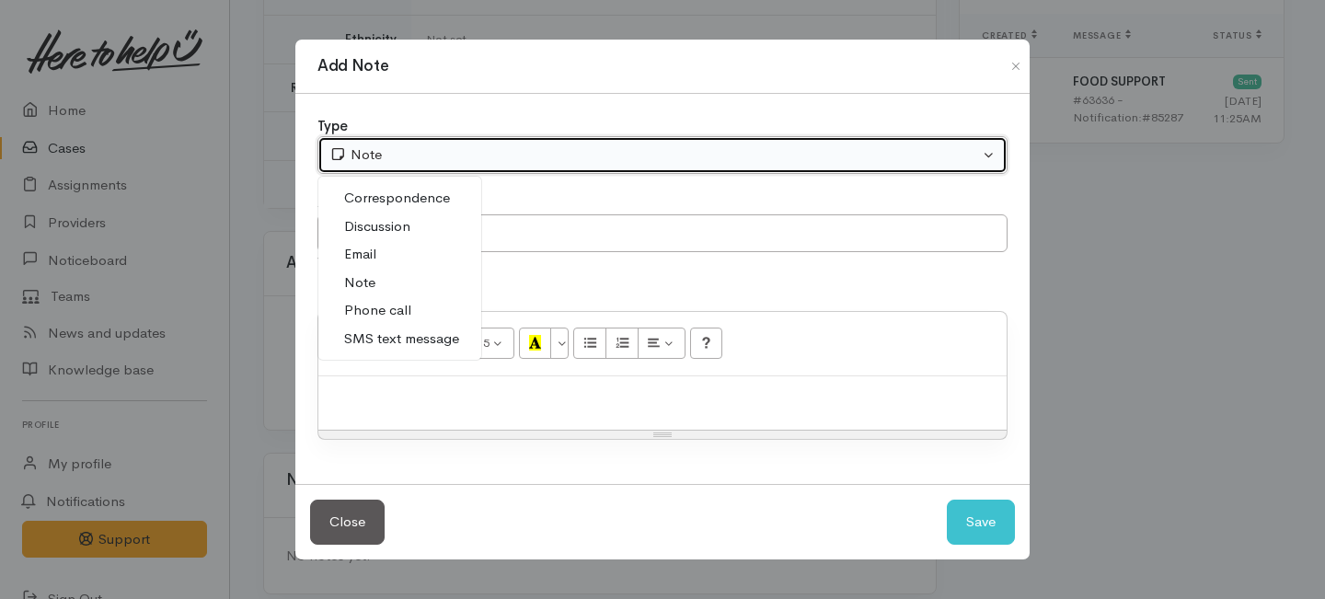
select select "3"
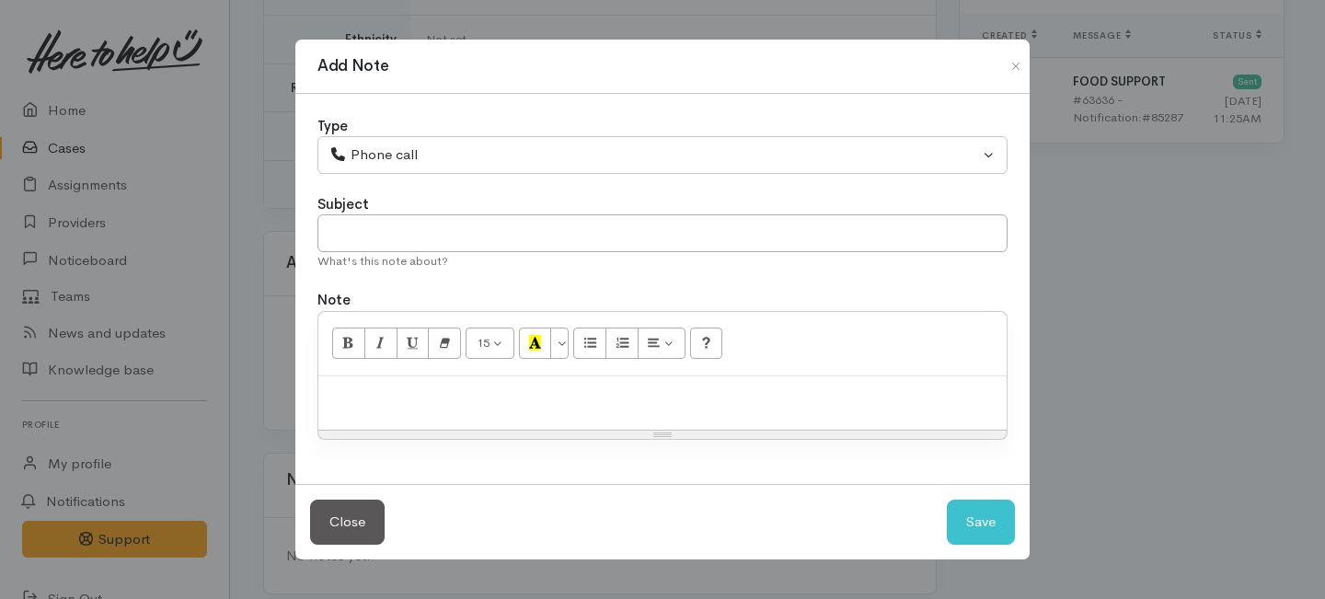
click at [358, 208] on label "Subject" at bounding box center [344, 204] width 52 height 21
click at [364, 237] on input "text" at bounding box center [663, 233] width 690 height 38
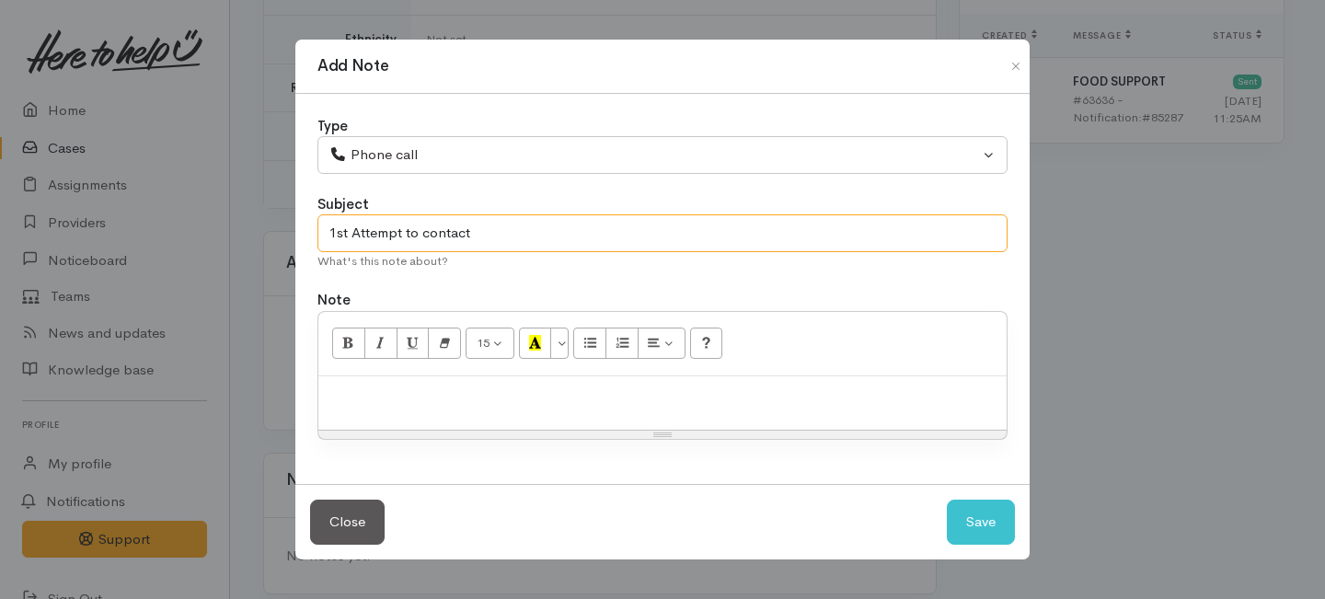
type input "1st Attempt to contact"
click at [418, 390] on p at bounding box center [663, 396] width 670 height 21
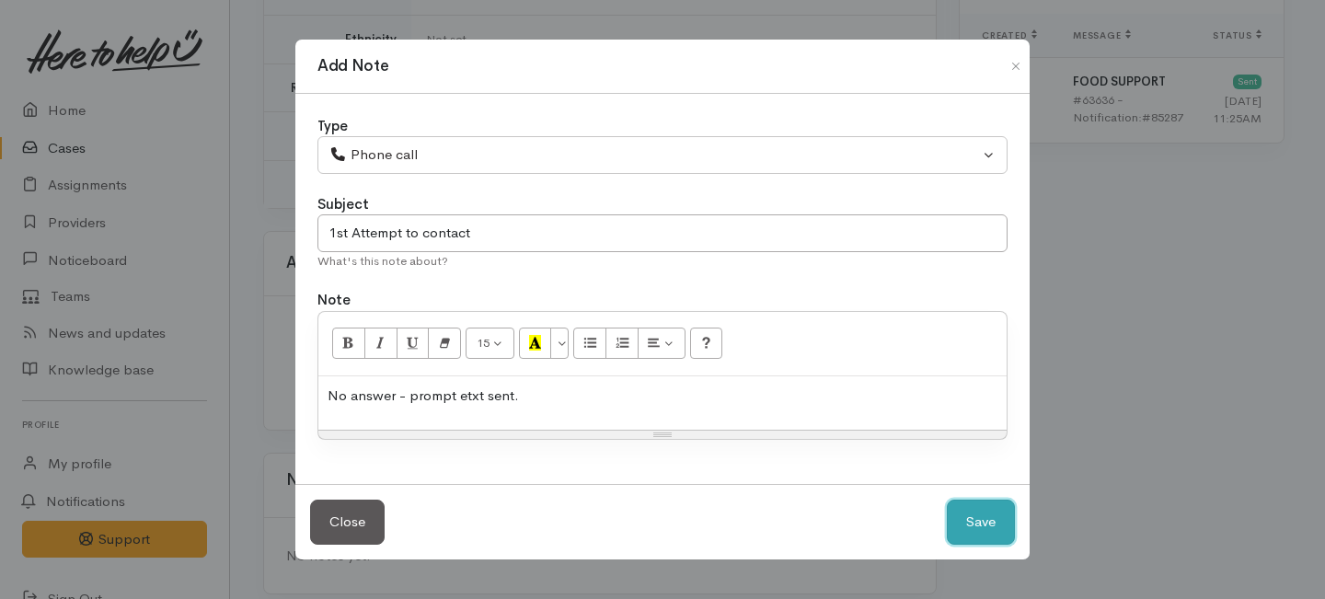
click at [954, 519] on button "Save" at bounding box center [981, 522] width 68 height 45
select select "1"
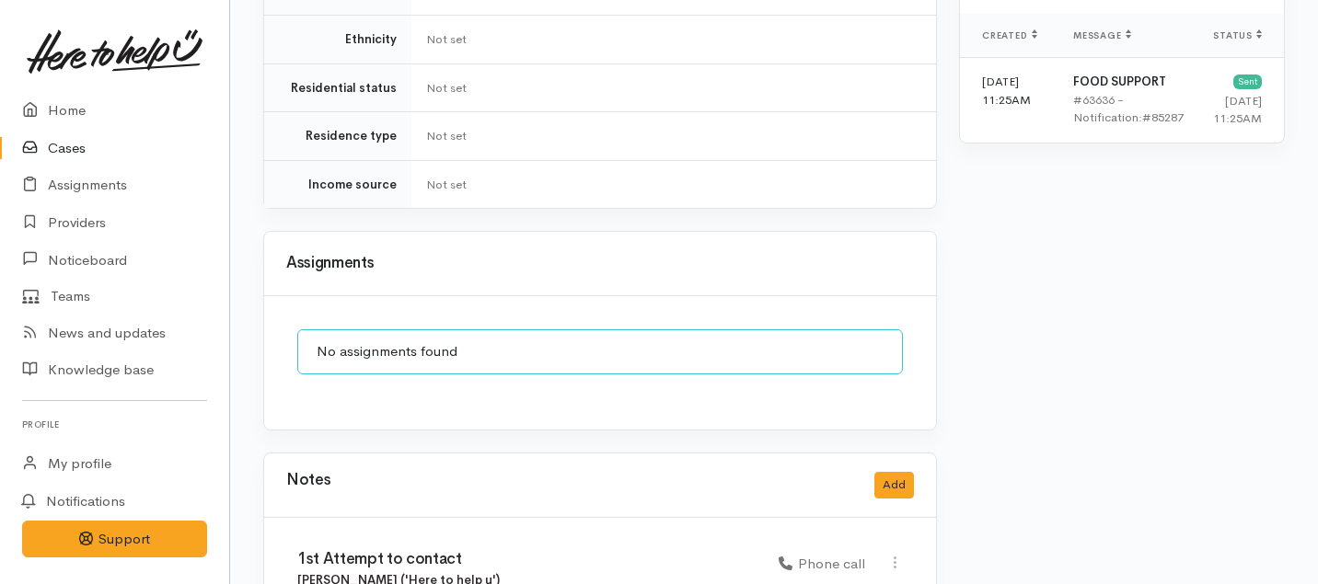
scroll to position [1487, 0]
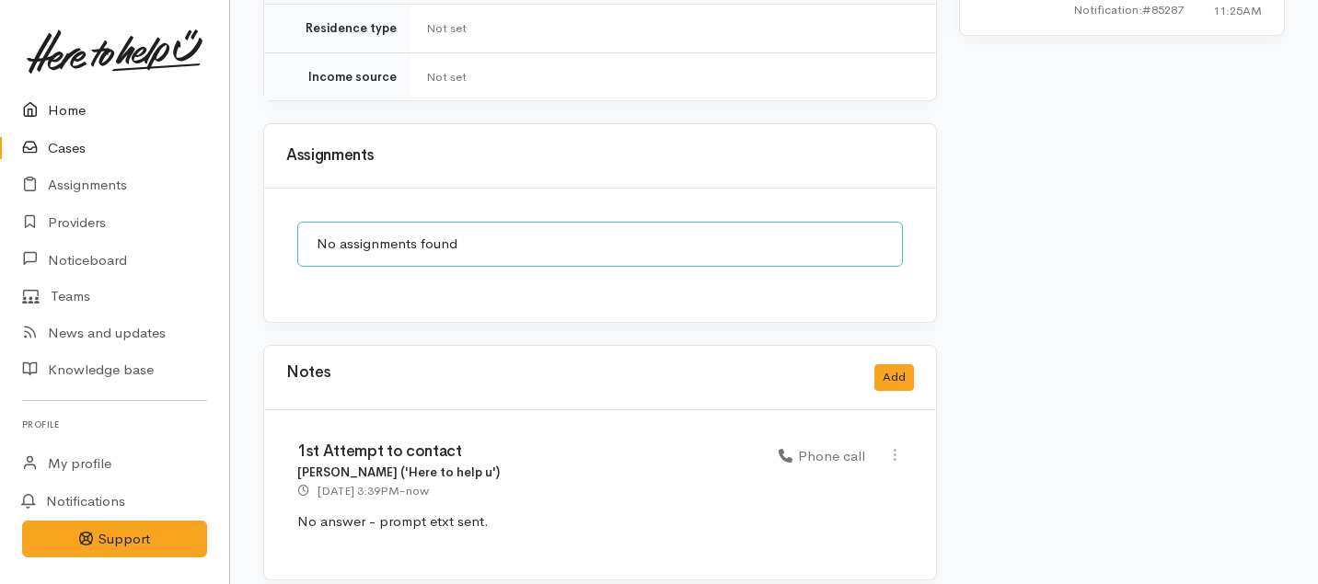
click at [78, 112] on link "Home" at bounding box center [114, 111] width 229 height 38
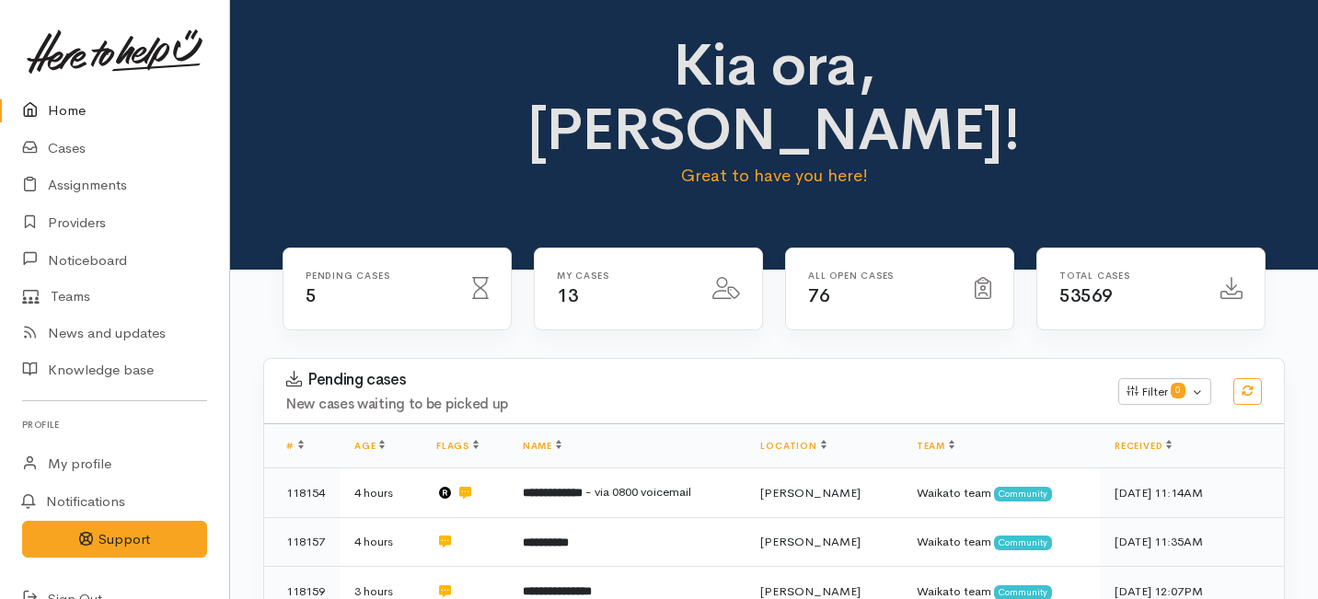
scroll to position [877, 0]
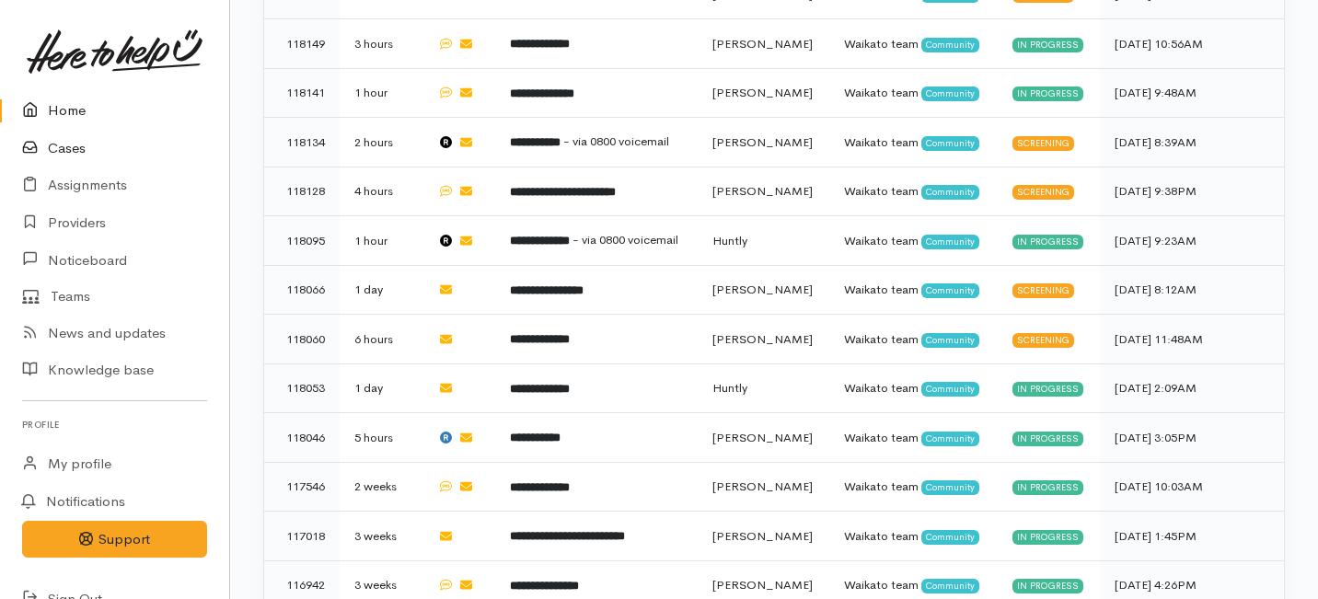
click at [64, 147] on link "Cases" at bounding box center [114, 149] width 229 height 38
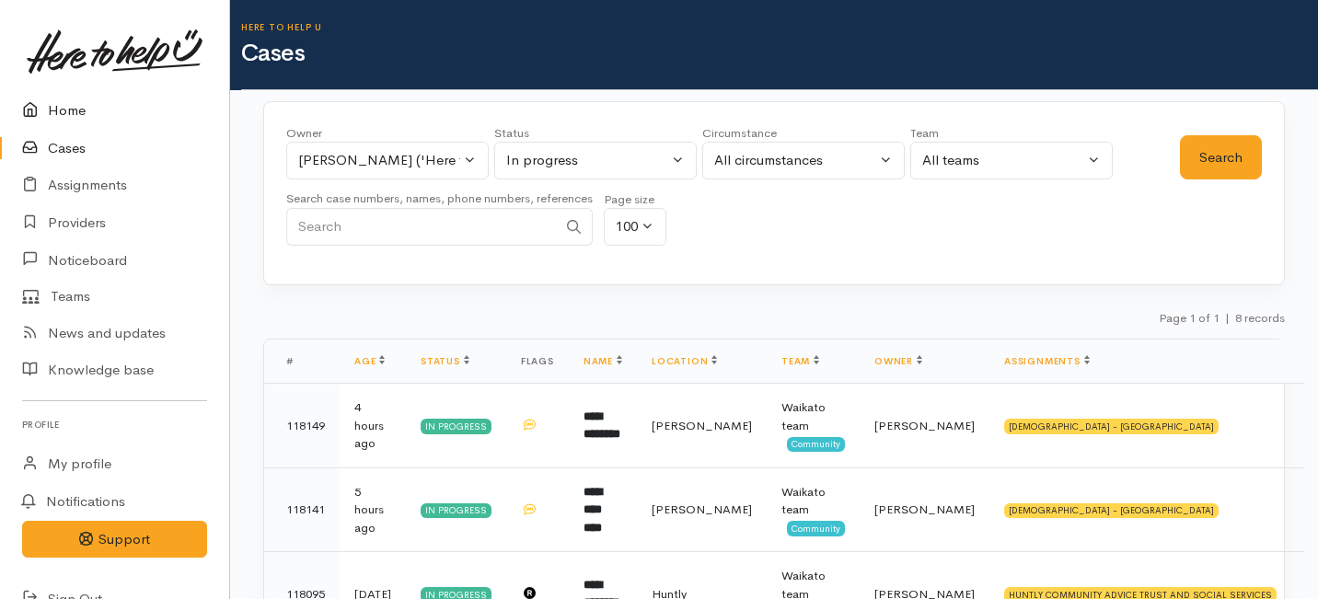
click at [70, 107] on link "Home" at bounding box center [114, 111] width 229 height 38
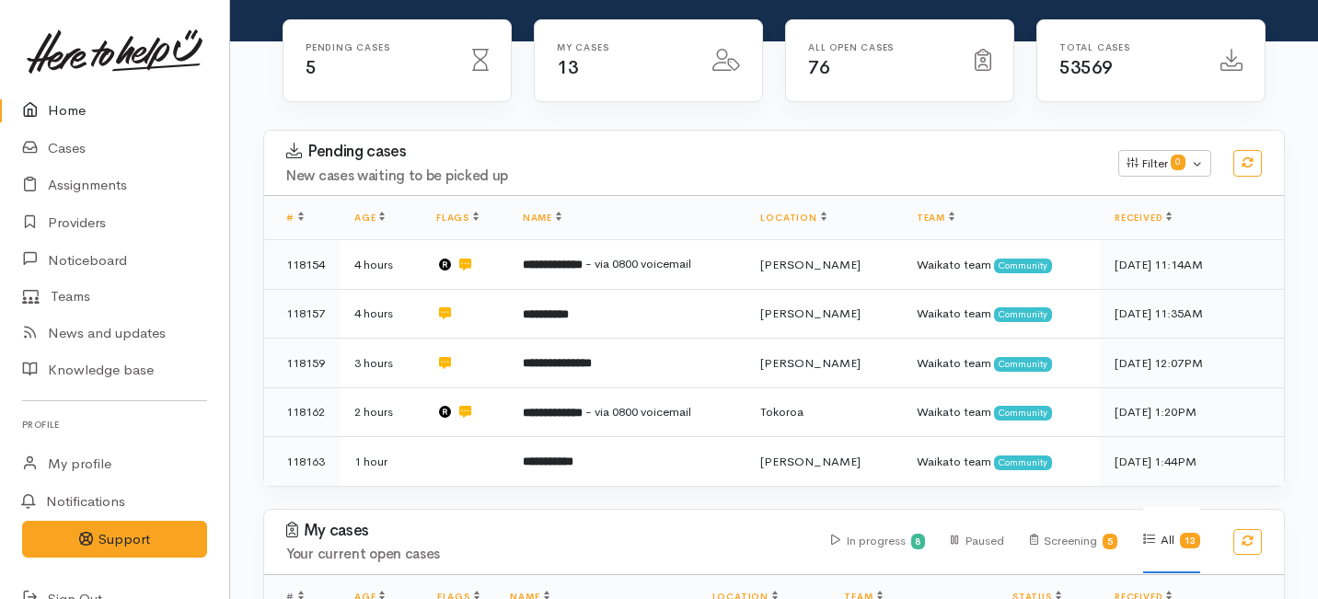
scroll to position [225, 0]
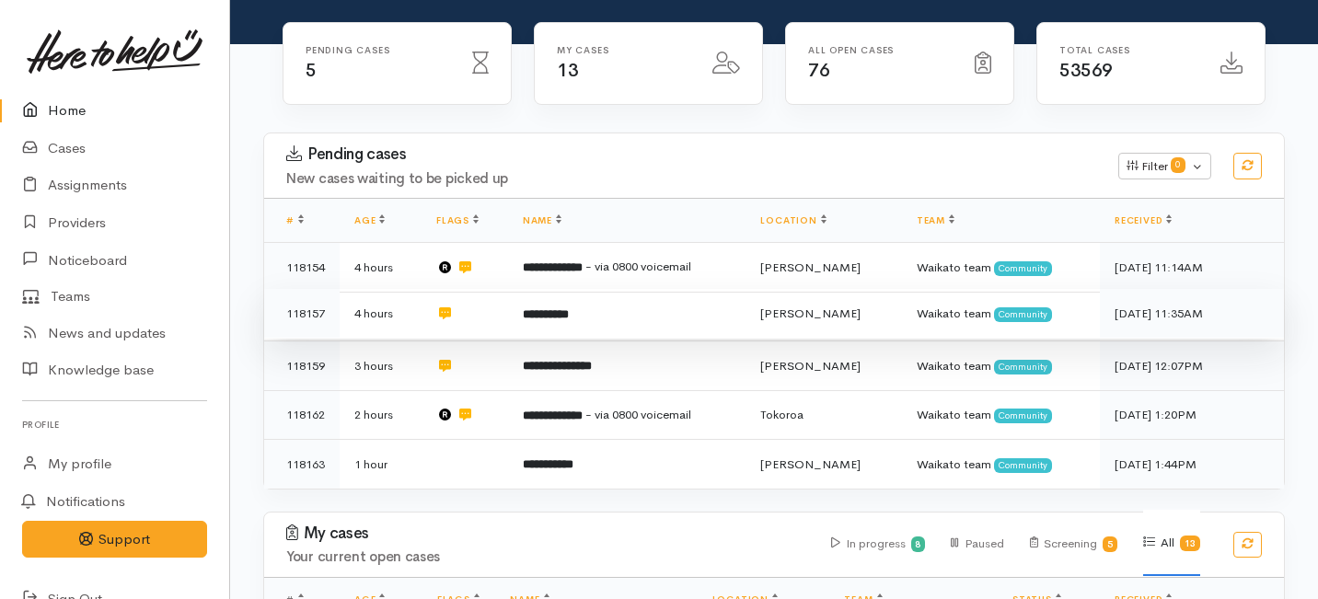
click at [592, 289] on td "**********" at bounding box center [627, 314] width 238 height 50
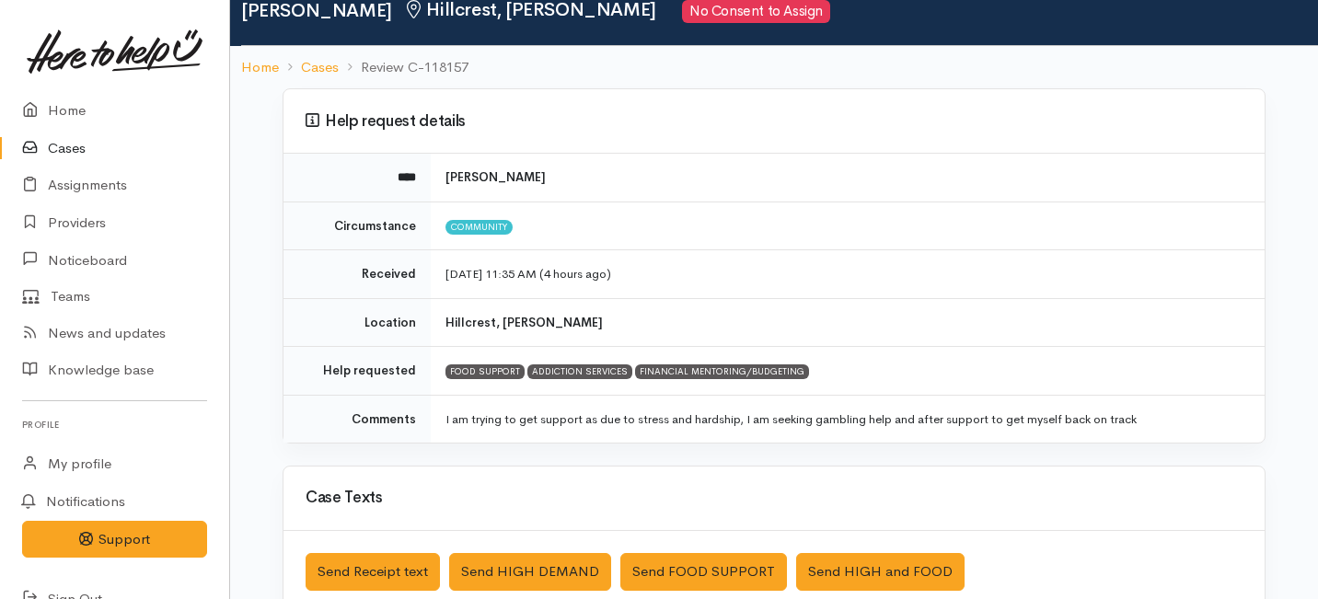
scroll to position [72, 0]
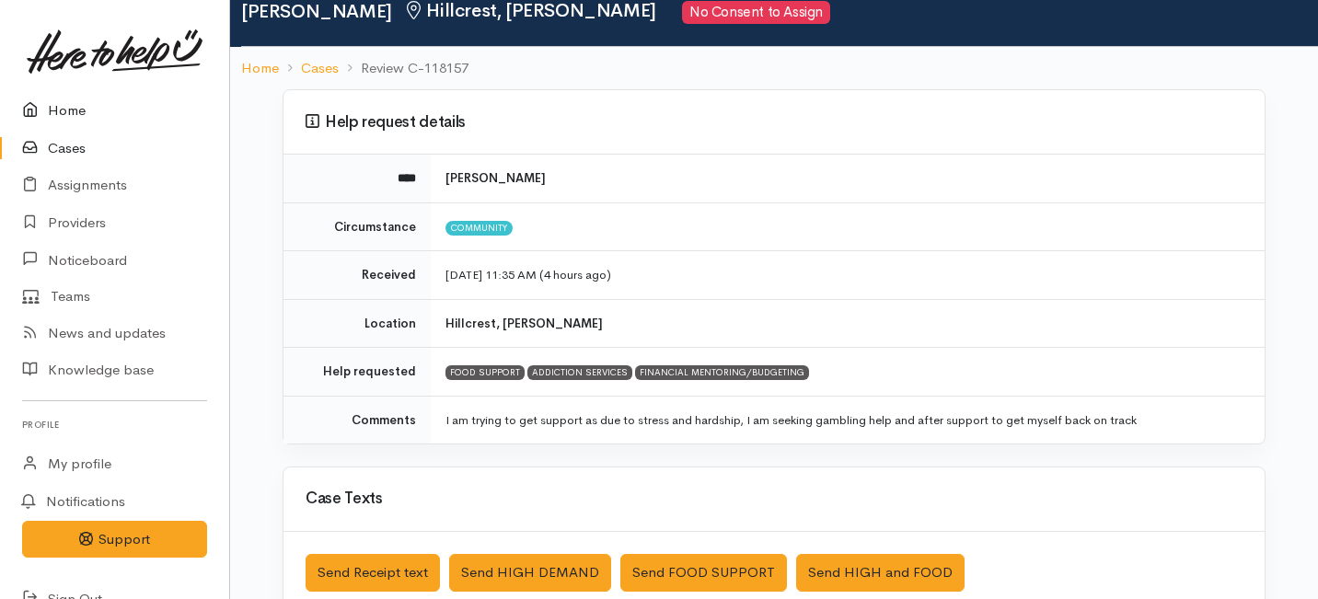
click at [67, 113] on link "Home" at bounding box center [114, 111] width 229 height 38
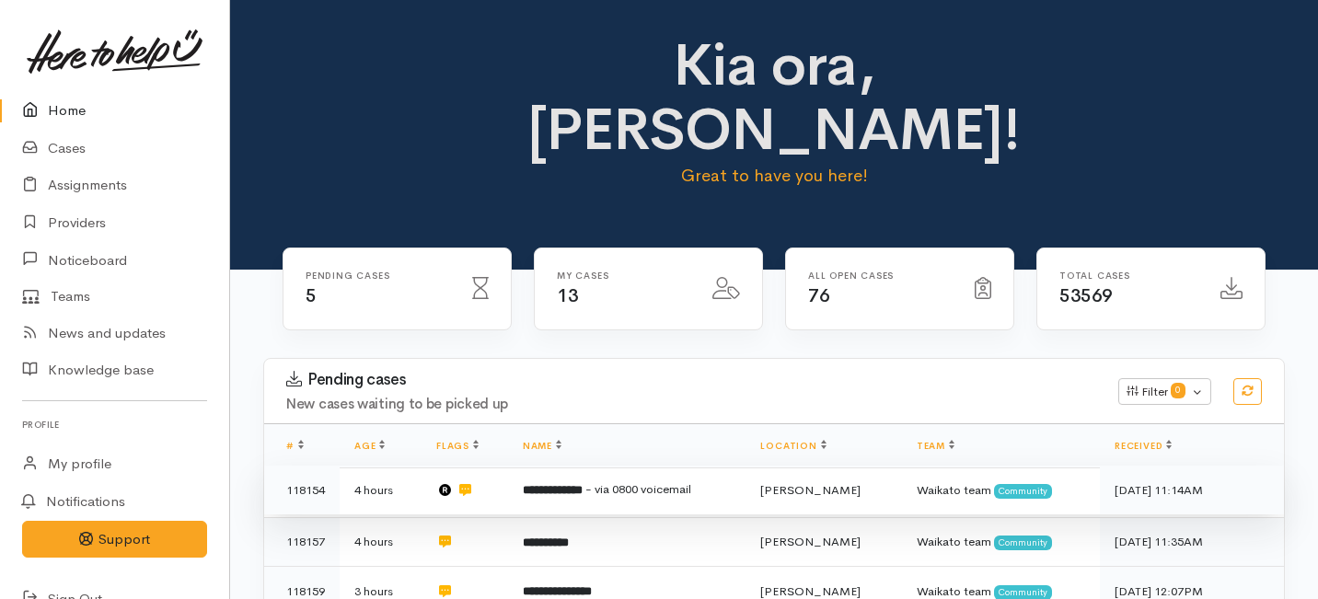
click at [583, 484] on b "**********" at bounding box center [553, 490] width 60 height 12
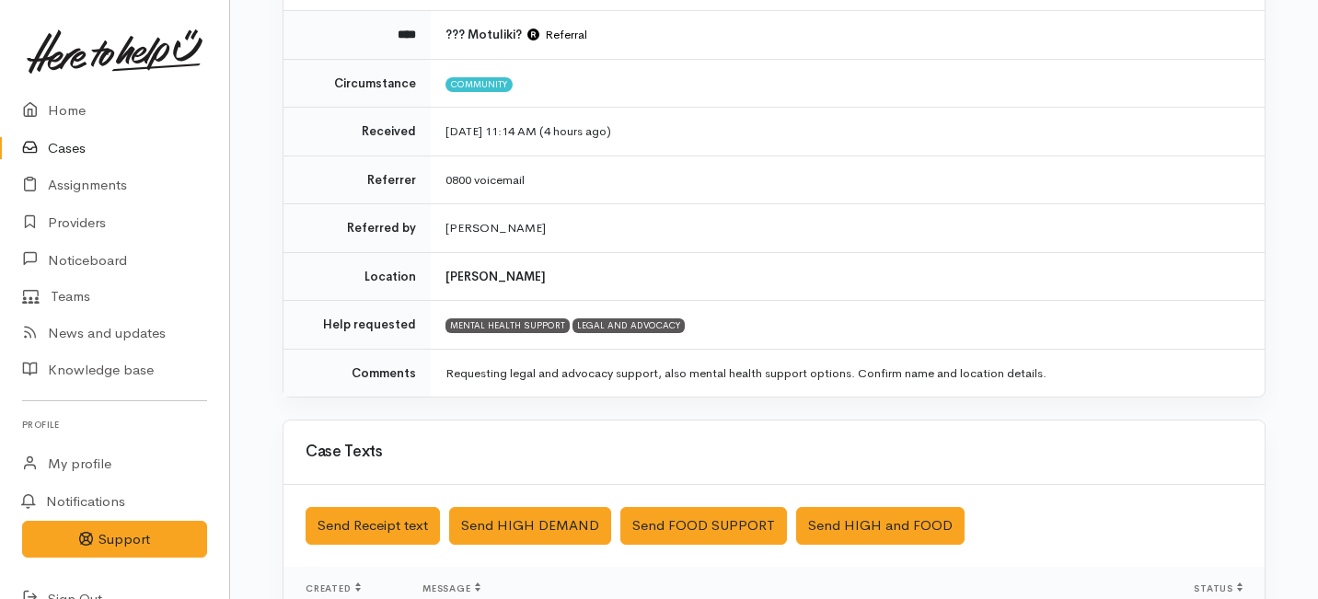
scroll to position [214, 0]
click at [58, 108] on link "Home" at bounding box center [114, 111] width 229 height 38
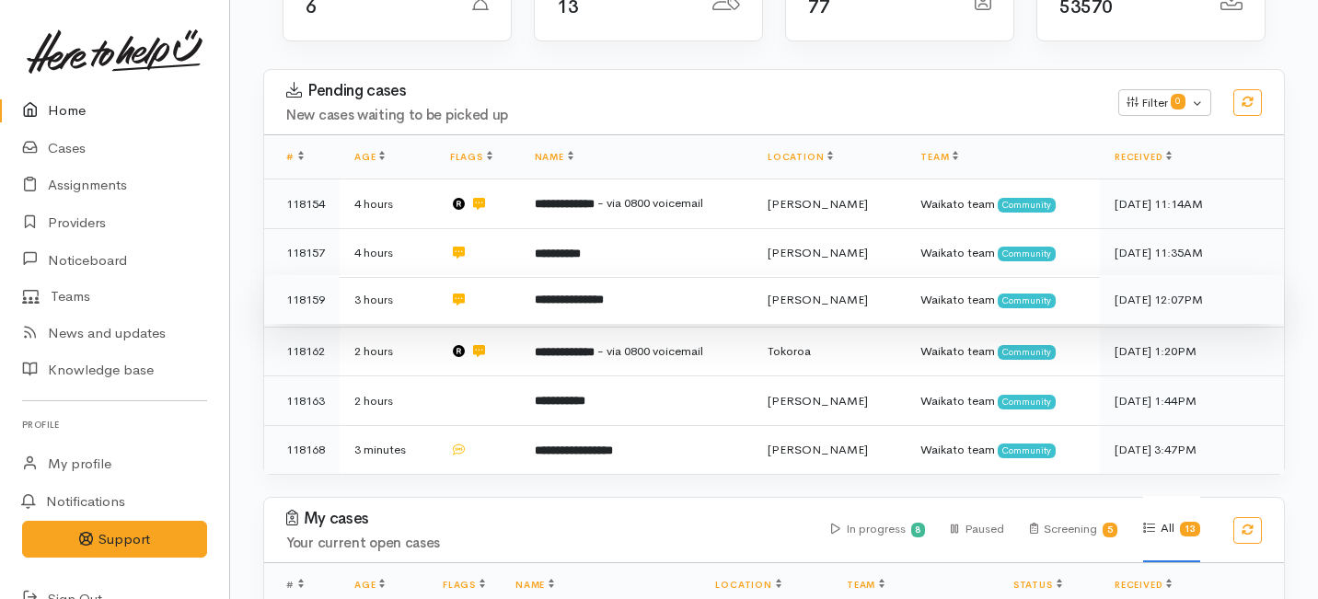
scroll to position [242, 0]
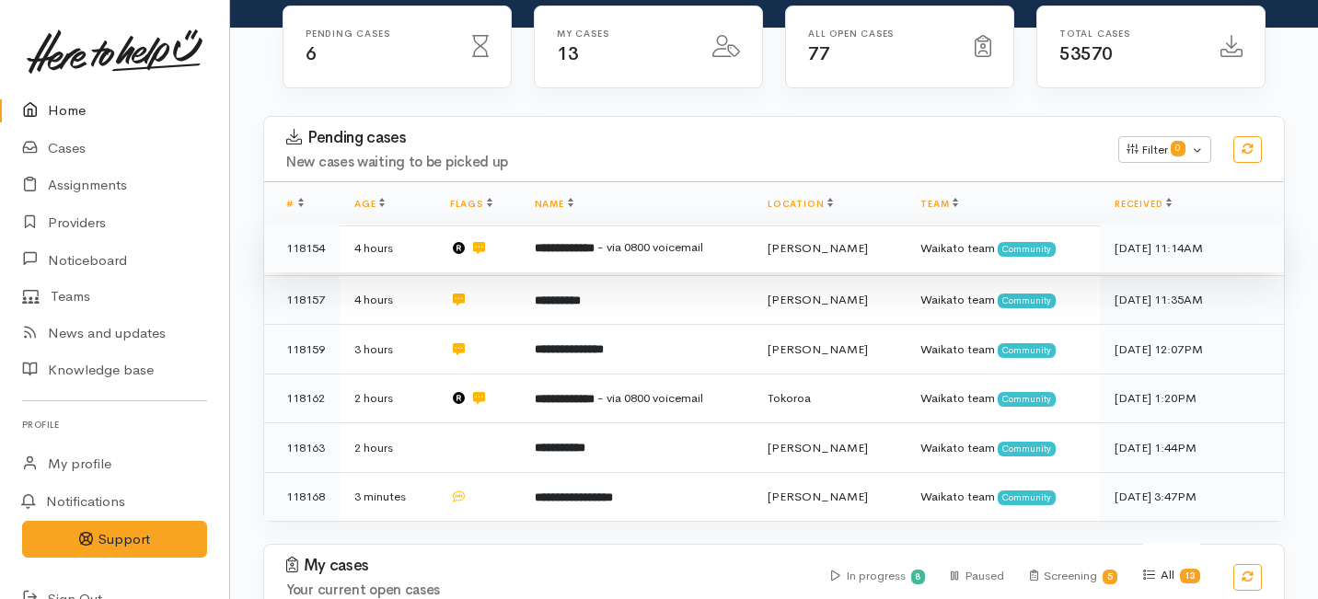
click at [549, 242] on b "**********" at bounding box center [565, 248] width 60 height 12
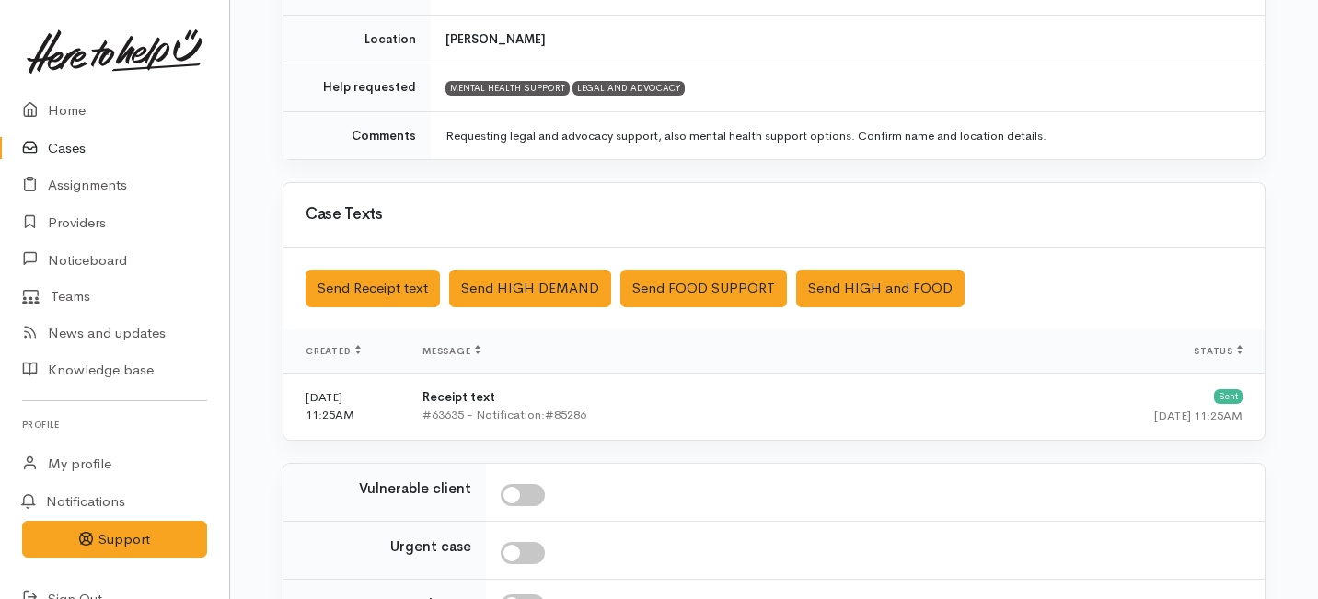
scroll to position [653, 0]
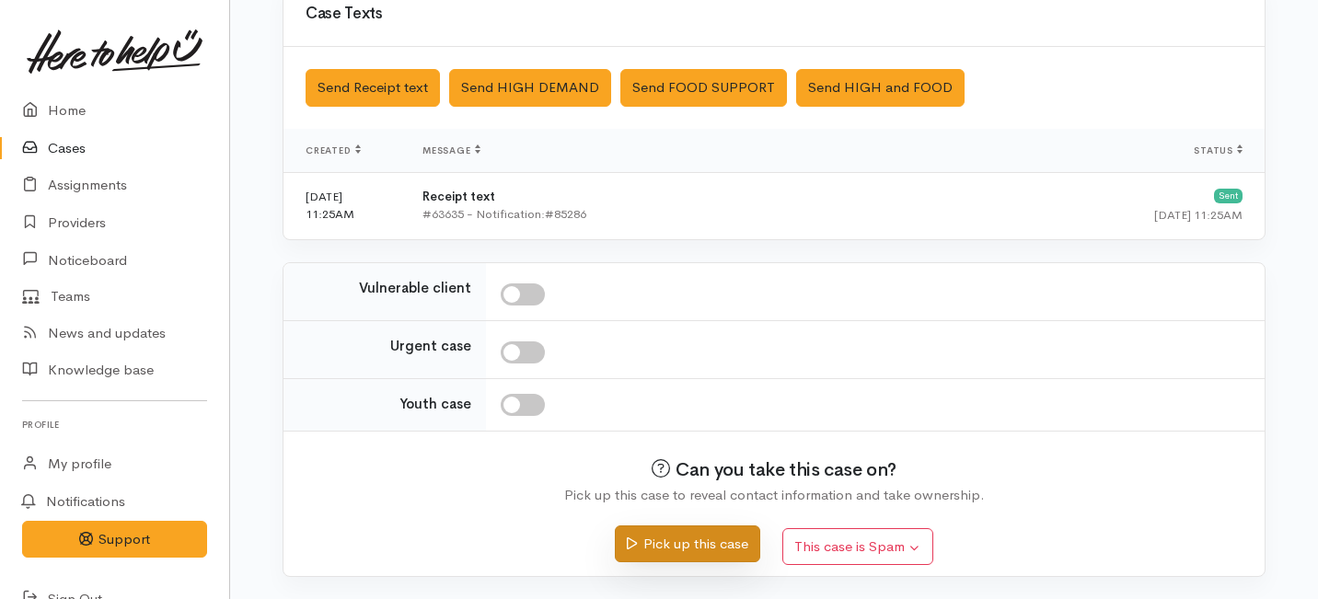
click at [653, 541] on button "Pick up this case" at bounding box center [687, 544] width 144 height 38
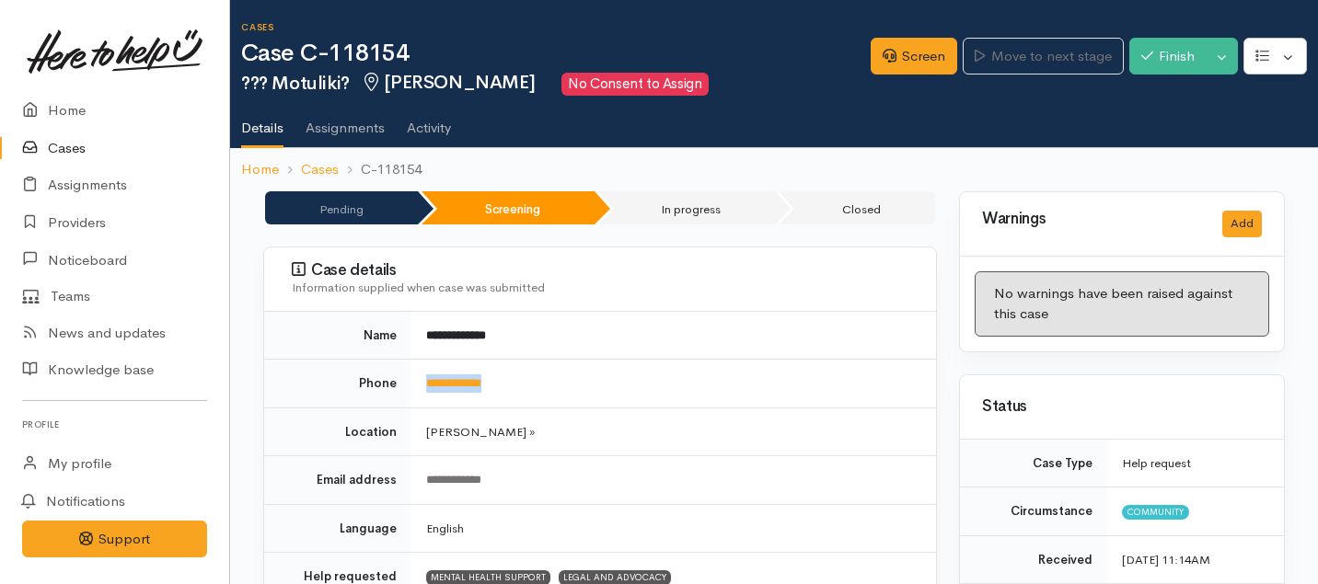
drag, startPoint x: 532, startPoint y: 396, endPoint x: 412, endPoint y: 364, distance: 123.7
click at [412, 364] on td "**********" at bounding box center [673, 384] width 525 height 49
copy link "**********"
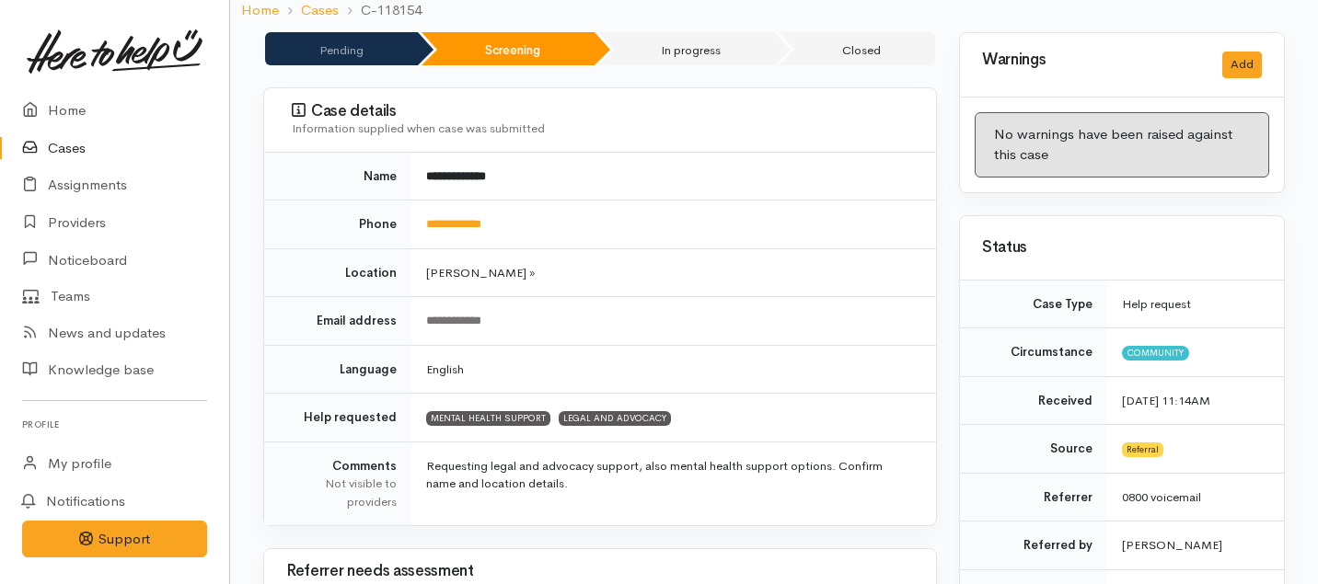
click at [519, 216] on td "**********" at bounding box center [673, 225] width 525 height 49
drag, startPoint x: 519, startPoint y: 216, endPoint x: 423, endPoint y: 217, distance: 95.7
click at [423, 217] on td "**********" at bounding box center [673, 225] width 525 height 49
copy link "**********"
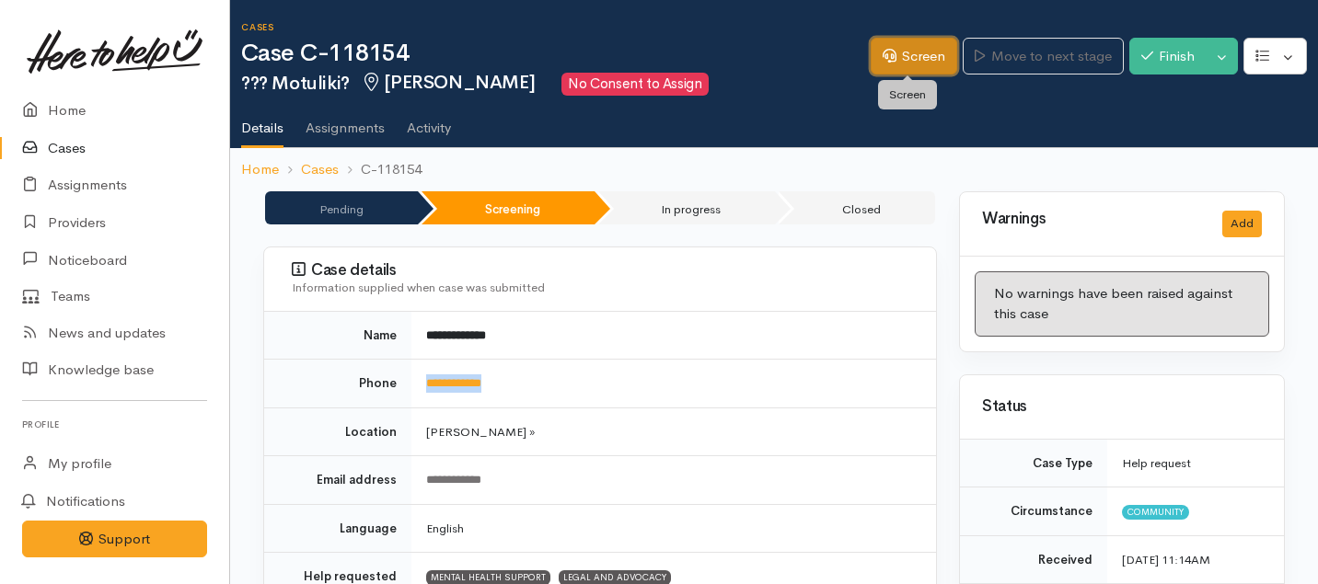
click at [906, 51] on link "Screen" at bounding box center [914, 57] width 87 height 38
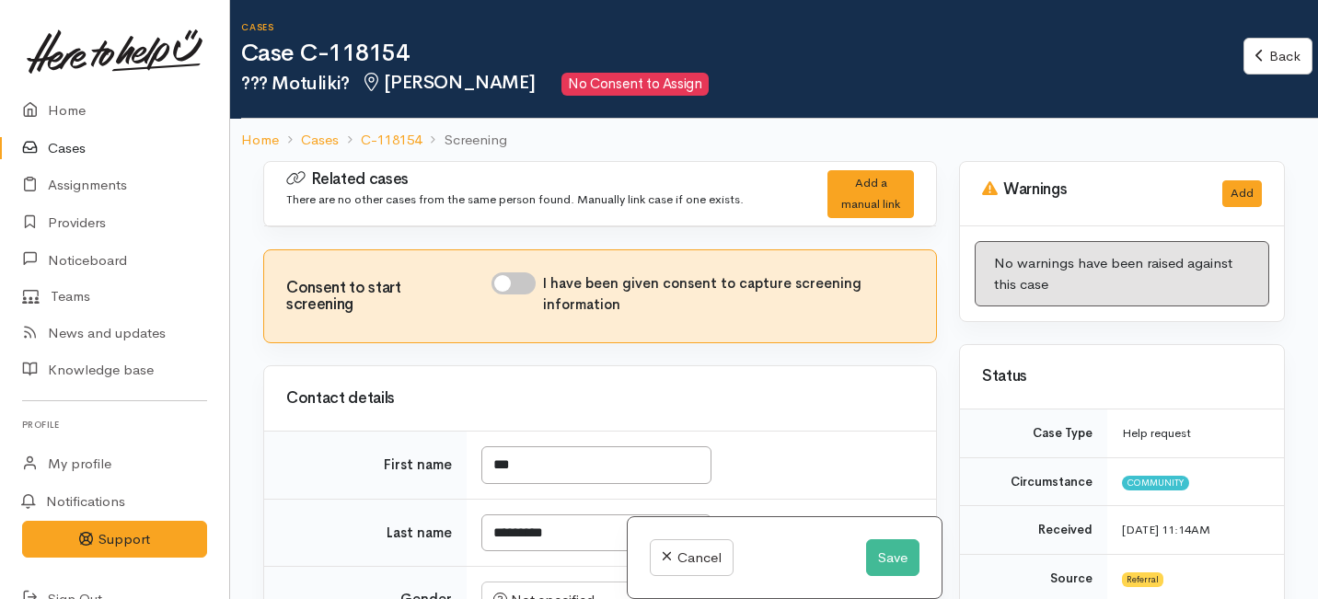
click at [525, 283] on input "I have been given consent to capture screening information" at bounding box center [513, 283] width 44 height 22
checkbox input "true"
click at [563, 534] on input "*********" at bounding box center [596, 533] width 230 height 38
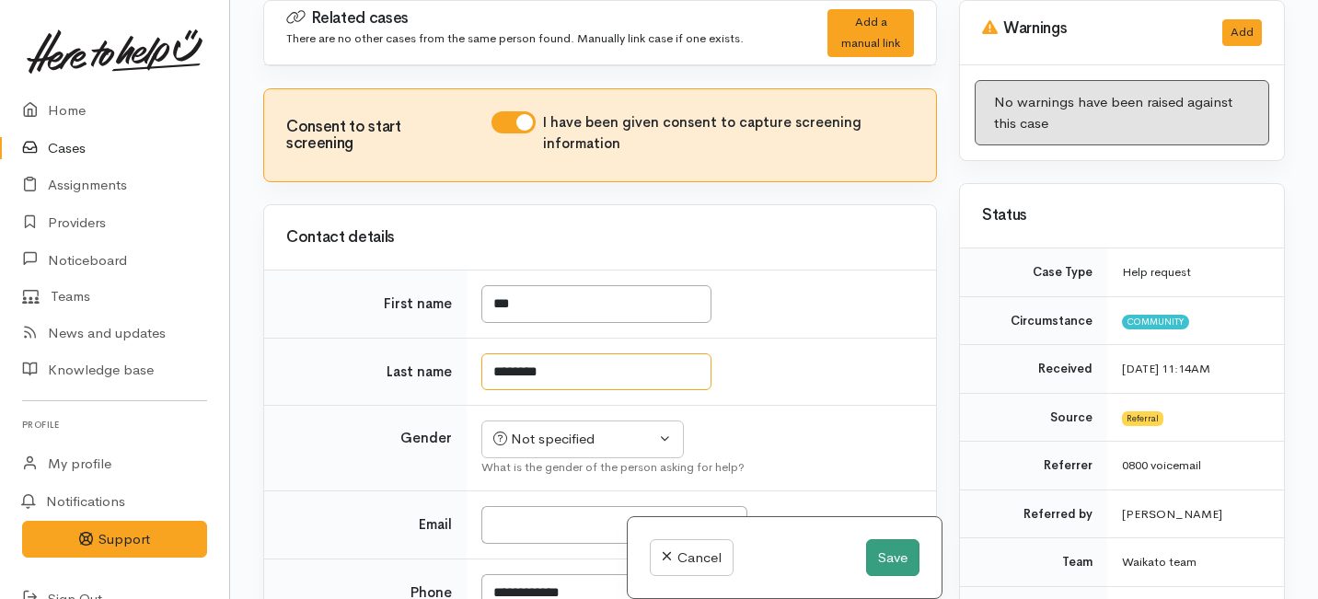
type input "********"
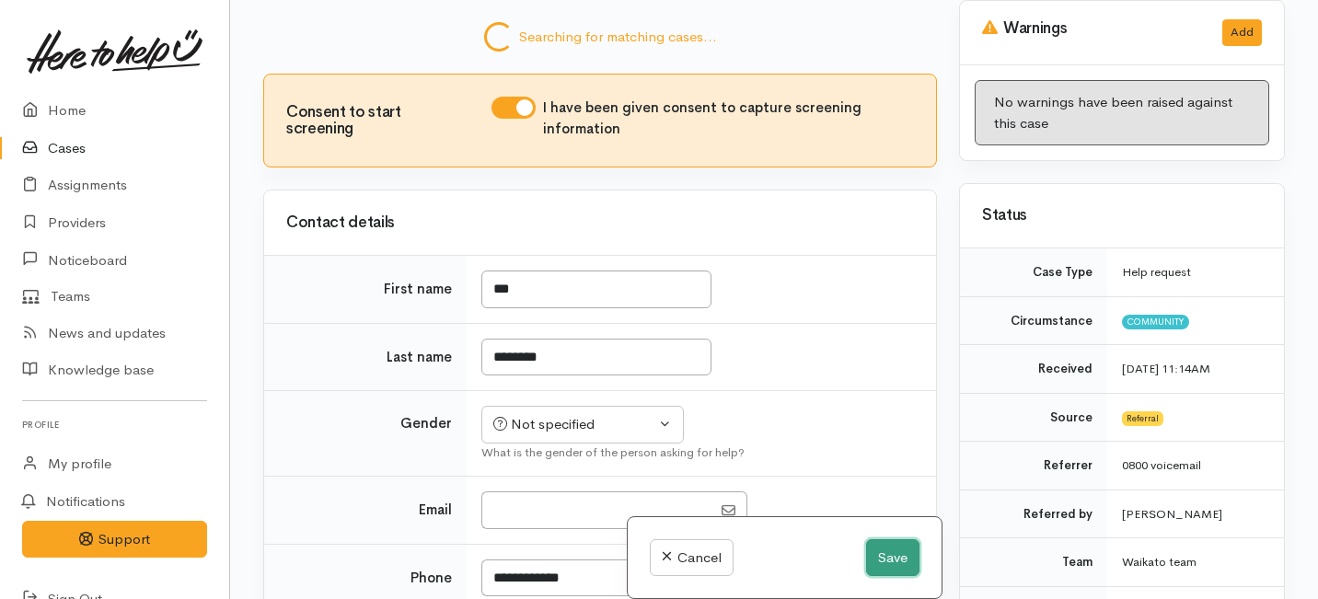
click at [887, 554] on button "Save" at bounding box center [892, 558] width 53 height 38
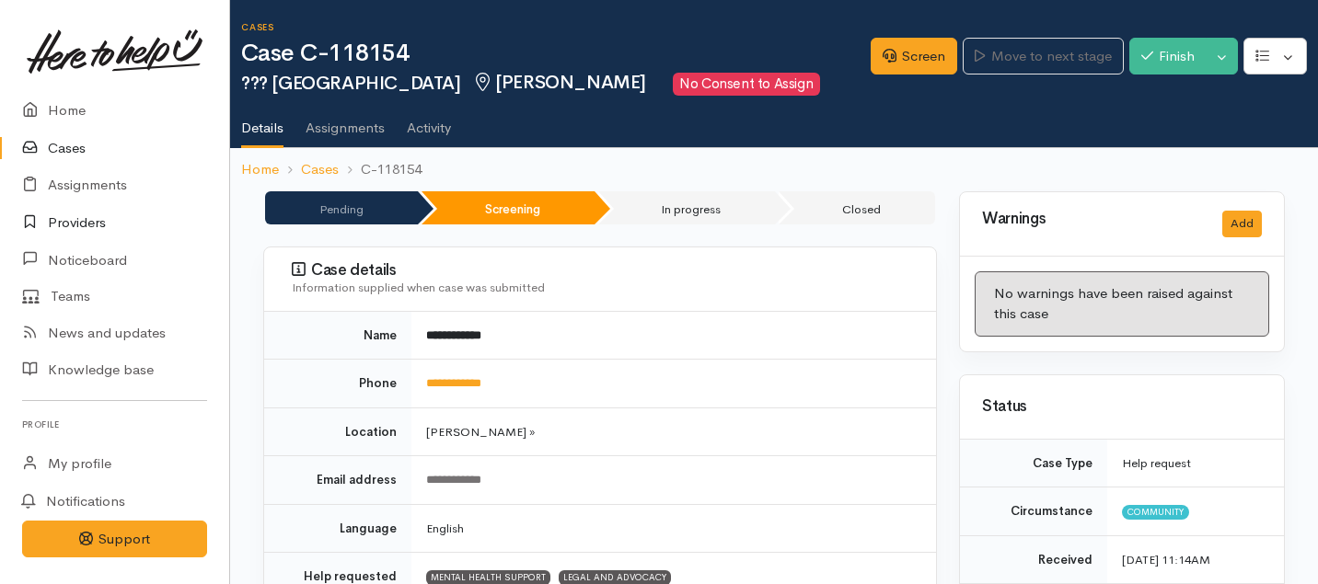
click at [73, 224] on link "Providers" at bounding box center [114, 223] width 229 height 38
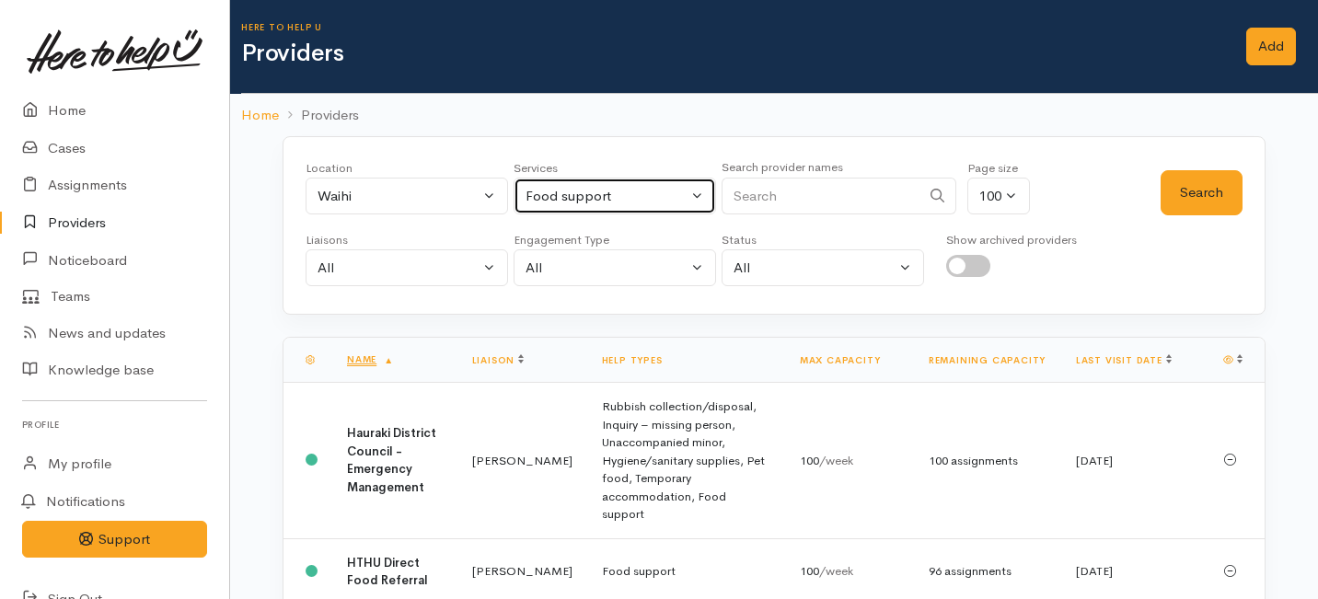
click at [697, 201] on button "Food support" at bounding box center [615, 197] width 202 height 38
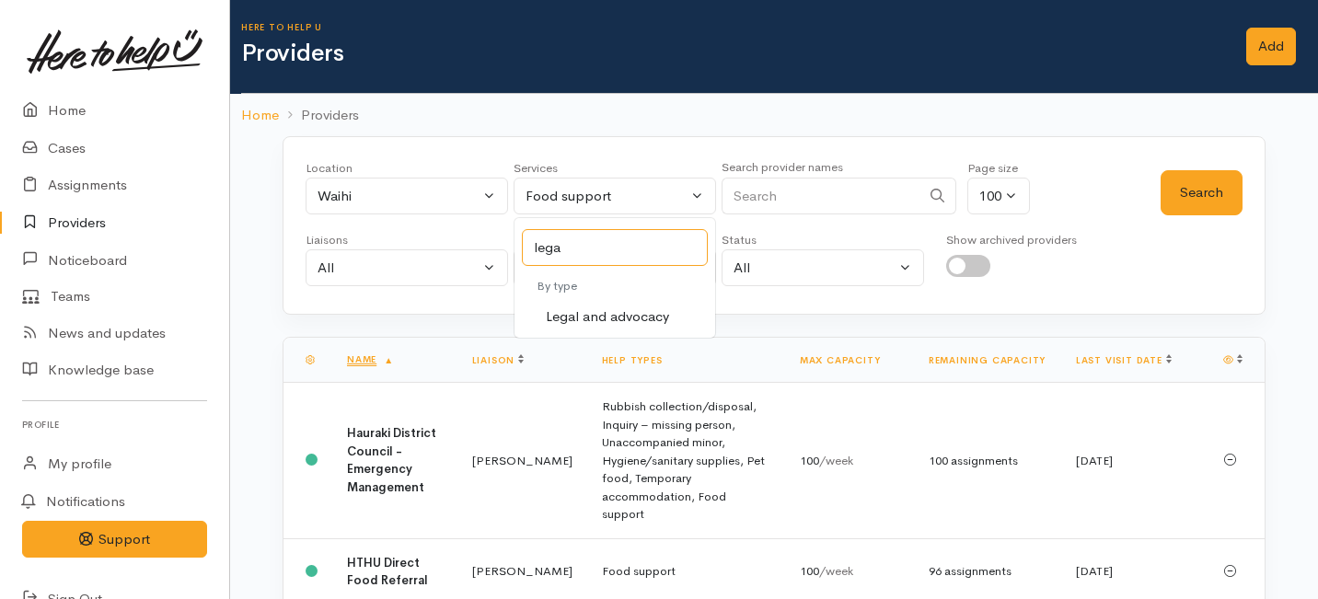
type input "lega"
click at [619, 315] on span "Legal and advocacy" at bounding box center [607, 316] width 123 height 21
select select "27"
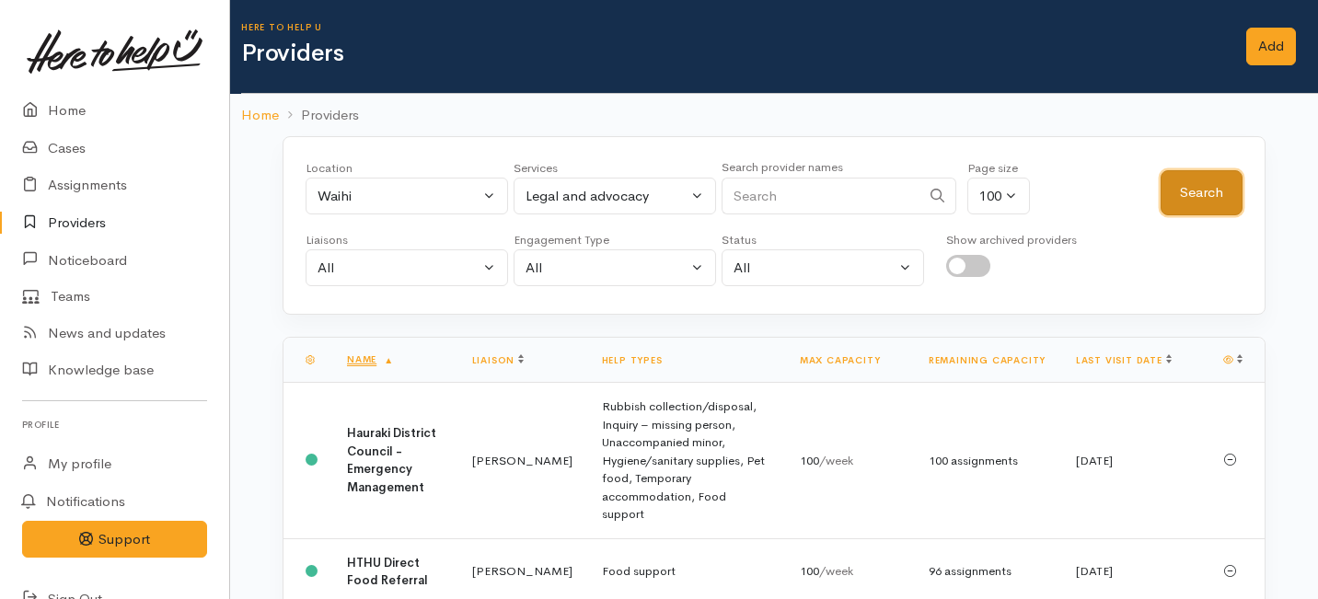
click at [1194, 202] on button "Search" at bounding box center [1202, 192] width 82 height 45
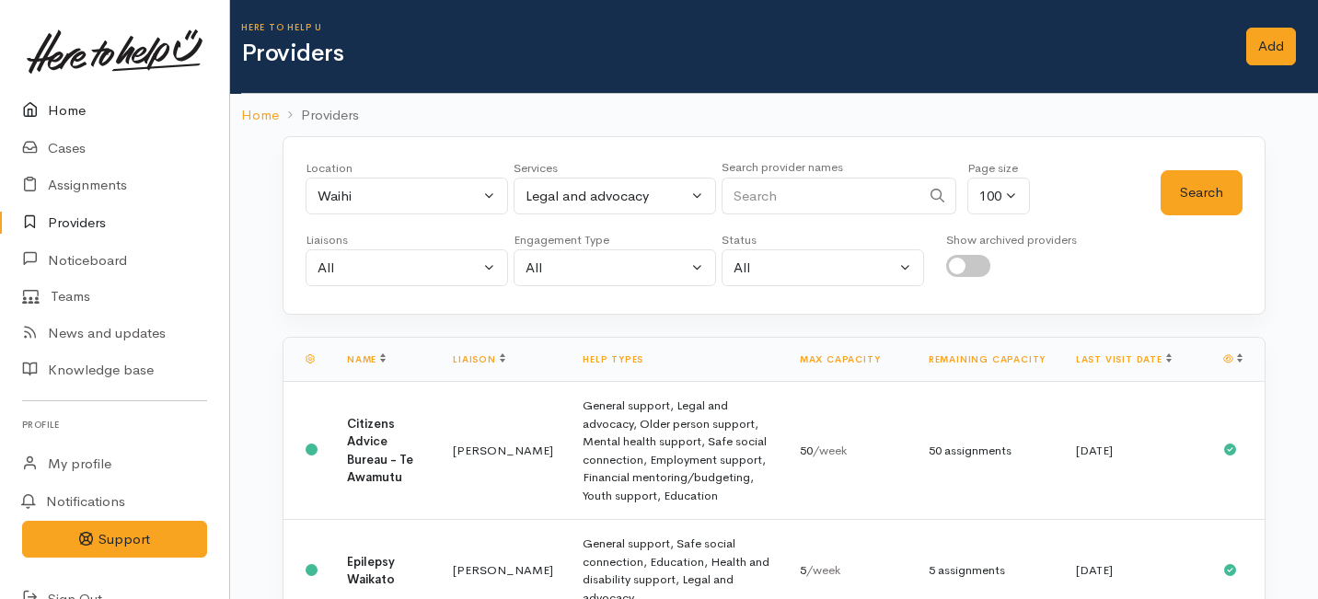
click at [61, 109] on link "Home" at bounding box center [114, 111] width 229 height 38
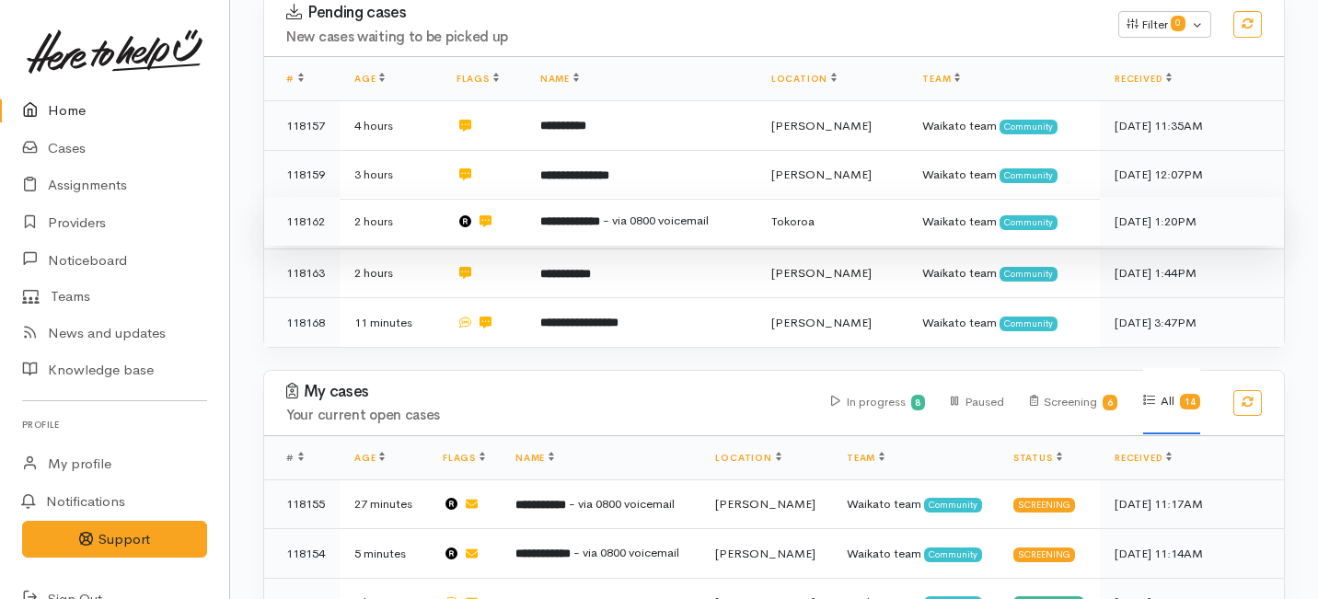
scroll to position [545, 0]
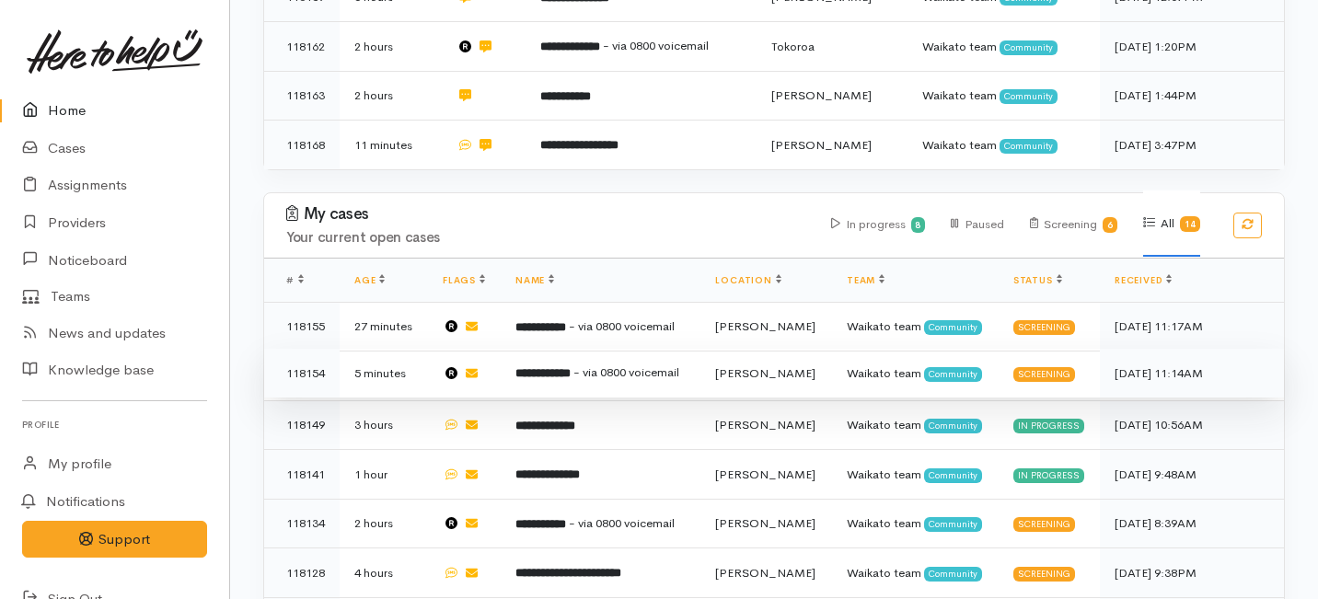
click at [611, 364] on span "- via 0800 voicemail" at bounding box center [626, 372] width 106 height 16
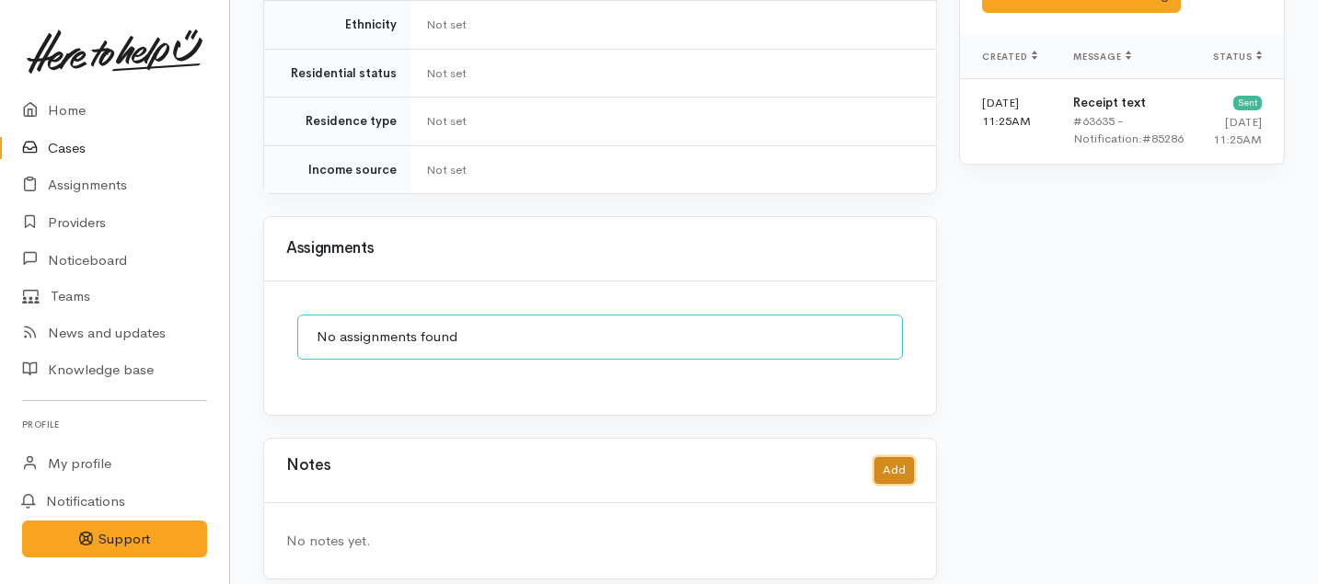
click at [883, 457] on button "Add" at bounding box center [894, 470] width 40 height 27
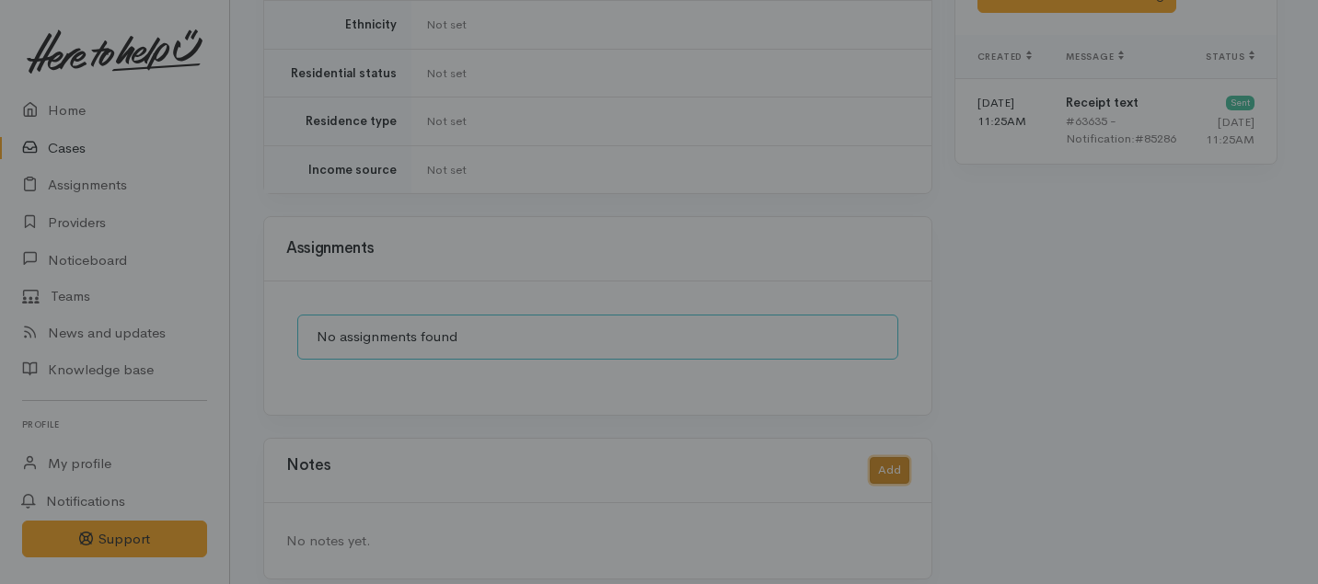
scroll to position [1380, 0]
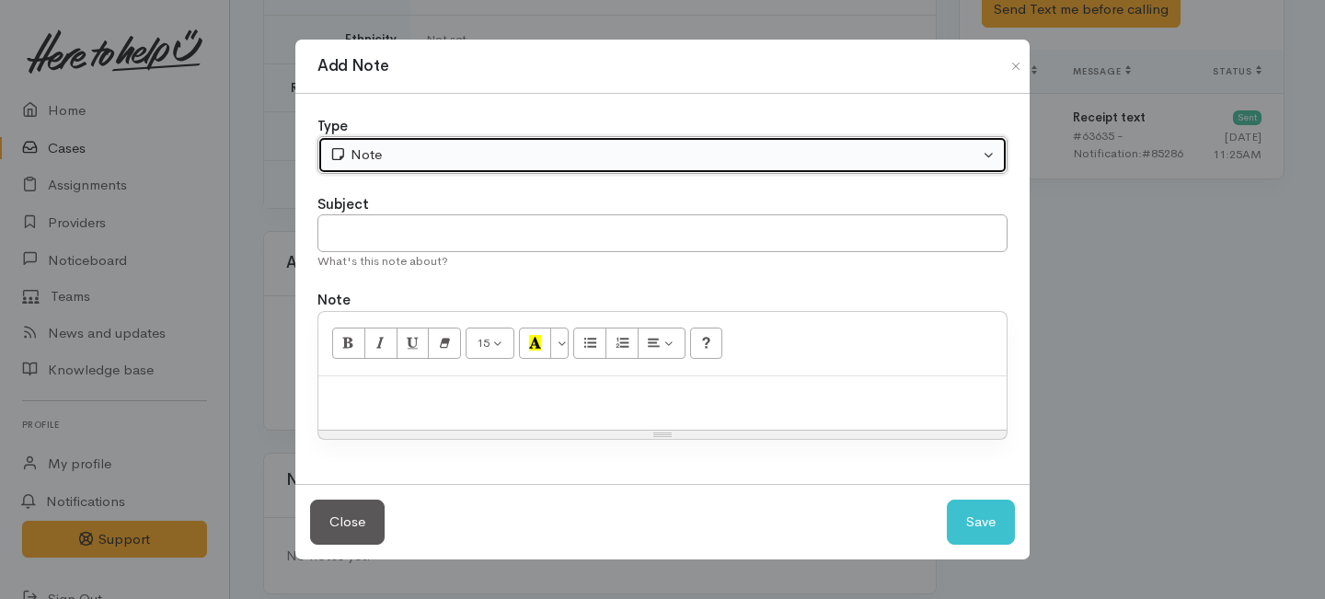
click at [682, 153] on div "Note" at bounding box center [654, 154] width 650 height 21
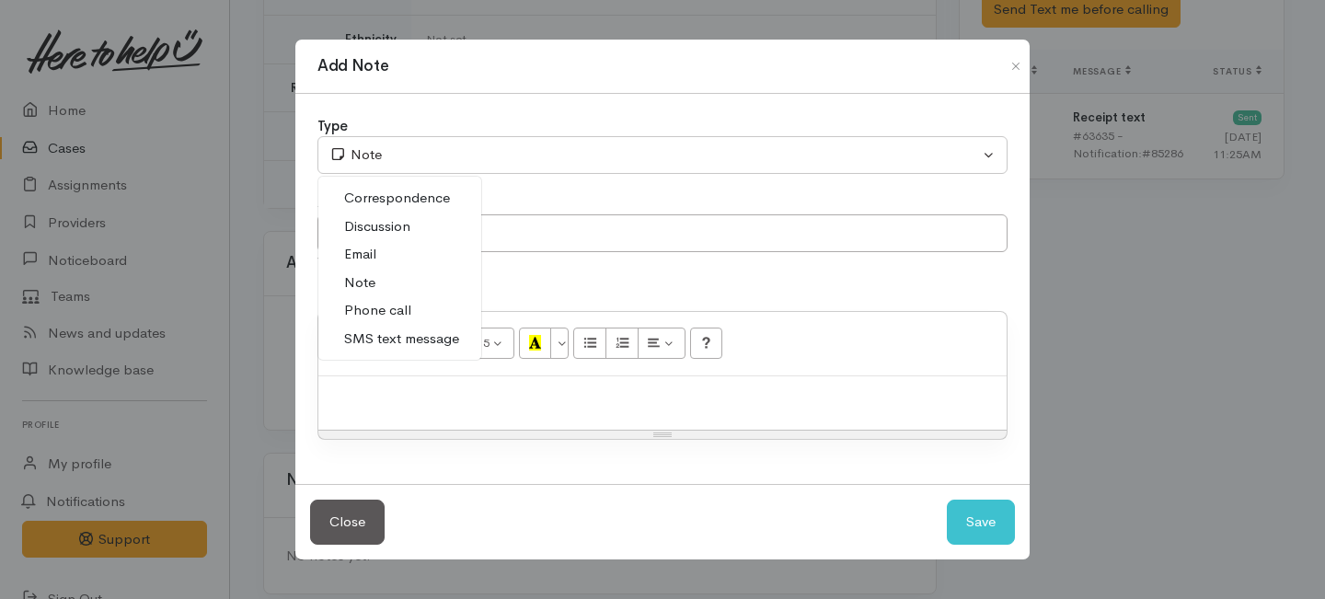
click at [403, 314] on span "Phone call" at bounding box center [377, 310] width 67 height 21
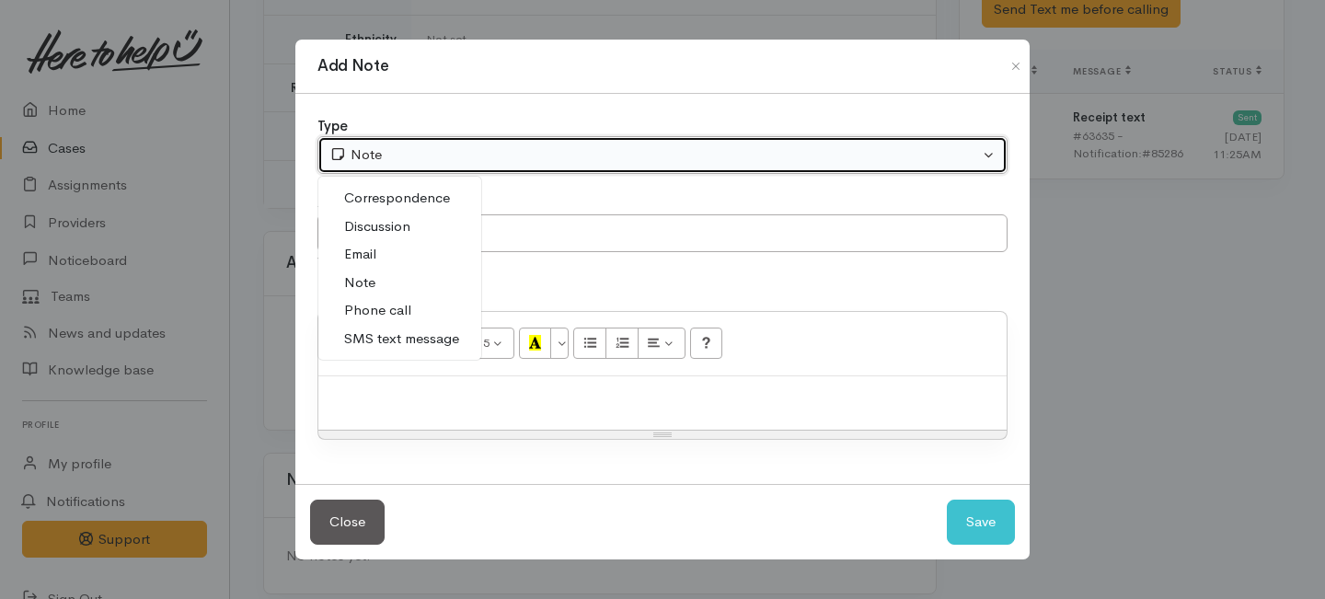
select select "3"
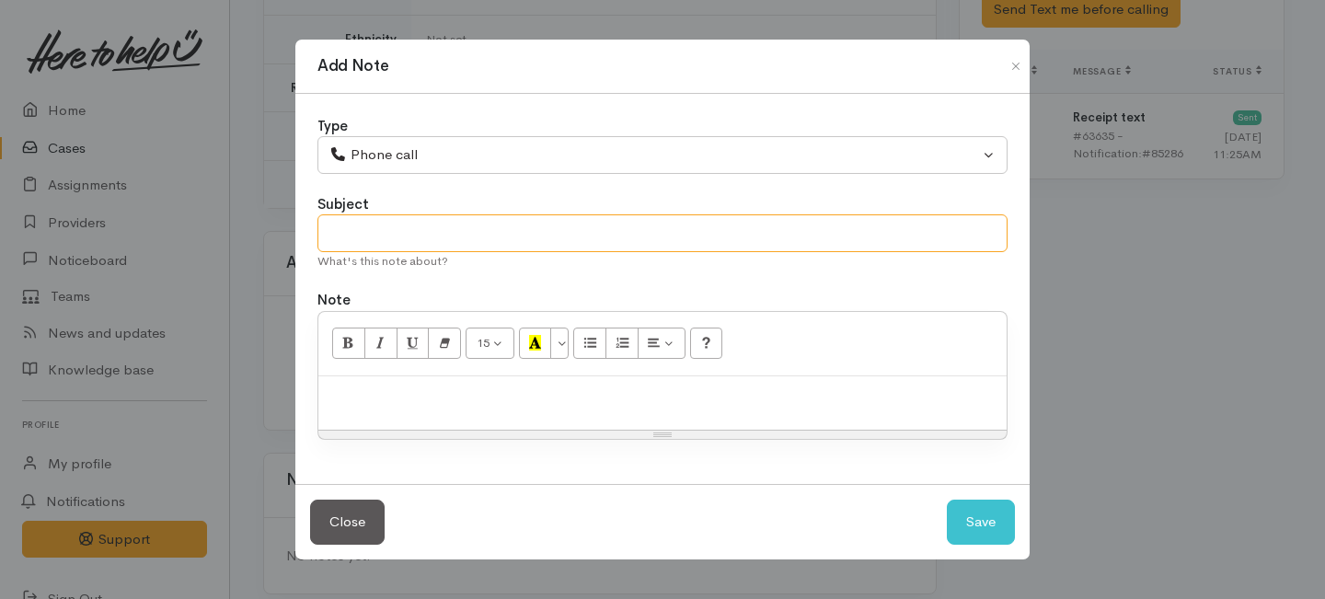
click at [410, 223] on input "text" at bounding box center [663, 233] width 690 height 38
type input "Request cancelled"
click at [342, 390] on p at bounding box center [663, 396] width 670 height 21
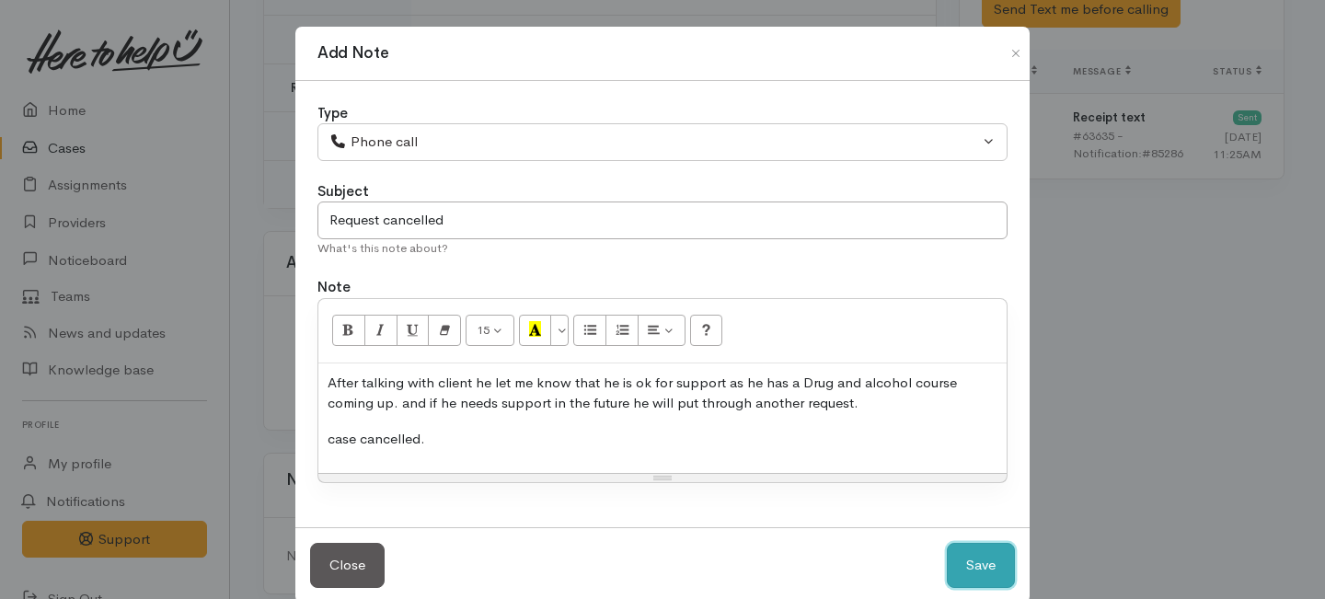
click at [984, 555] on button "Save" at bounding box center [981, 565] width 68 height 45
select select "1"
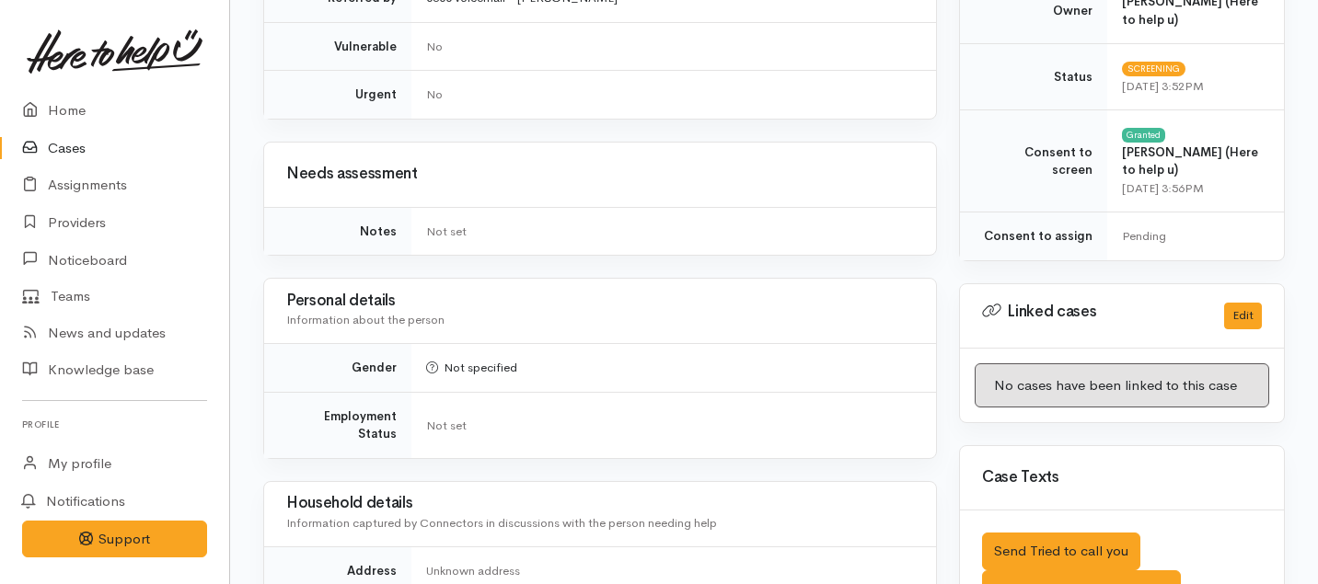
scroll to position [0, 0]
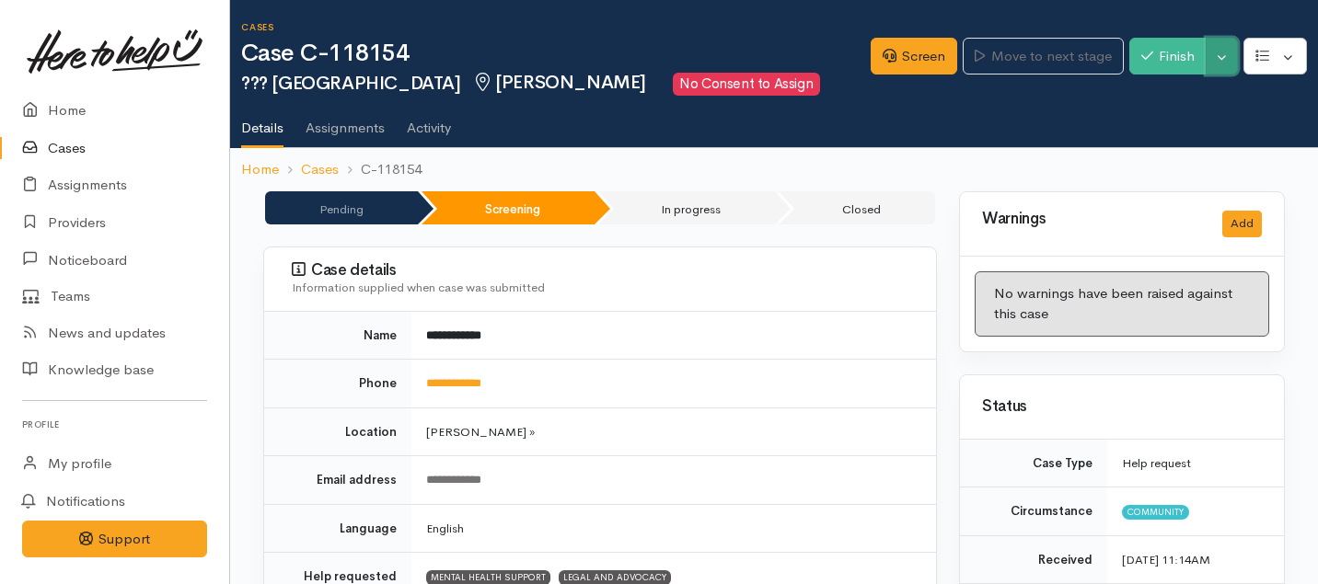
click at [1218, 46] on button "Toggle Dropdown" at bounding box center [1222, 57] width 32 height 38
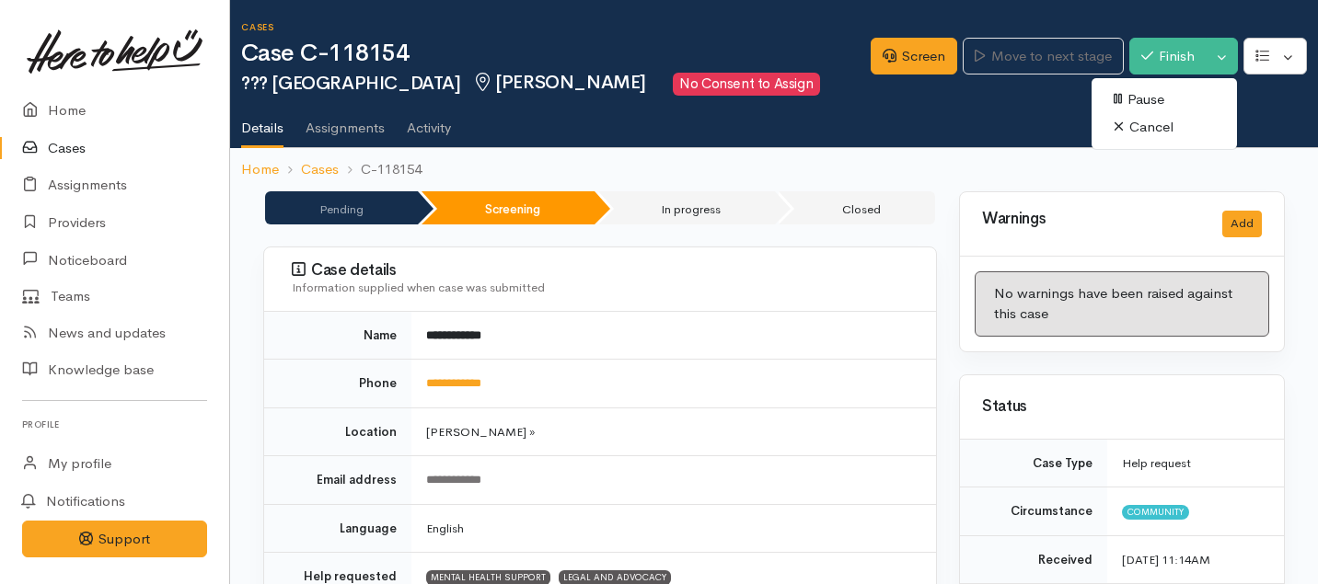
click at [1127, 123] on link "Cancel" at bounding box center [1163, 127] width 145 height 29
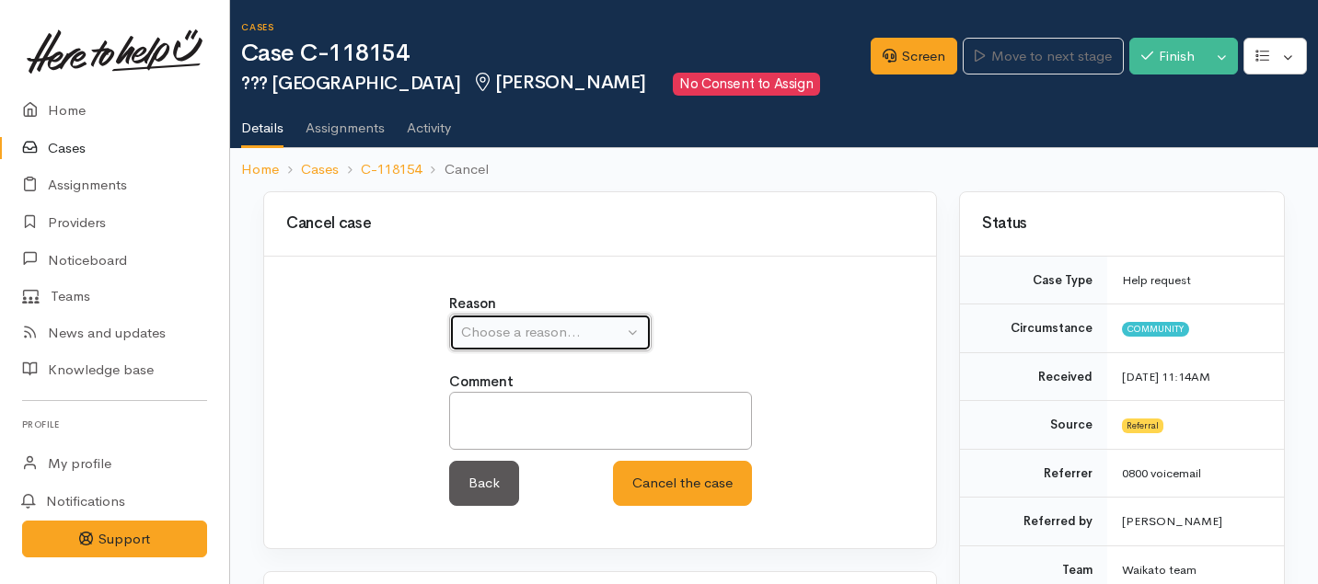
click at [519, 326] on div "Choose a reason..." at bounding box center [542, 332] width 162 height 21
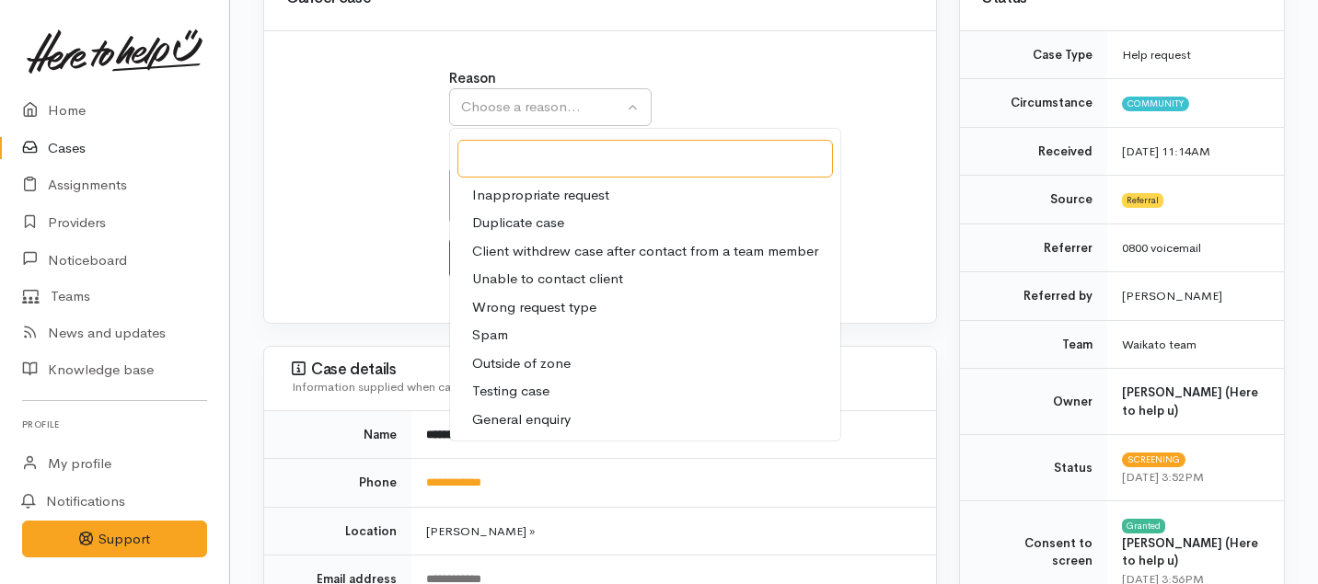
scroll to position [225, 0]
click at [529, 247] on span "Client withdrew case after contact from a team member" at bounding box center [645, 252] width 346 height 21
select select "3"
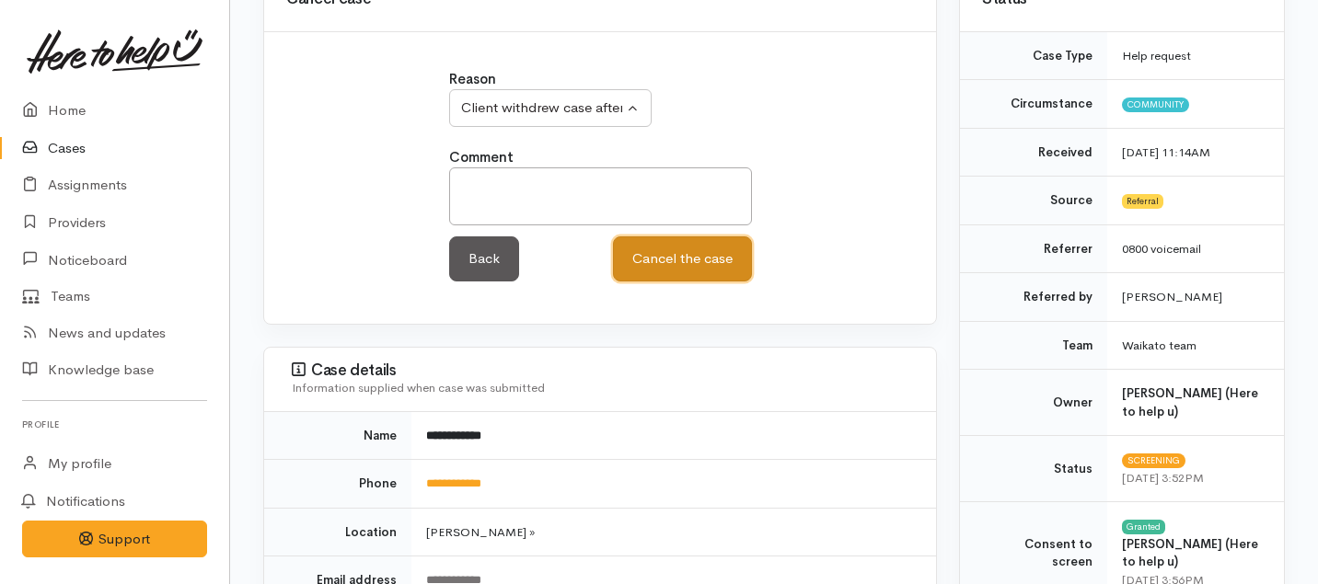
click at [676, 259] on button "Cancel the case" at bounding box center [682, 259] width 139 height 45
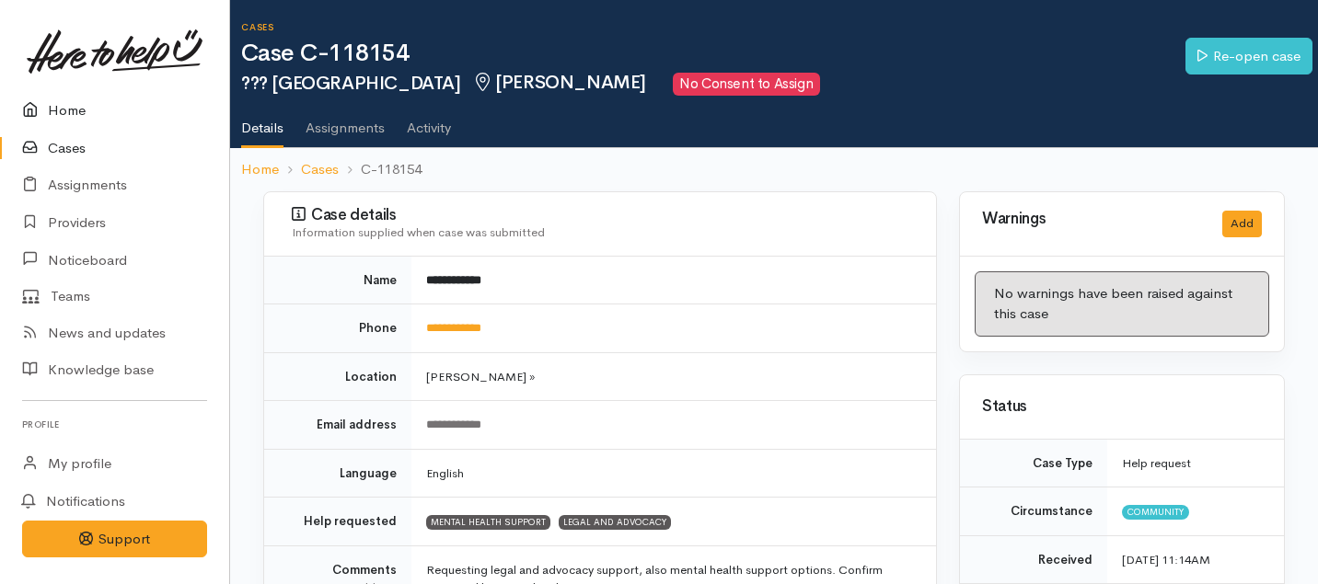
click at [68, 107] on link "Home" at bounding box center [114, 111] width 229 height 38
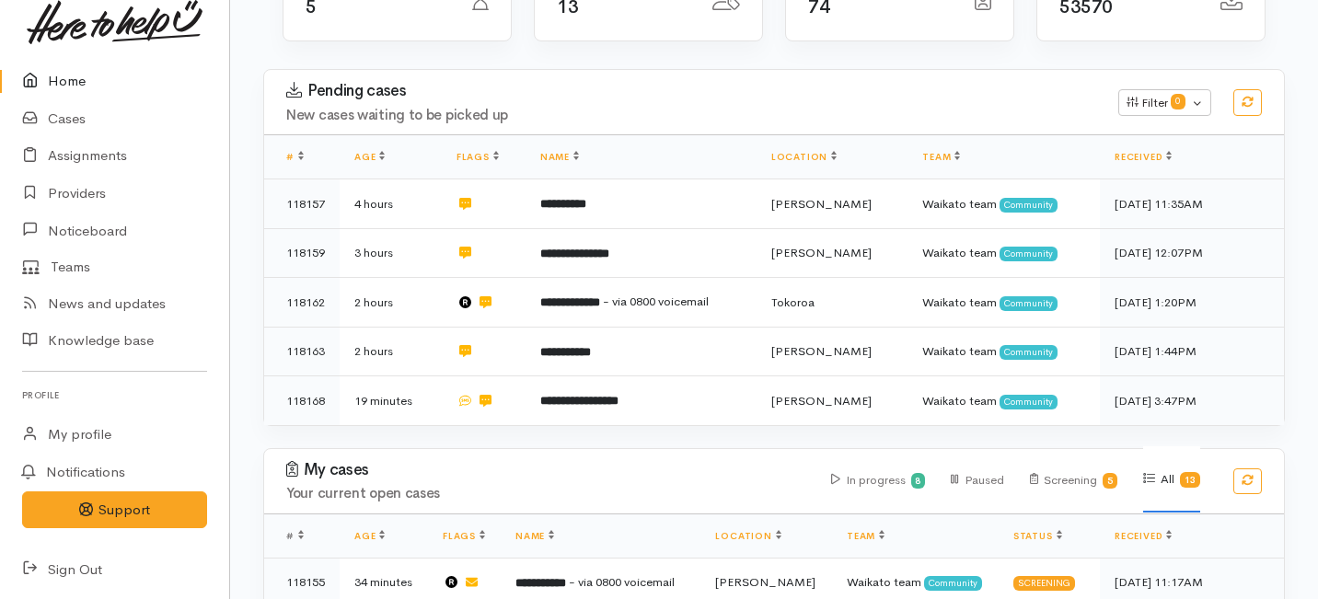
scroll to position [298, 0]
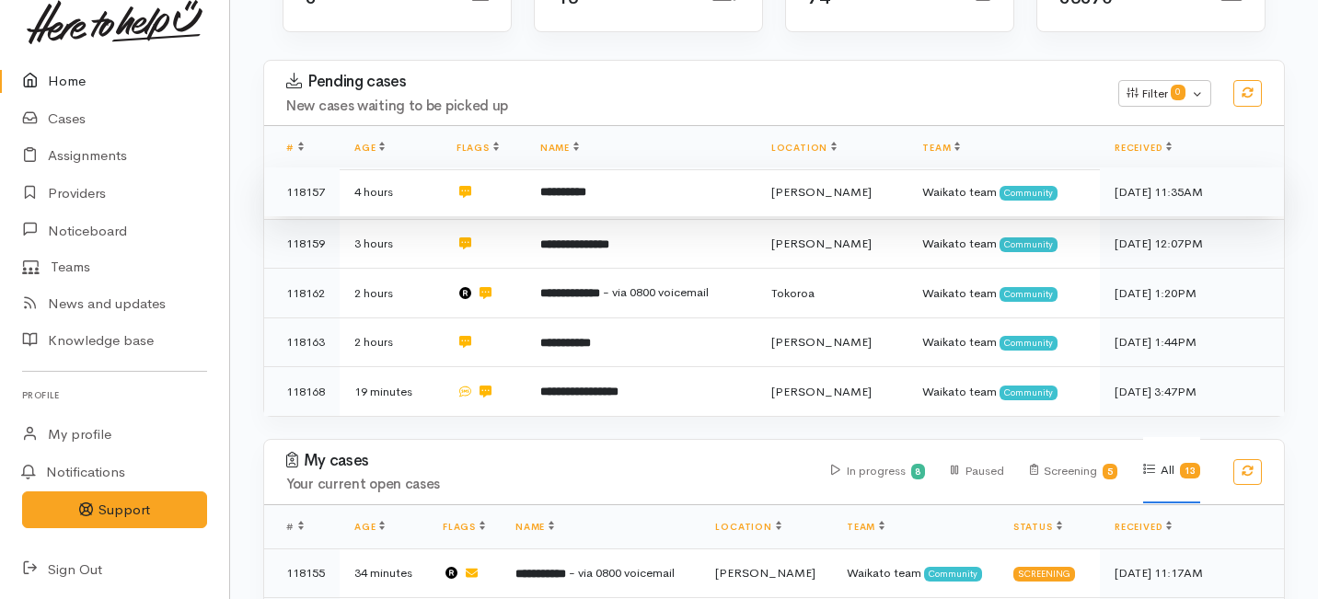
click at [569, 167] on td "**********" at bounding box center [640, 192] width 231 height 50
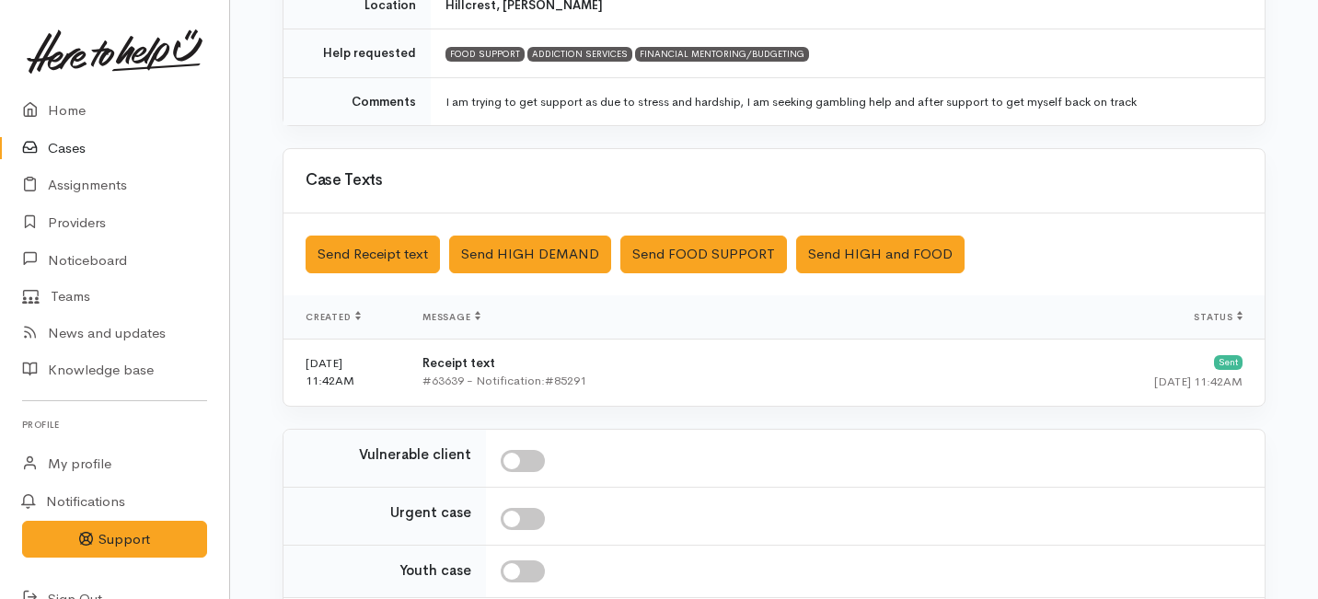
scroll to position [389, 0]
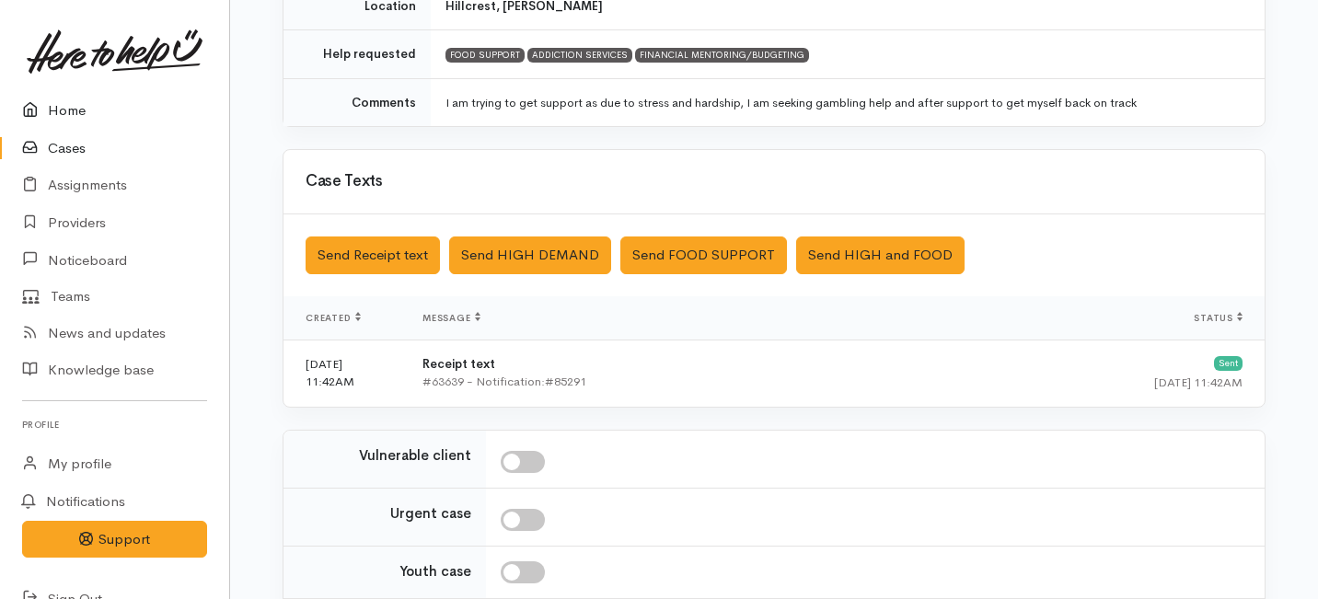
click at [67, 111] on link "Home" at bounding box center [114, 111] width 229 height 38
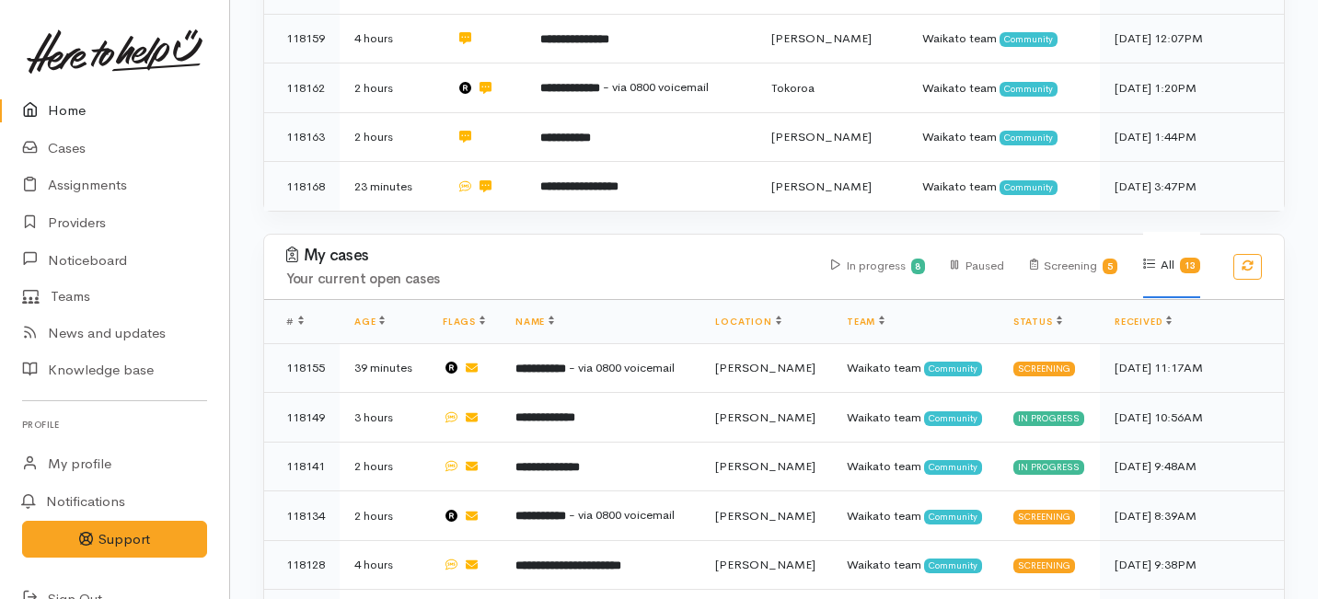
scroll to position [505, 0]
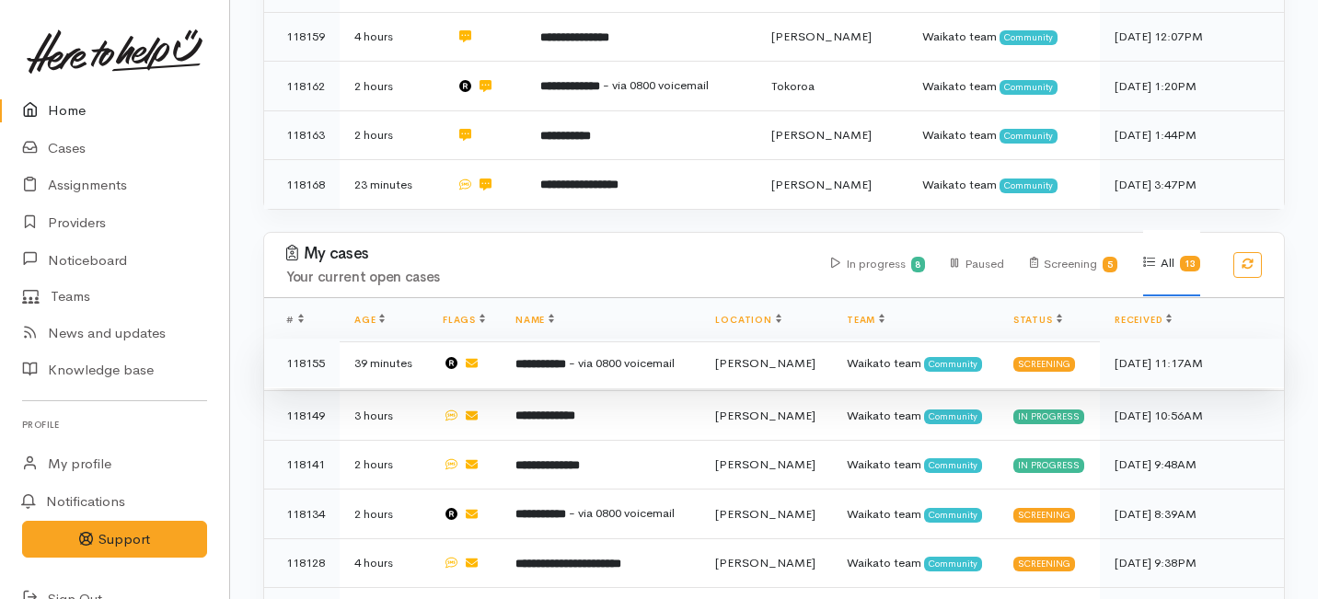
click at [549, 339] on td "**********" at bounding box center [601, 364] width 200 height 50
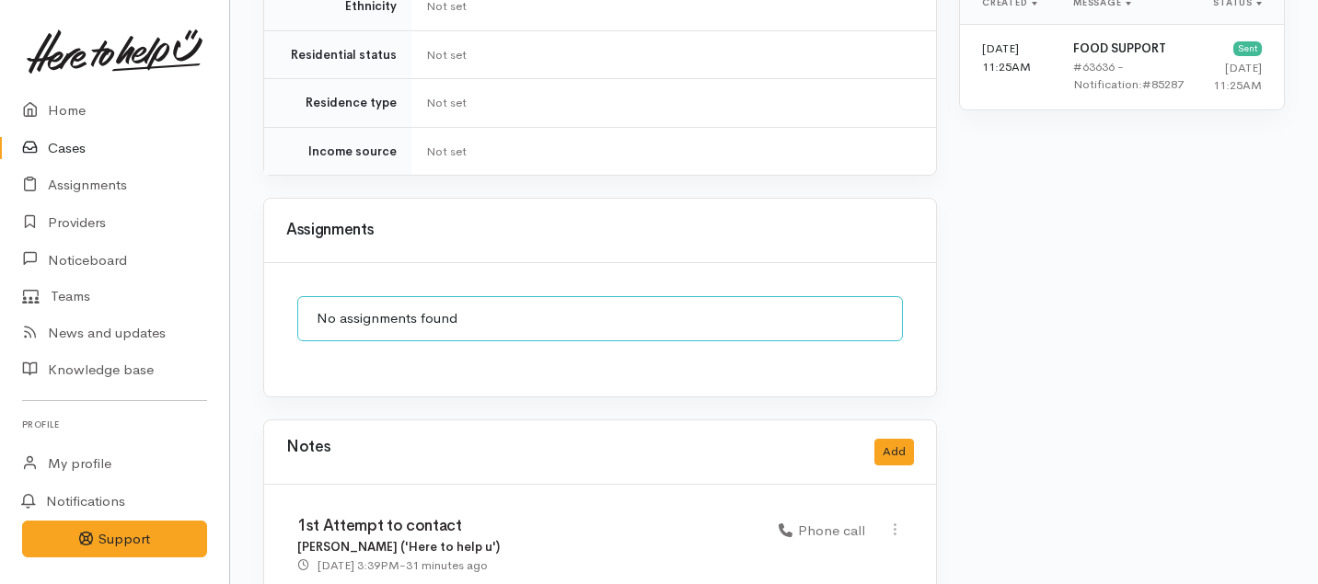
scroll to position [1487, 0]
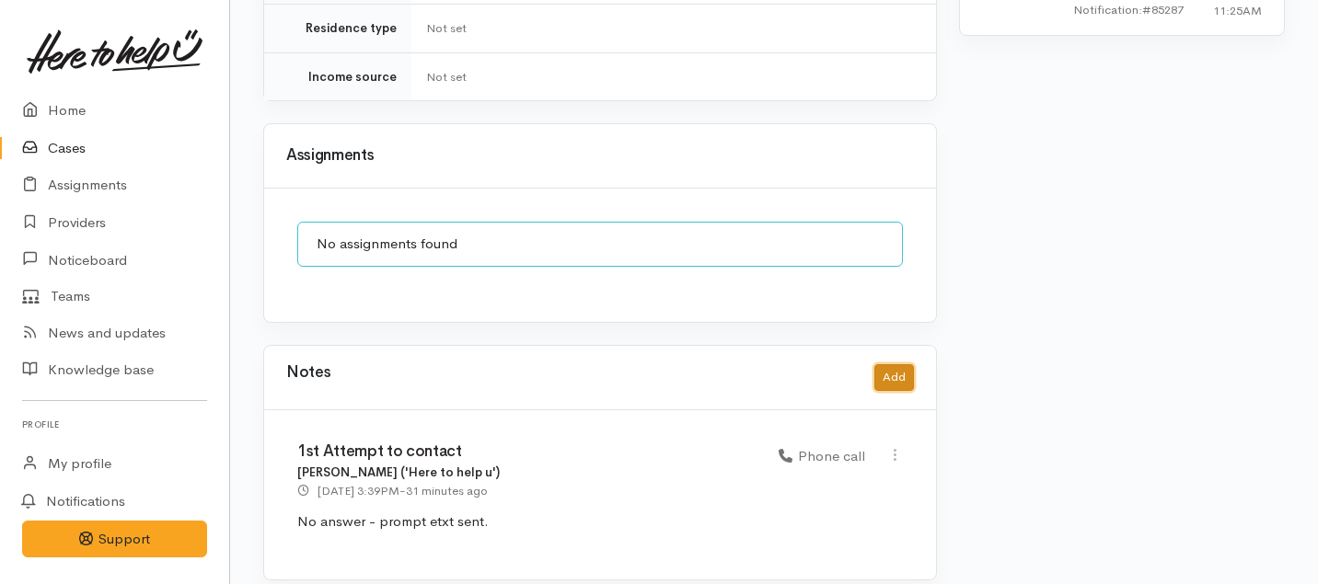
click at [895, 369] on button "Add" at bounding box center [894, 377] width 40 height 27
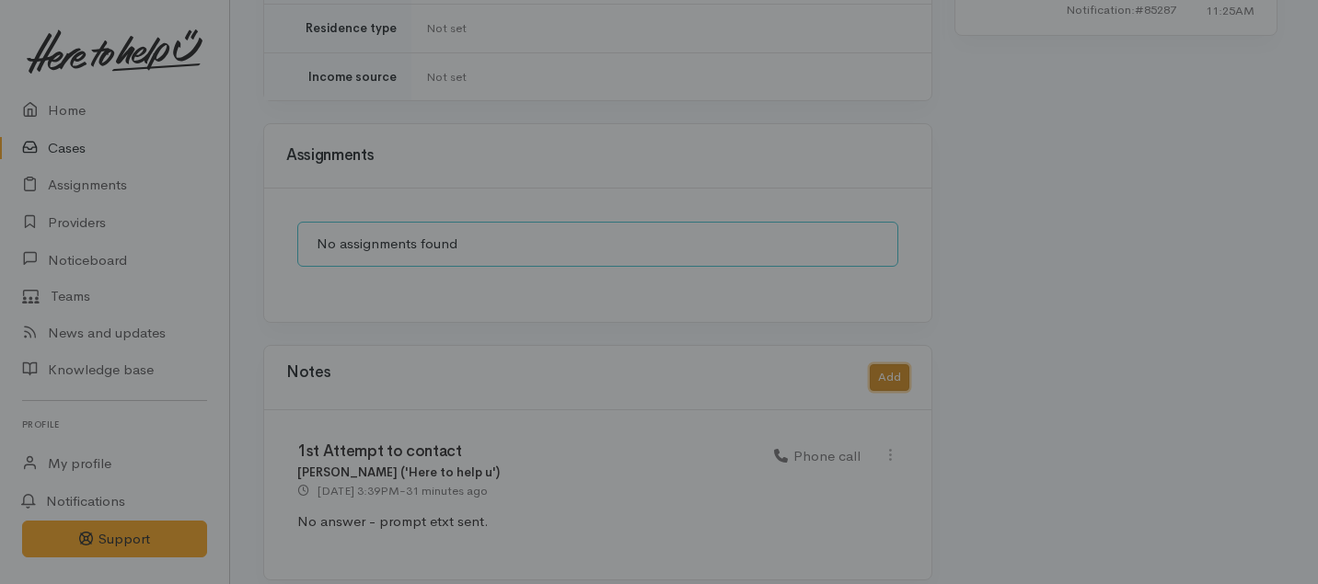
scroll to position [1472, 0]
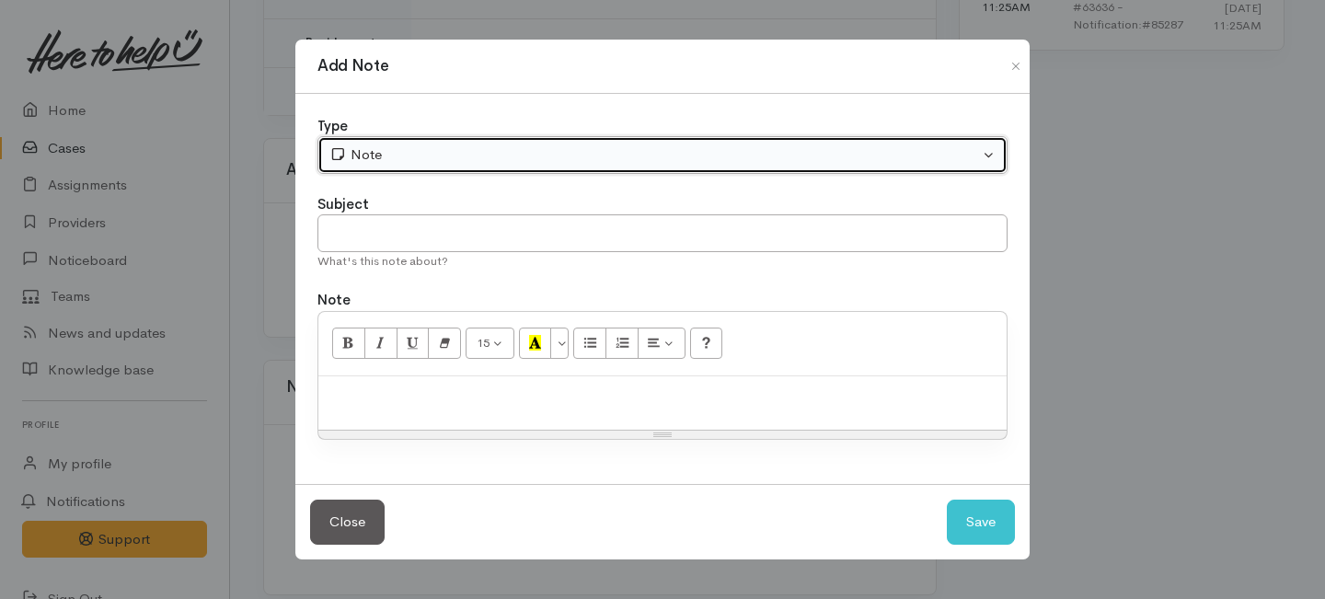
click at [632, 155] on div "Note" at bounding box center [654, 154] width 650 height 21
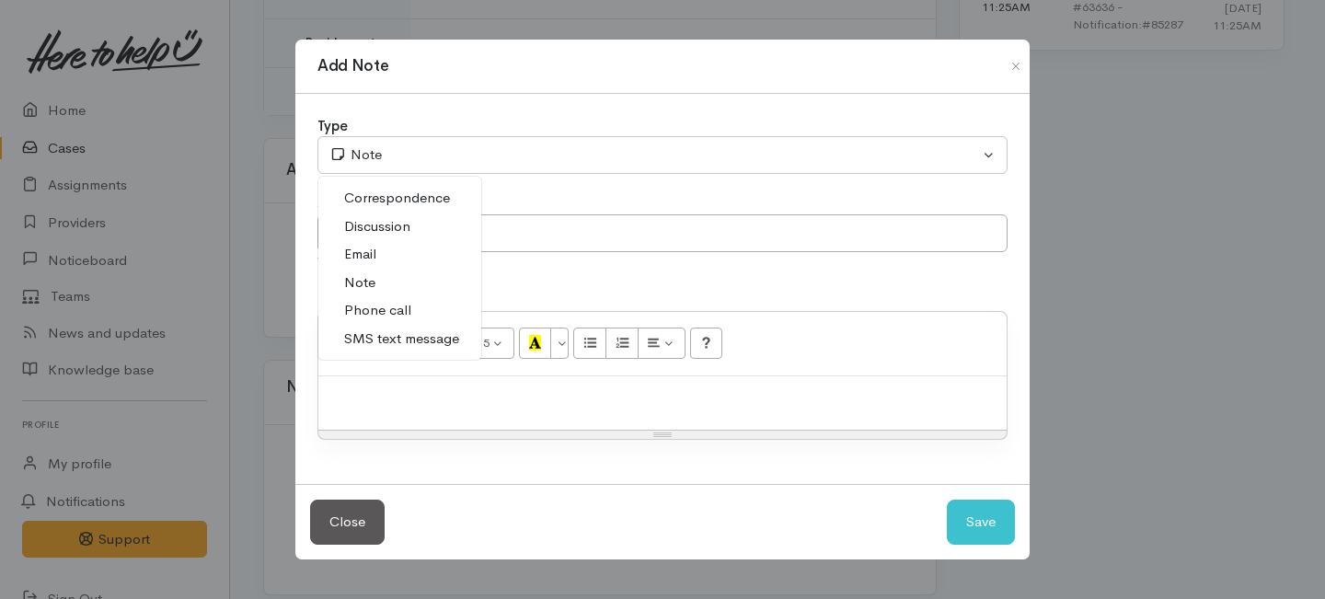
click at [400, 316] on span "Phone call" at bounding box center [377, 310] width 67 height 21
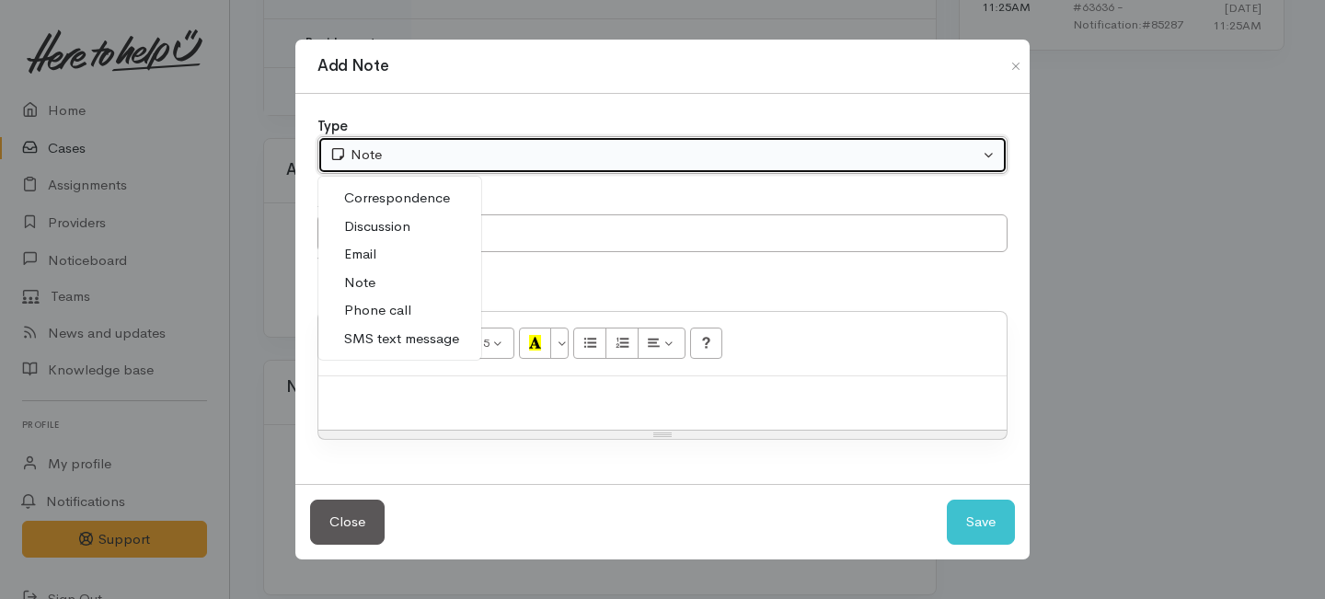
select select "3"
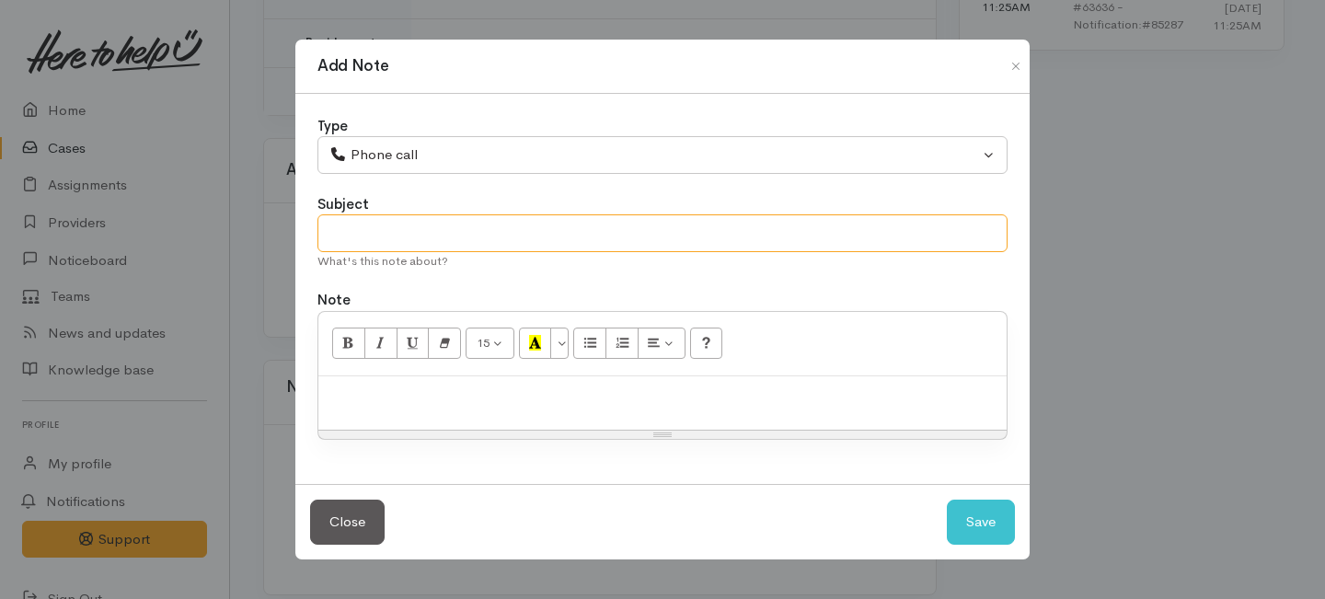
click at [446, 237] on input "text" at bounding box center [663, 233] width 690 height 38
type input "2nd Attempt to contact"
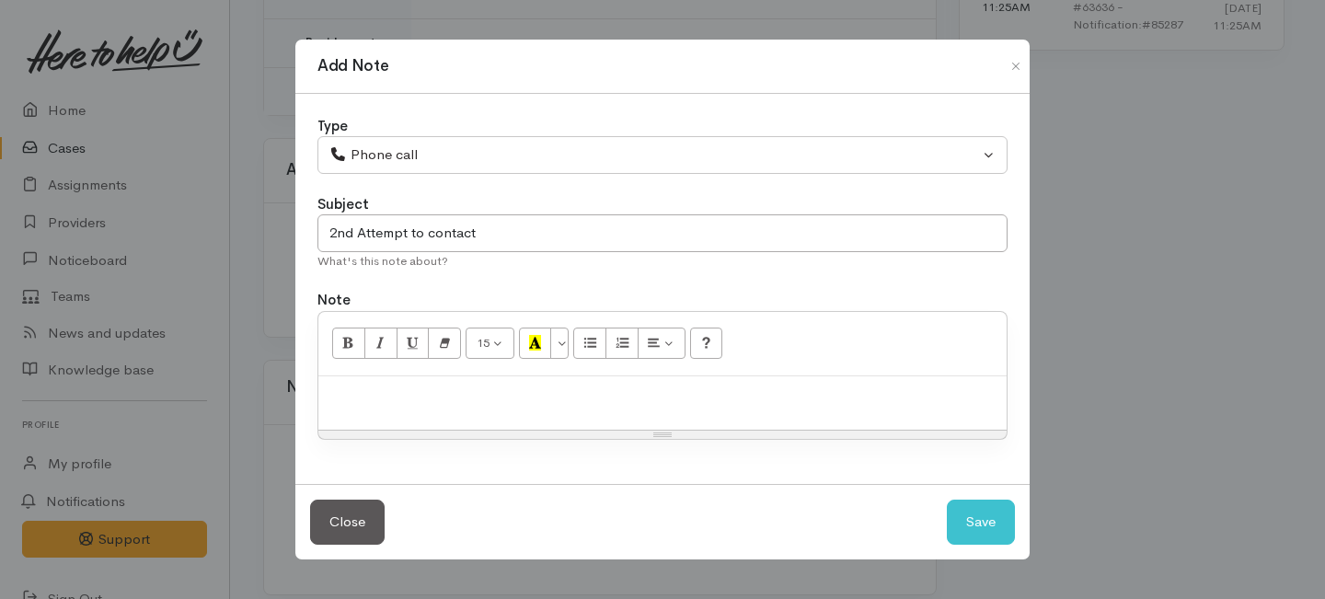
click at [457, 388] on p at bounding box center [663, 396] width 670 height 21
click at [967, 525] on button "Save" at bounding box center [981, 522] width 68 height 45
select select "1"
